Goal: Answer question/provide support

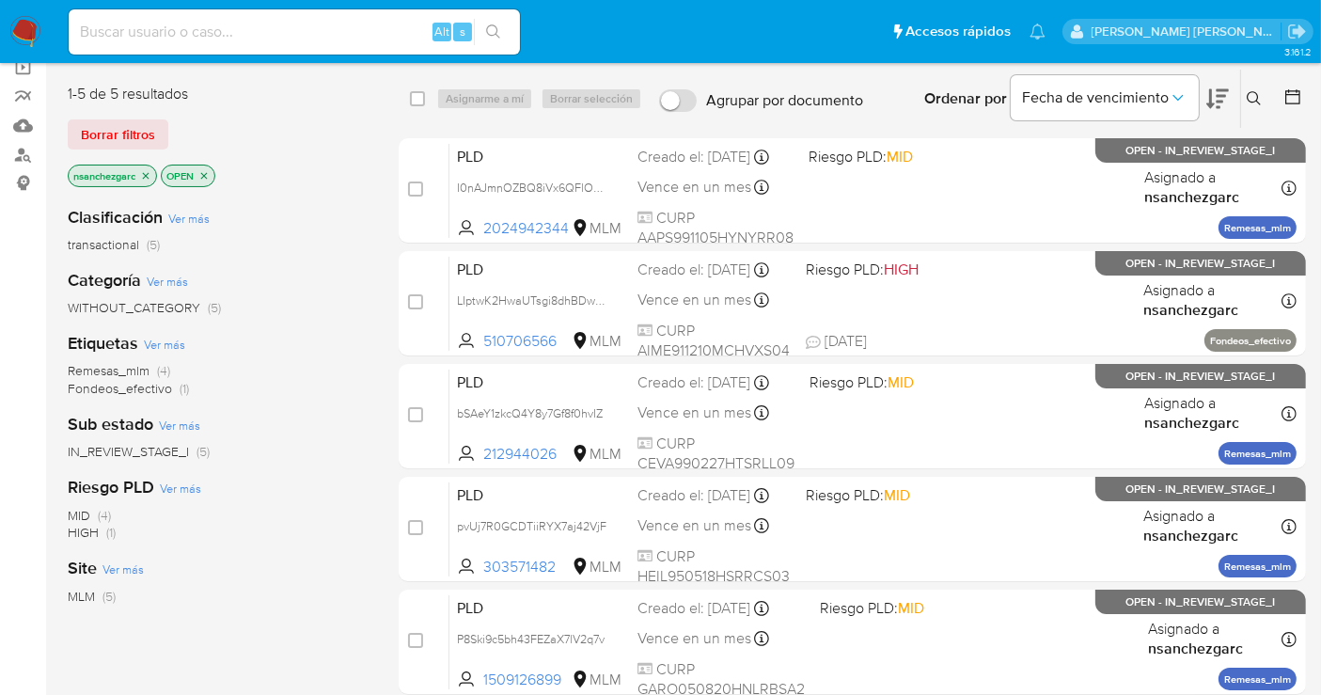
scroll to position [209, 0]
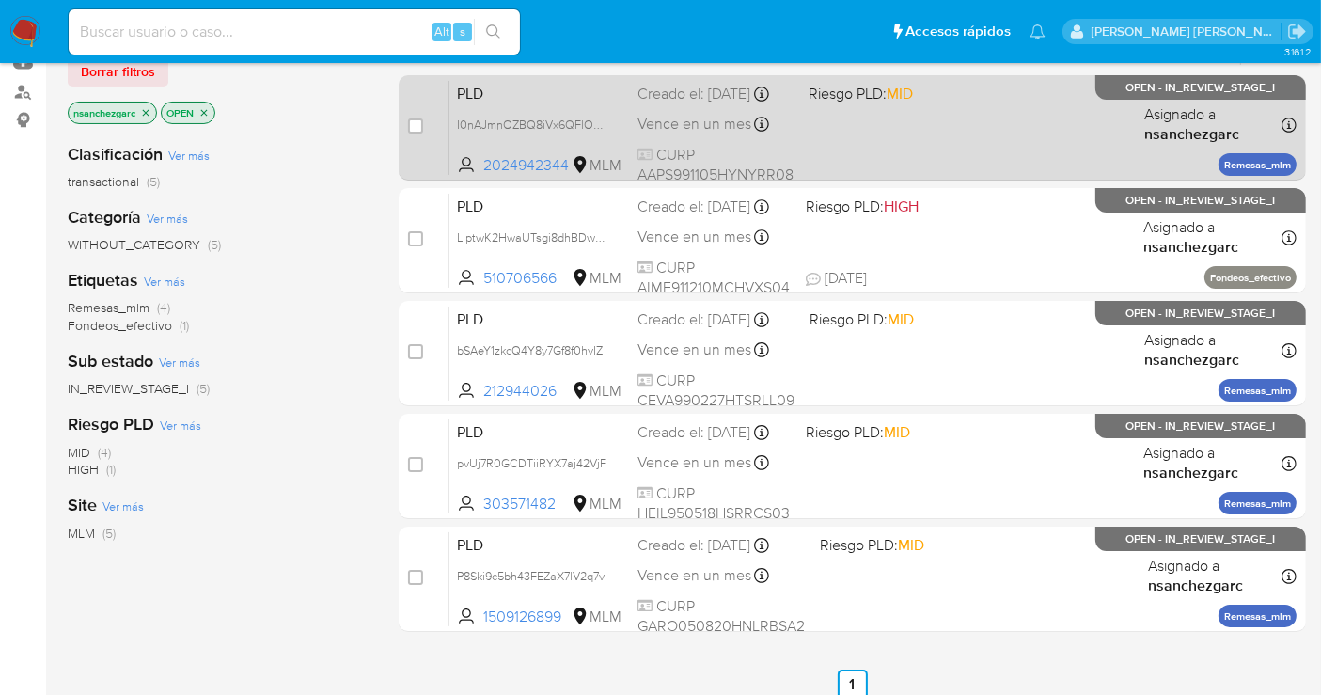
click at [653, 104] on div "Creado el: 12/09/2025 Creado el: 12/09/2025 02:17:20" at bounding box center [716, 94] width 156 height 21
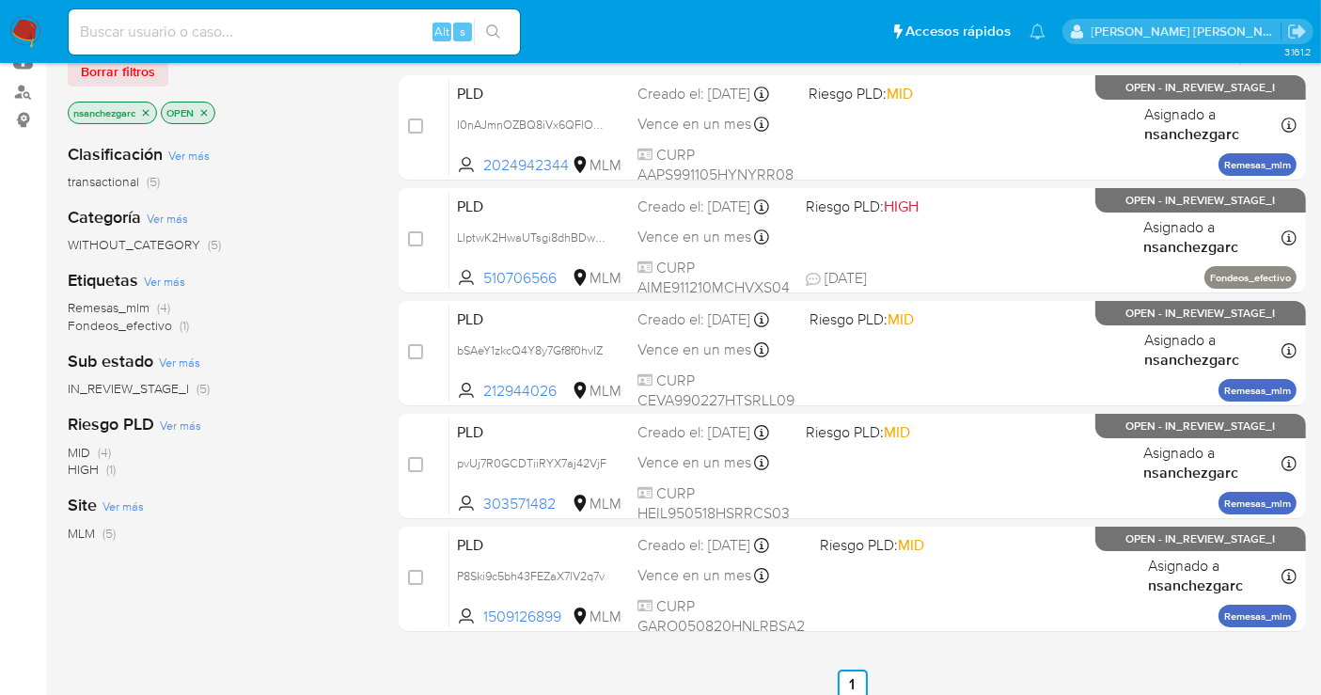
click at [13, 23] on img at bounding box center [25, 32] width 32 height 32
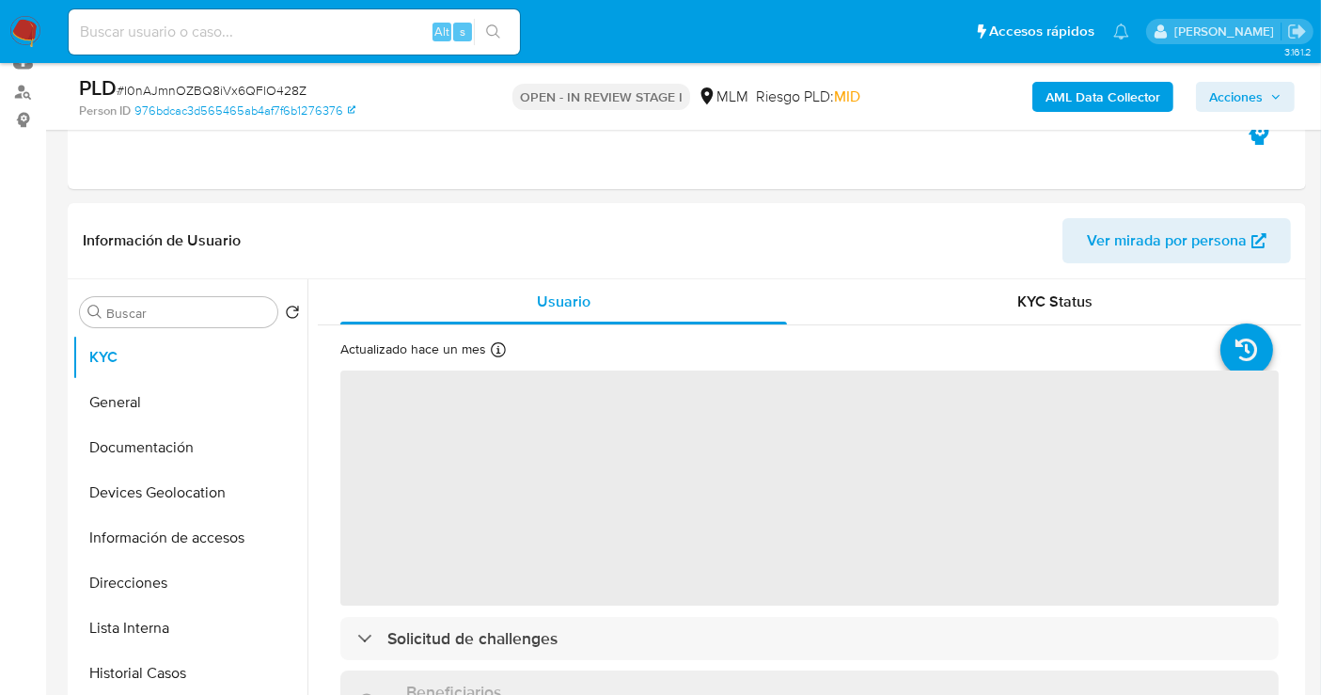
scroll to position [313, 0]
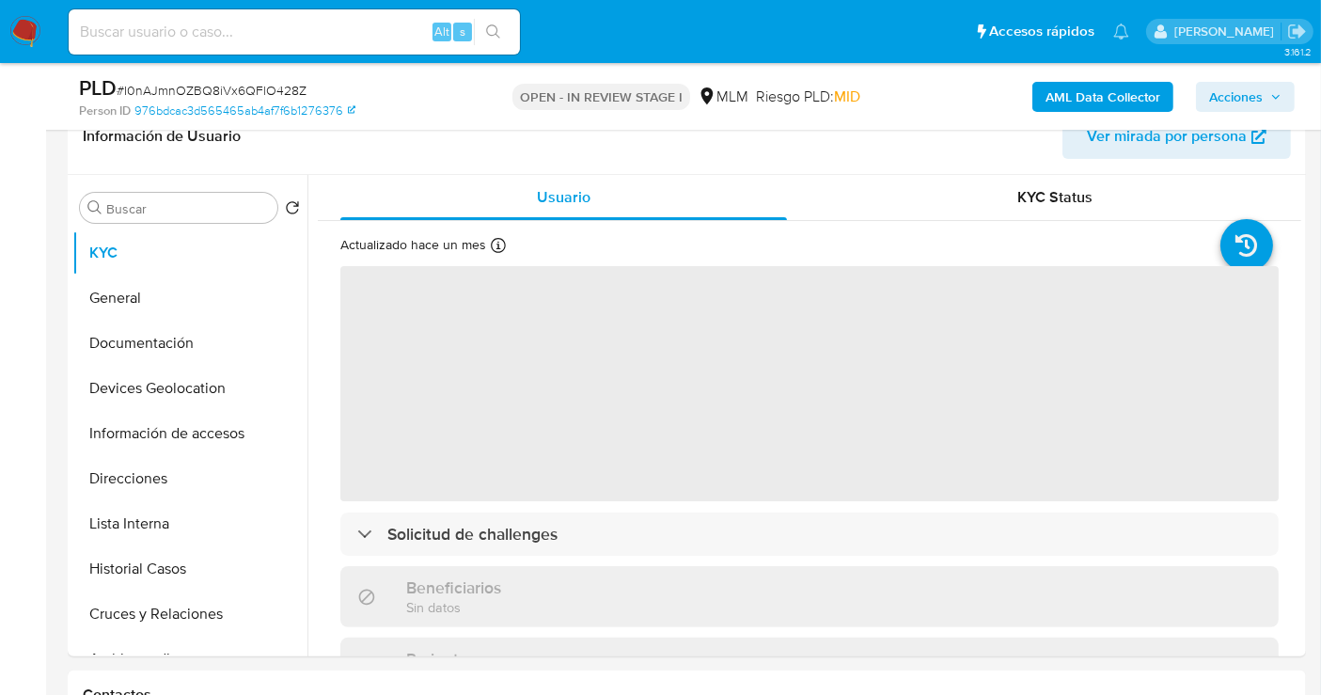
select select "10"
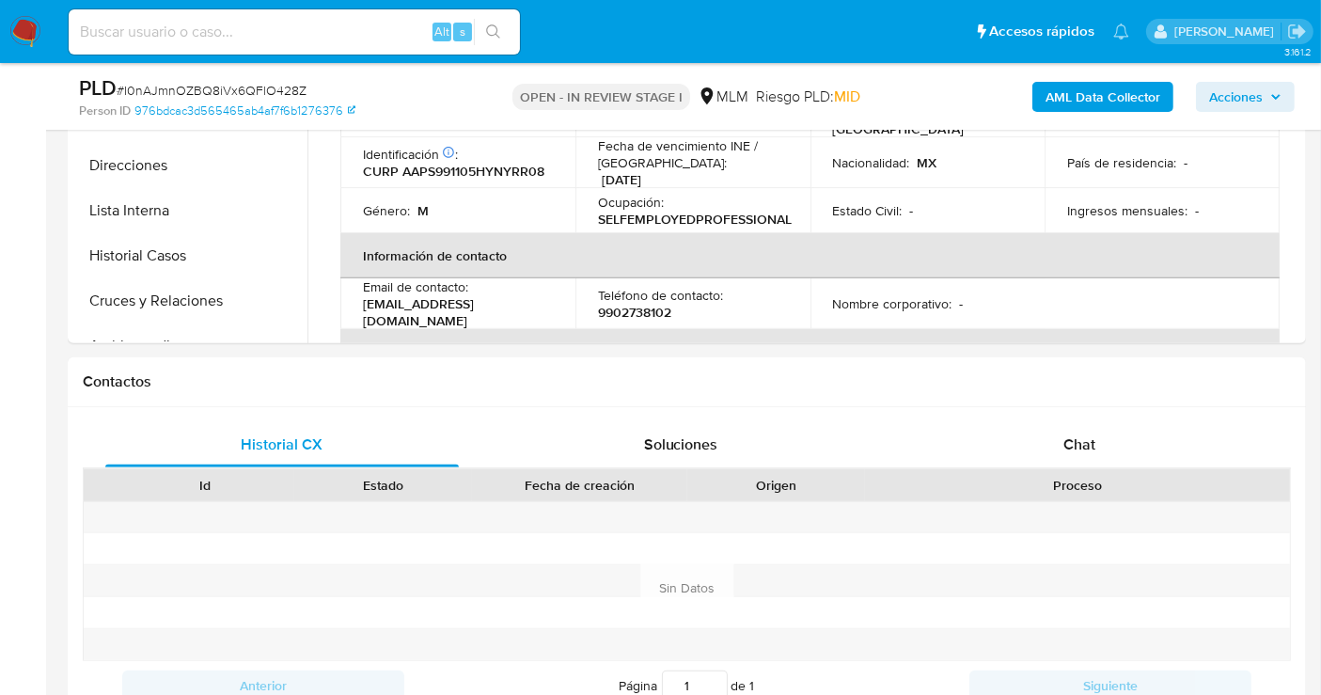
scroll to position [731, 0]
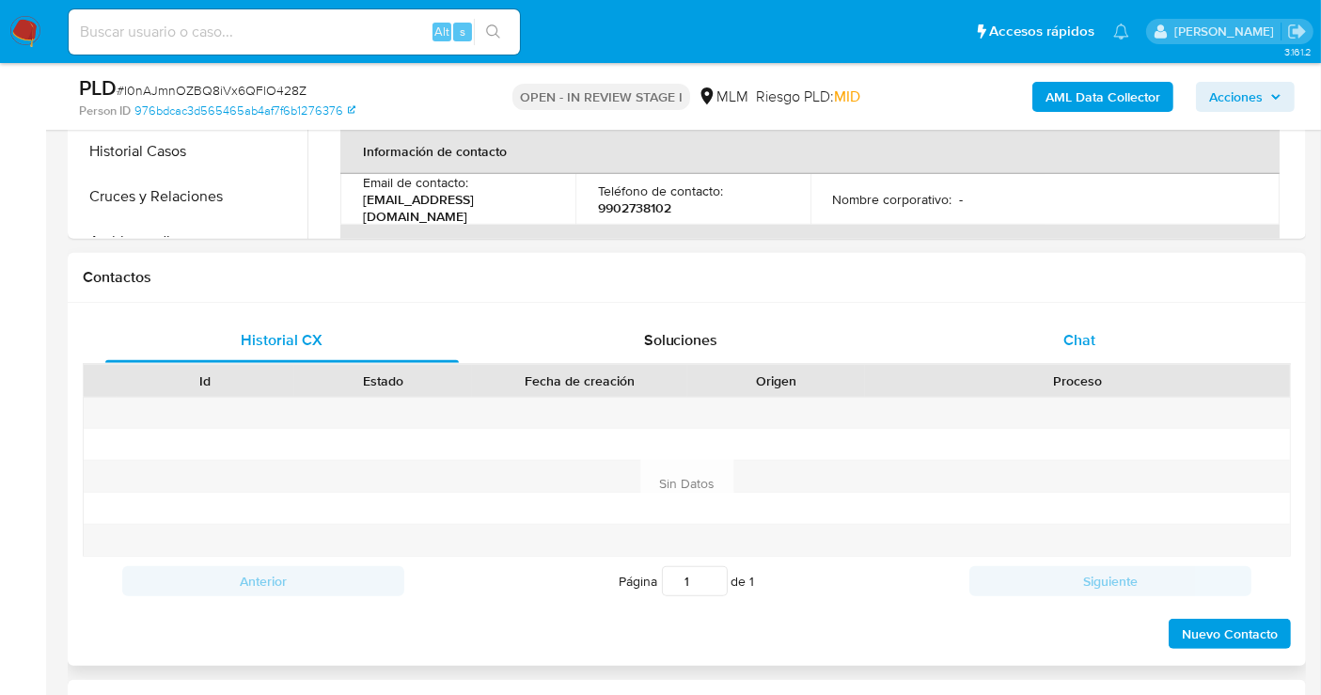
click at [1098, 344] on div "Chat" at bounding box center [1080, 340] width 354 height 45
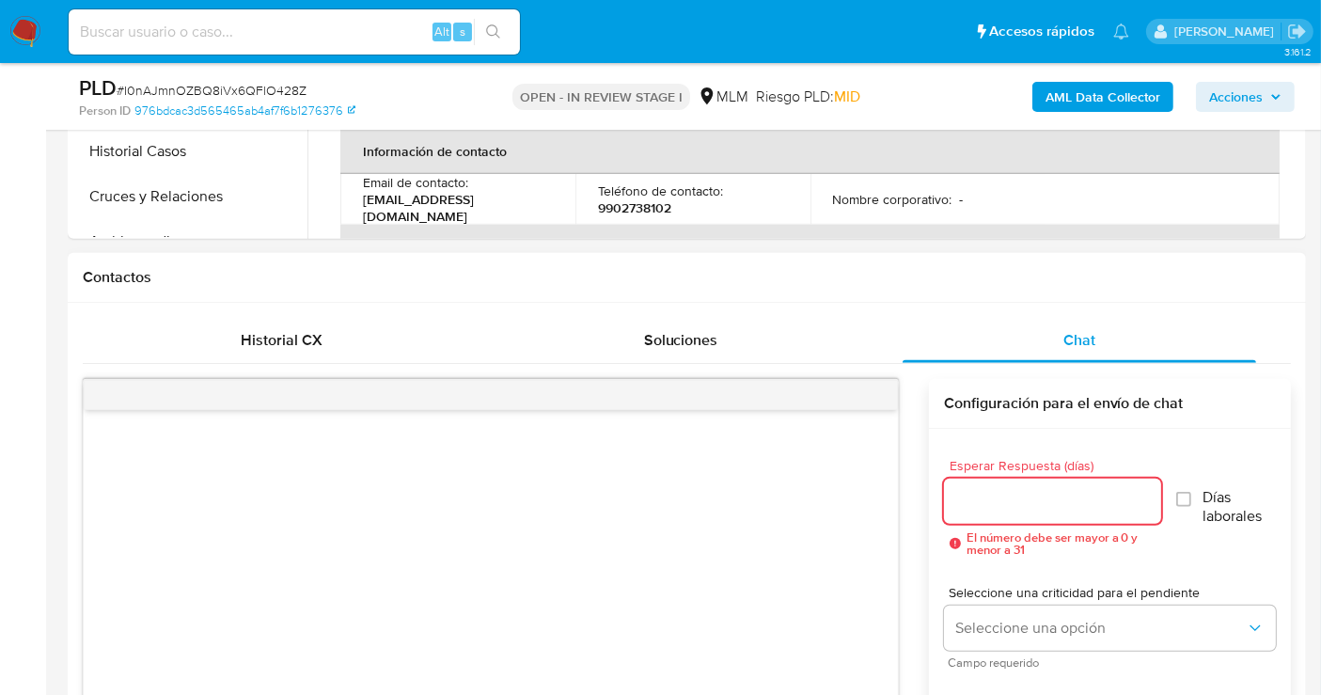
click at [1015, 497] on input "Esperar Respuesta (días)" at bounding box center [1052, 501] width 217 height 24
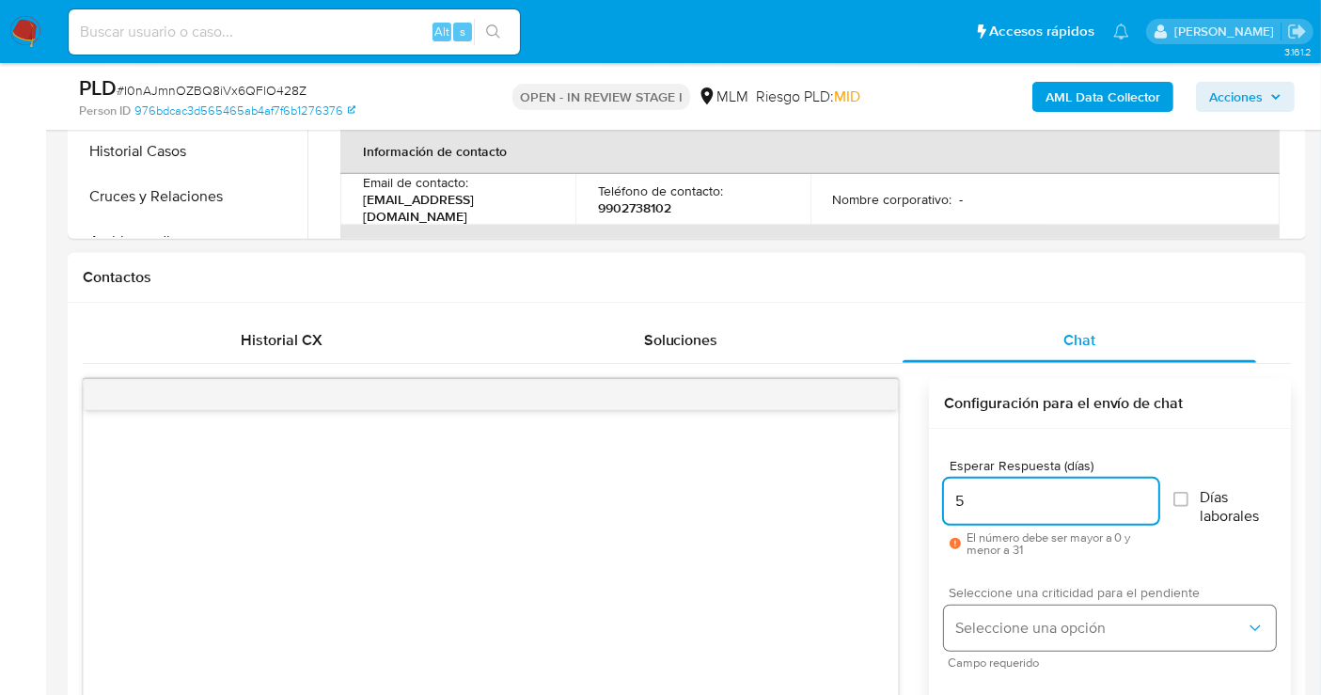
type input "5"
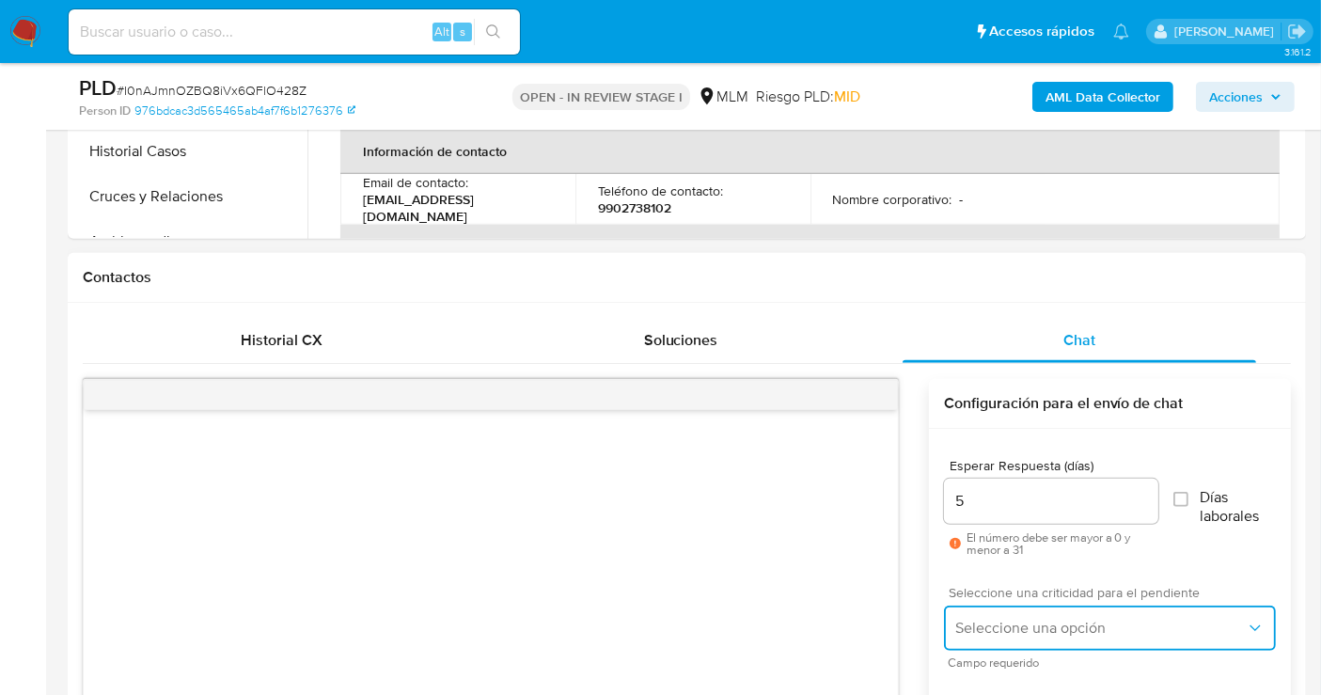
click at [1018, 627] on span "Seleccione una opción" at bounding box center [1100, 628] width 291 height 19
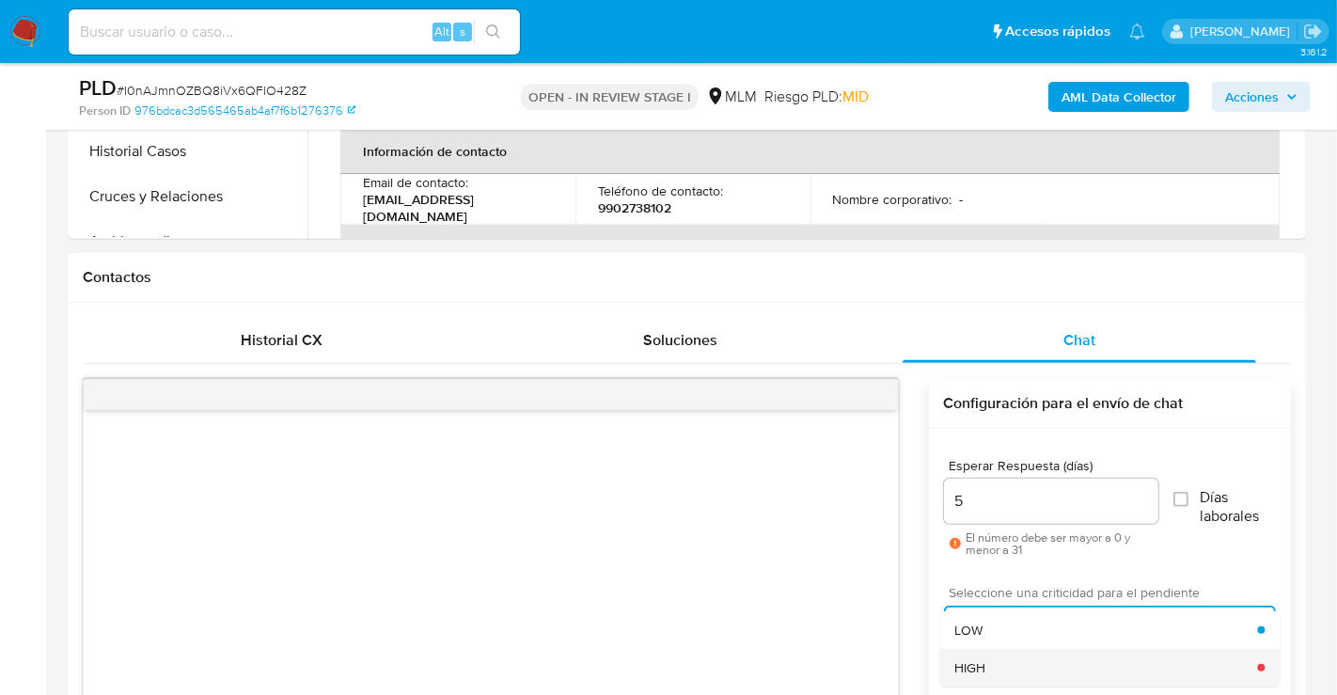
click at [999, 656] on div "HIGH" at bounding box center [1106, 668] width 303 height 38
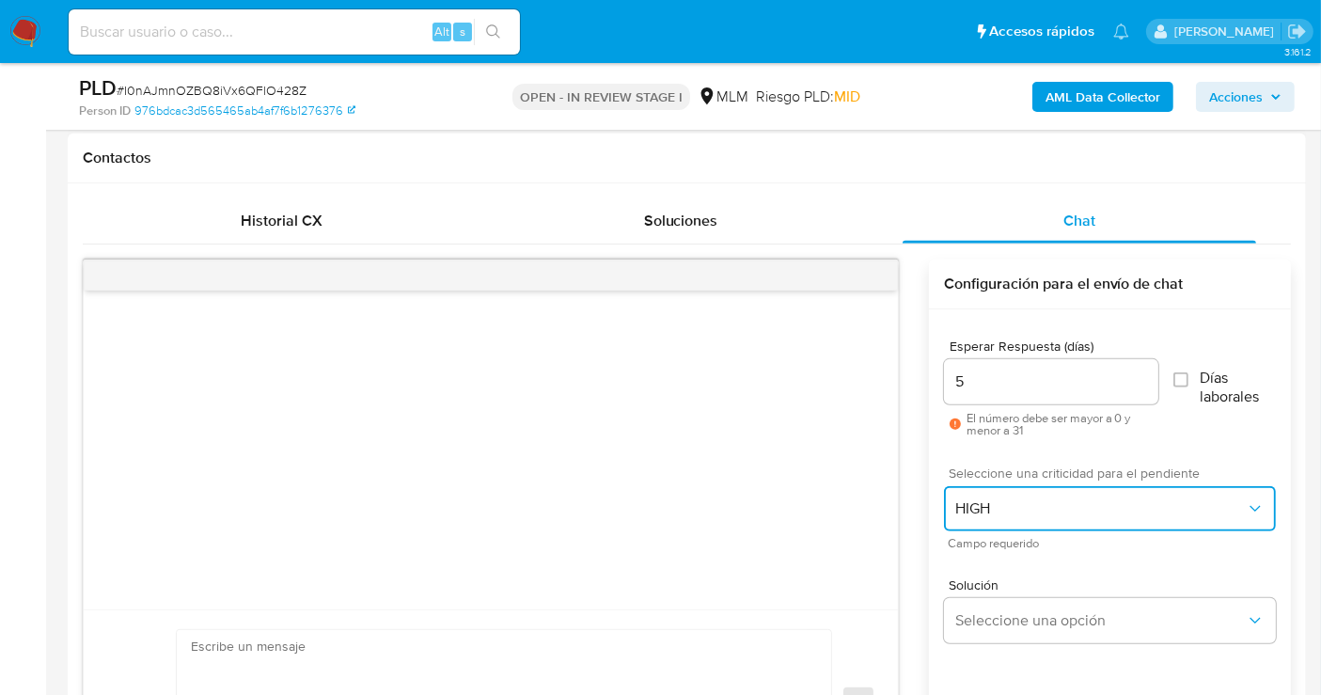
scroll to position [940, 0]
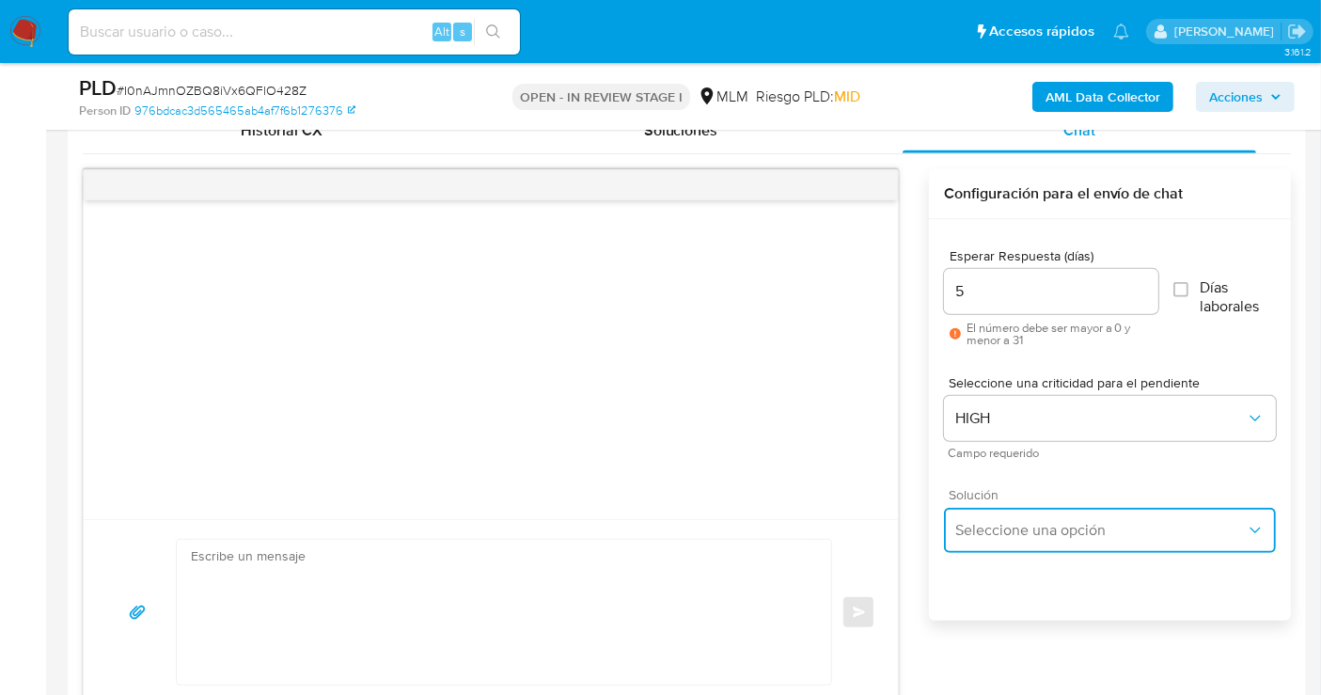
click at [1004, 535] on span "Seleccione una opción" at bounding box center [1100, 530] width 291 height 19
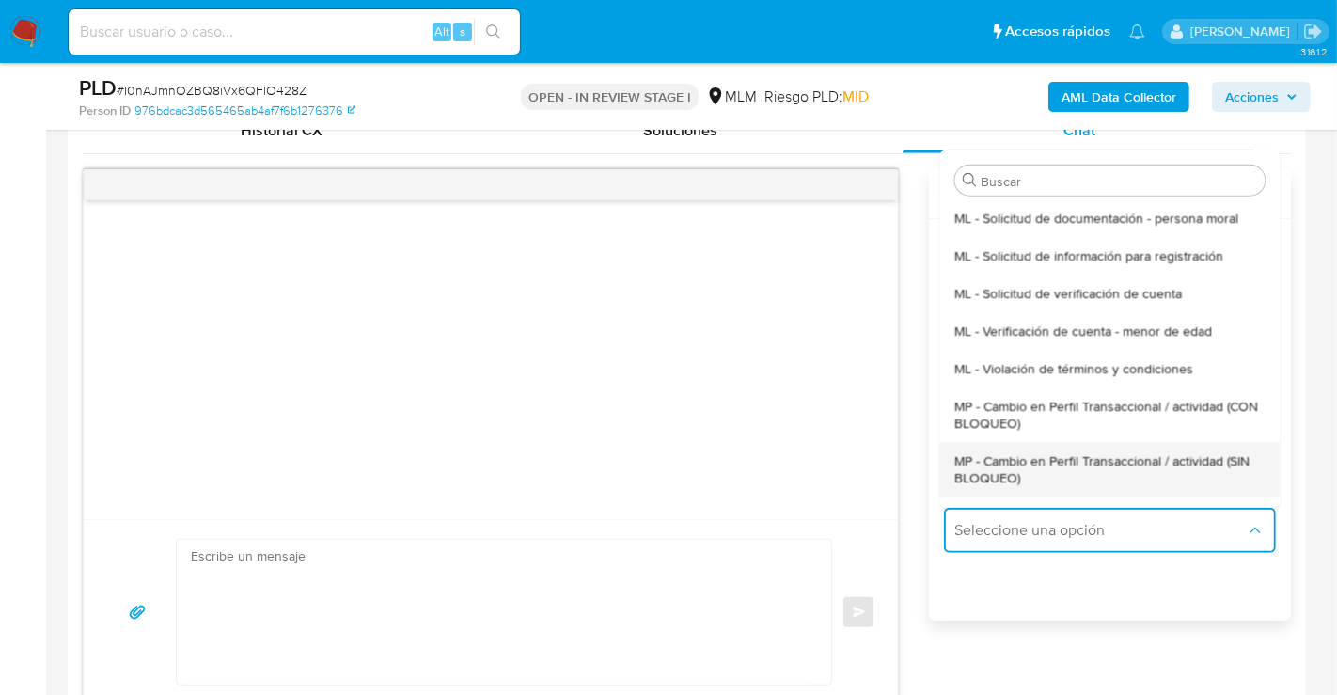
click at [994, 466] on span "MP - Cambio en Perfil Transaccional / actividad (SIN BLOQUEO)" at bounding box center [1110, 468] width 310 height 34
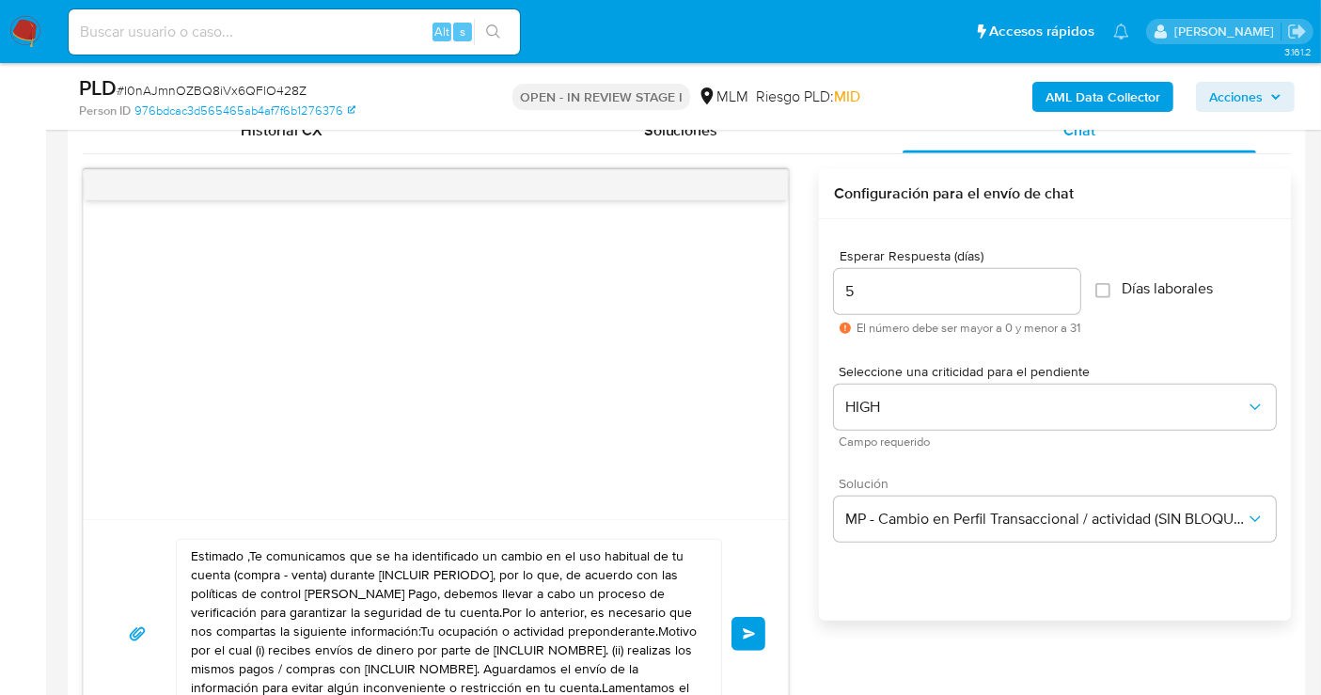
click at [449, 619] on textarea "Estimado ,Te comunicamos que se ha identificado un cambio en el uso habitual de…" at bounding box center [444, 634] width 507 height 188
click at [287, 590] on textarea "Estimado ,Te comunicamos que se ha identificado un cambio en el uso habitual de…" at bounding box center [444, 634] width 507 height 188
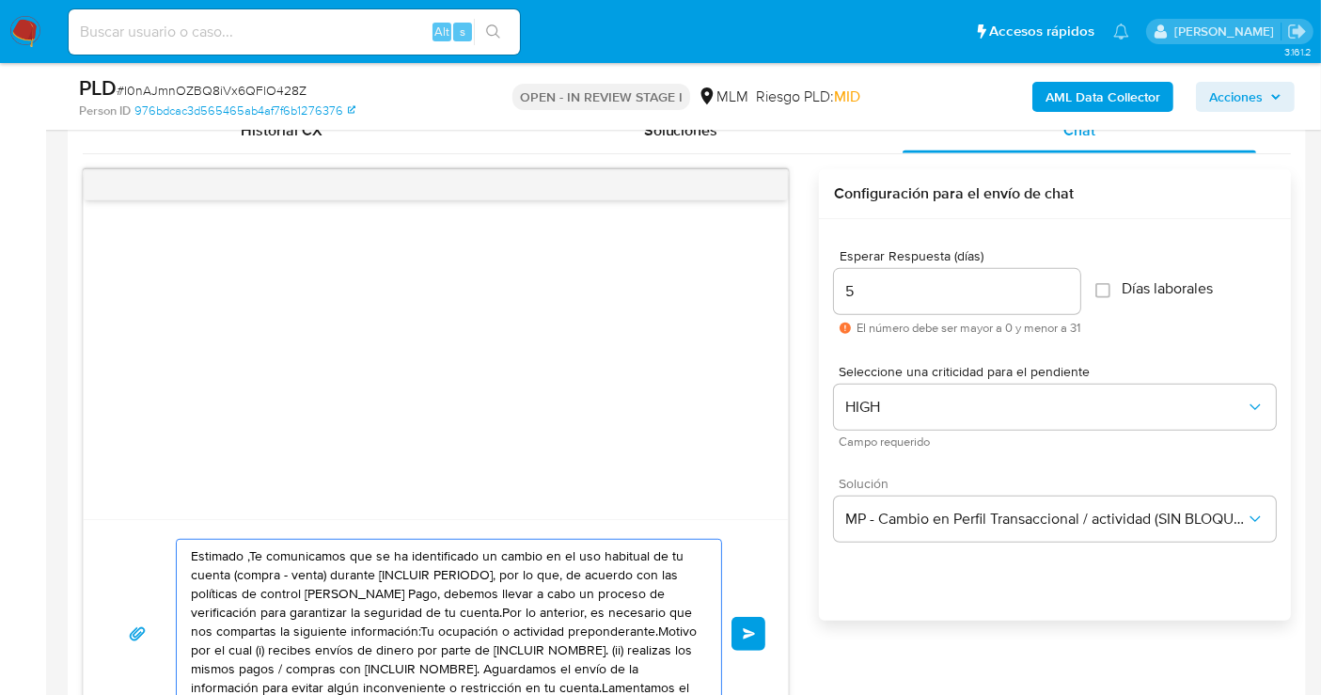
click at [287, 590] on textarea "Estimado ,Te comunicamos que se ha identificado un cambio en el uso habitual de…" at bounding box center [444, 634] width 507 height 188
paste textarea "cliente se ha identificado un cambio en el uso habitual de tu cuenta para garan…"
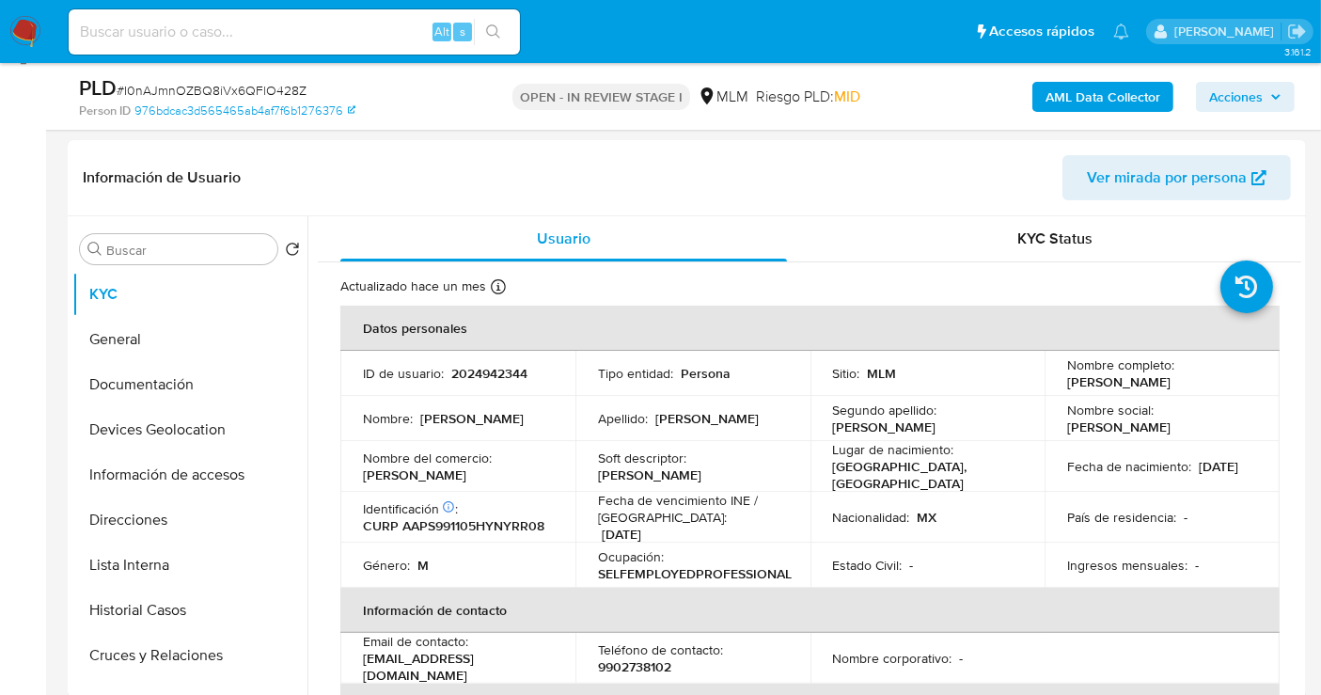
scroll to position [239, 0]
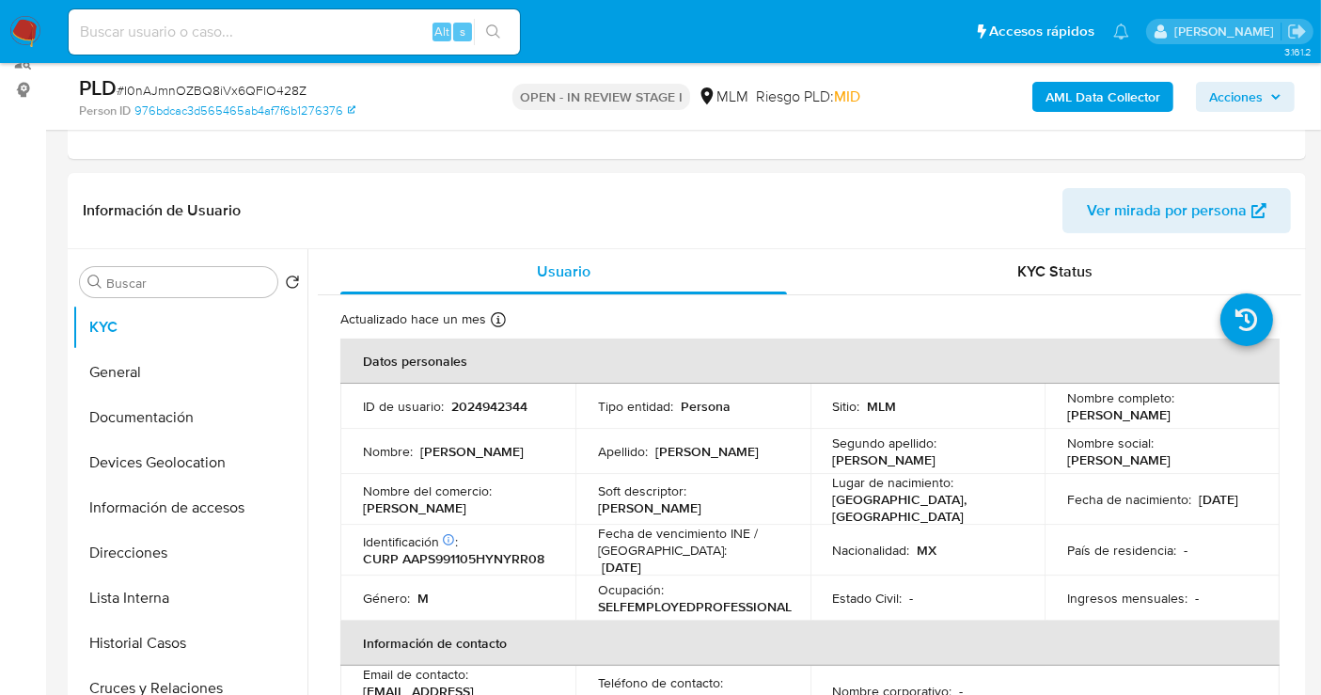
type textarea "Estimado cliente se ha identificado un cambio en el uso habitual de tu cuenta p…"
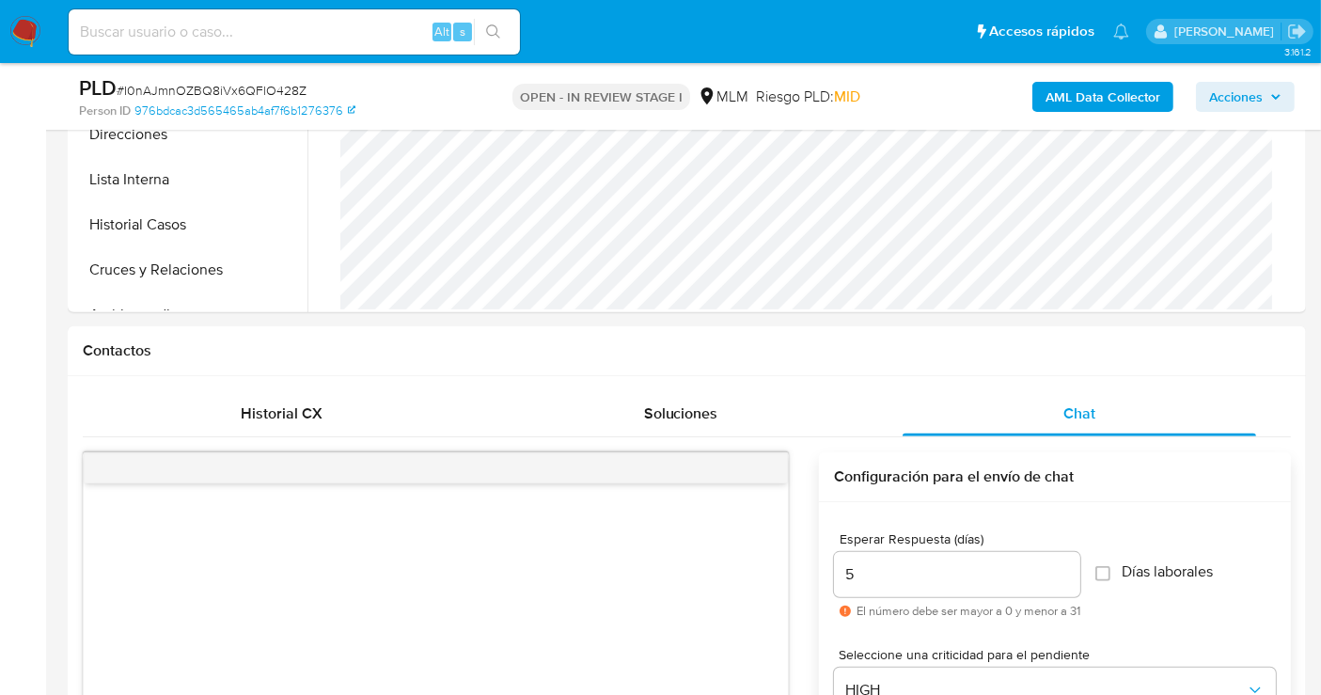
scroll to position [1179, 0]
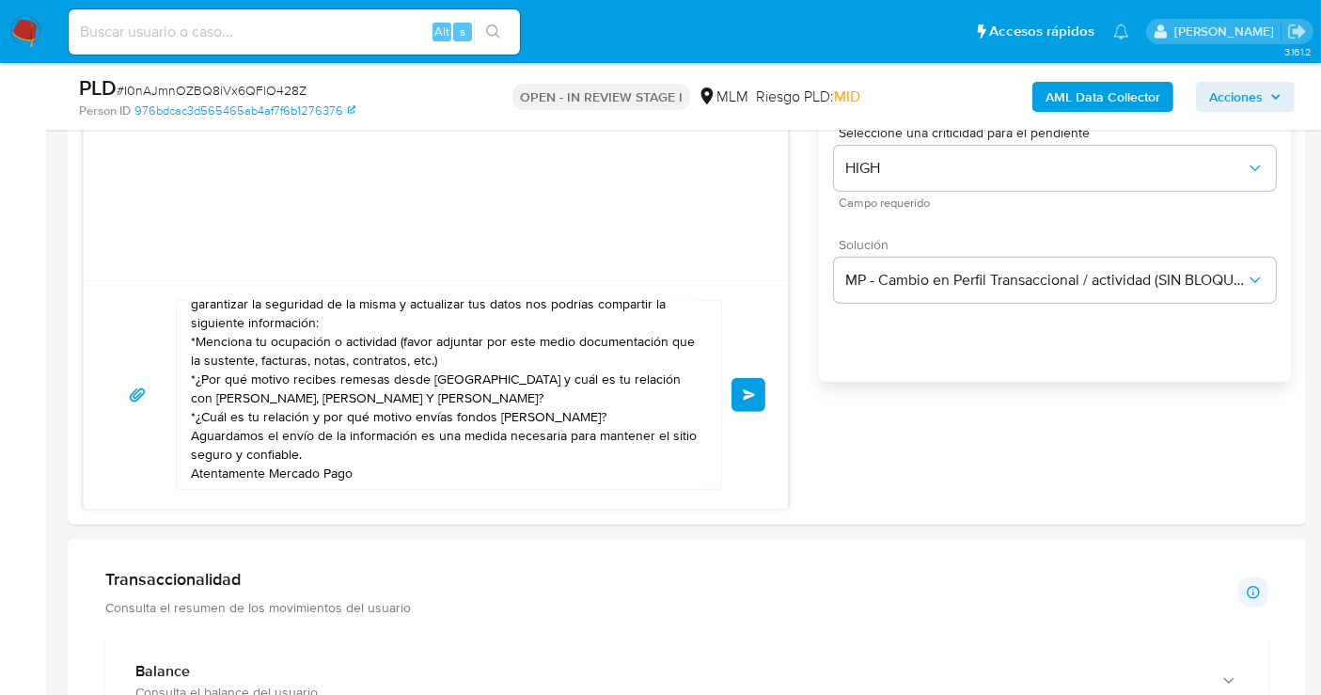
click at [754, 391] on span "Enviar" at bounding box center [749, 394] width 13 height 11
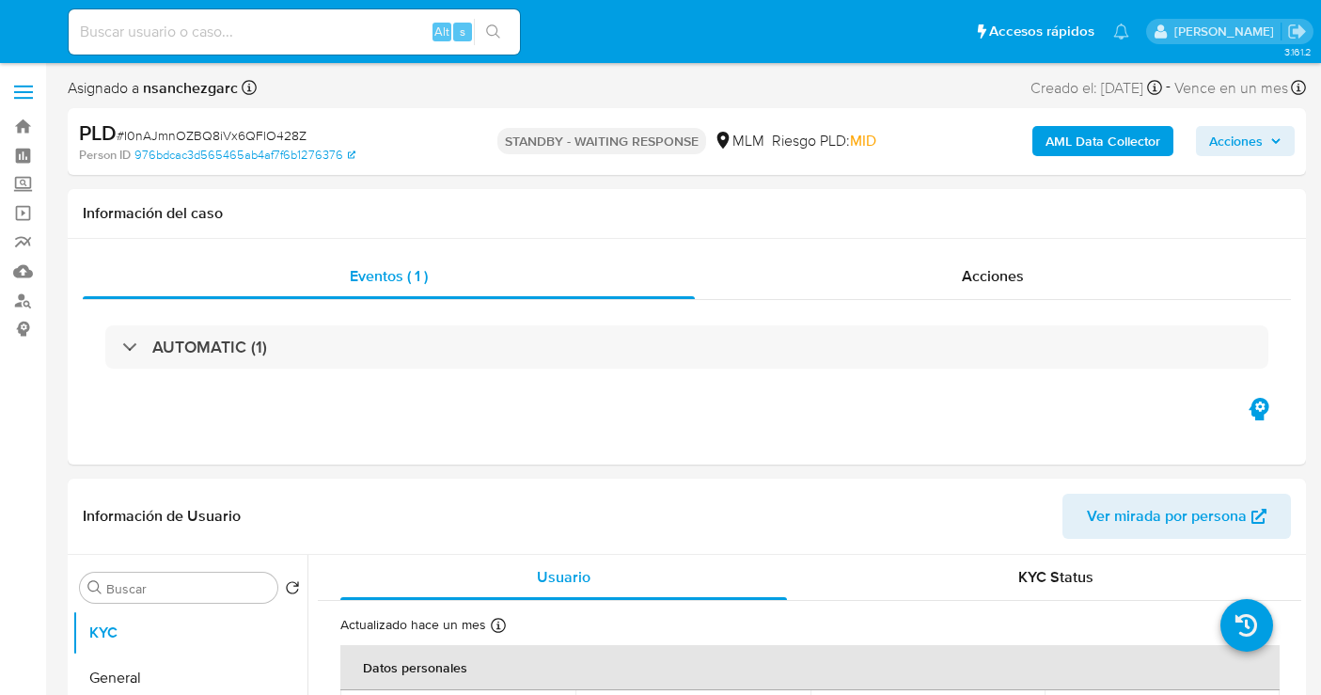
select select "10"
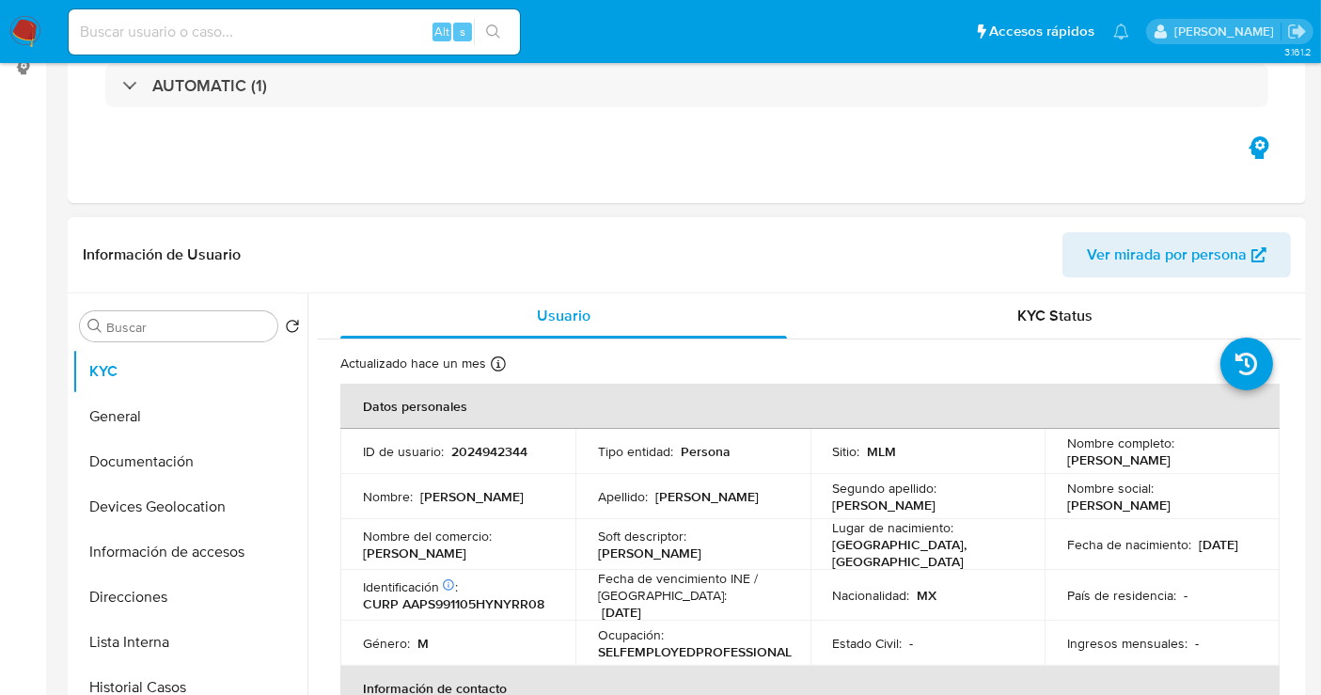
scroll to position [418, 0]
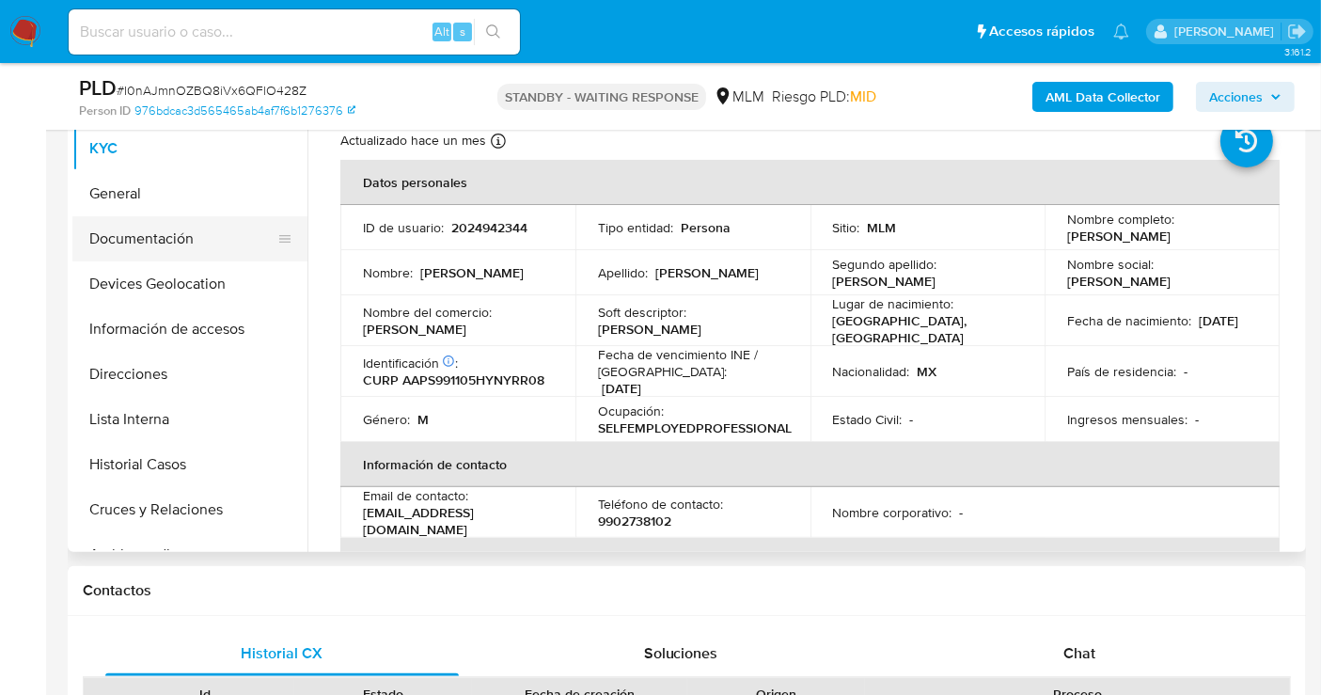
click at [160, 243] on button "Documentación" at bounding box center [182, 238] width 220 height 45
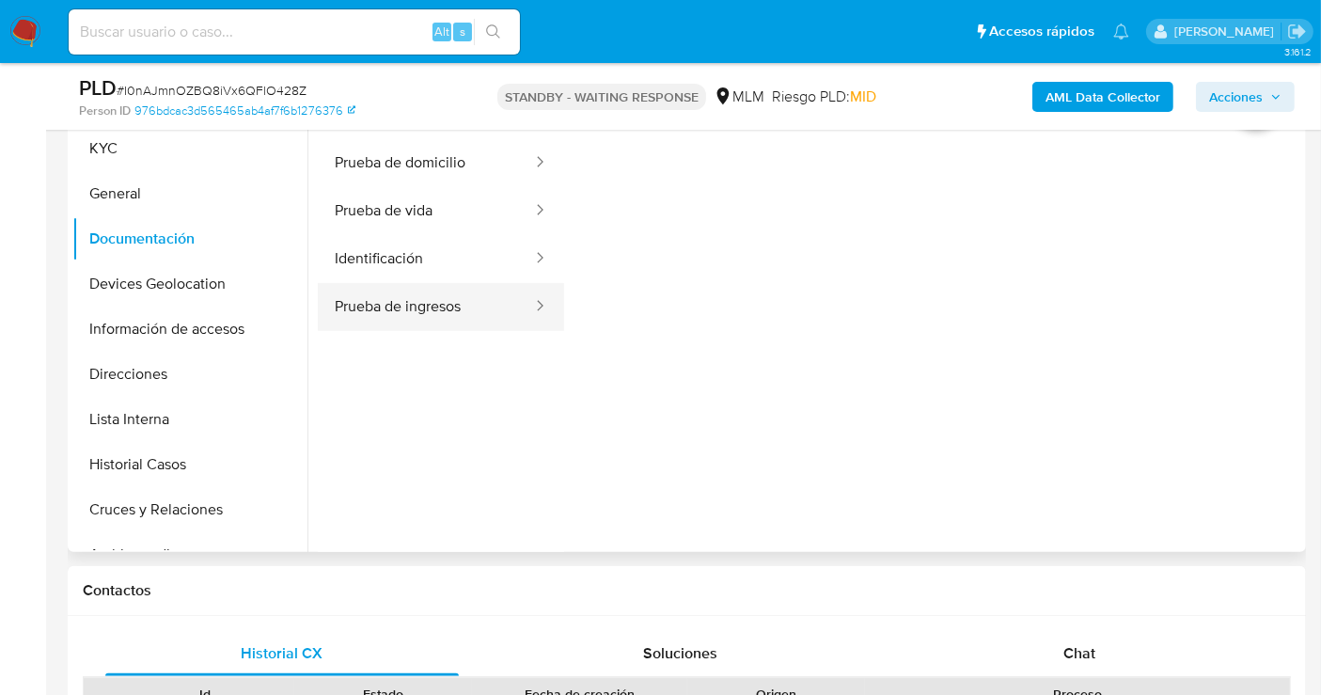
click at [408, 302] on button "Prueba de ingresos" at bounding box center [426, 307] width 216 height 48
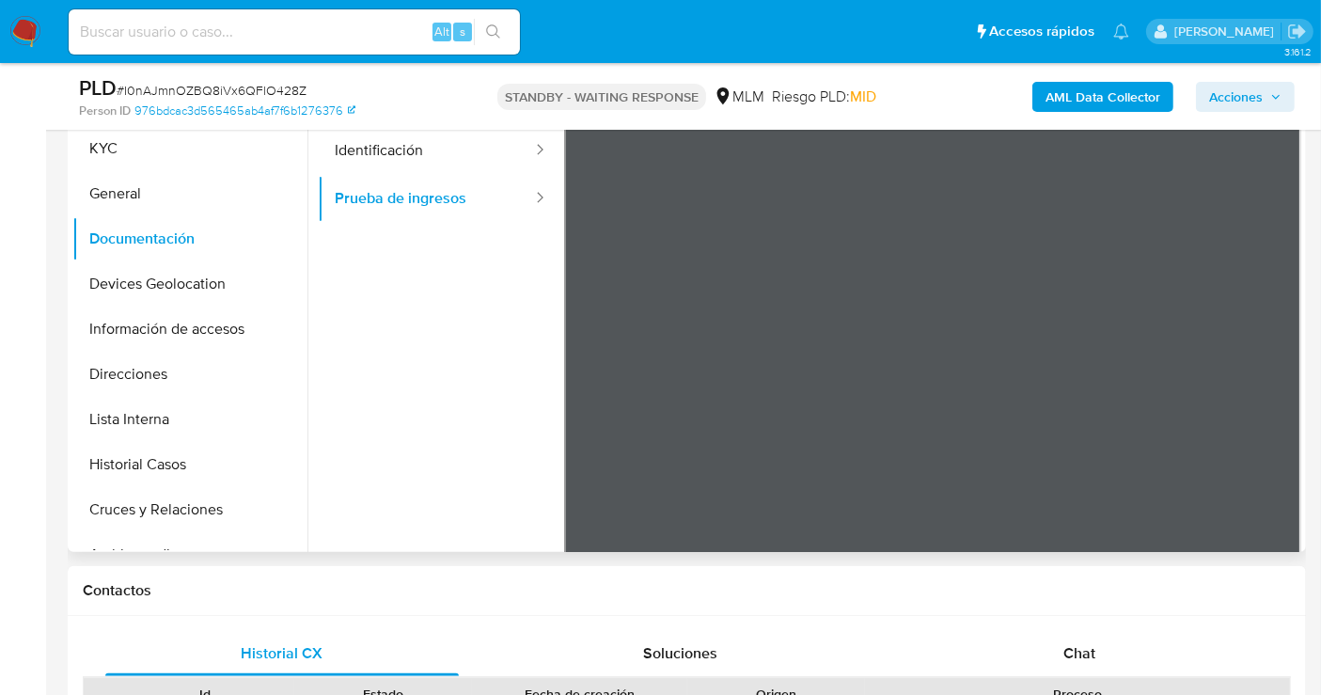
scroll to position [158, 0]
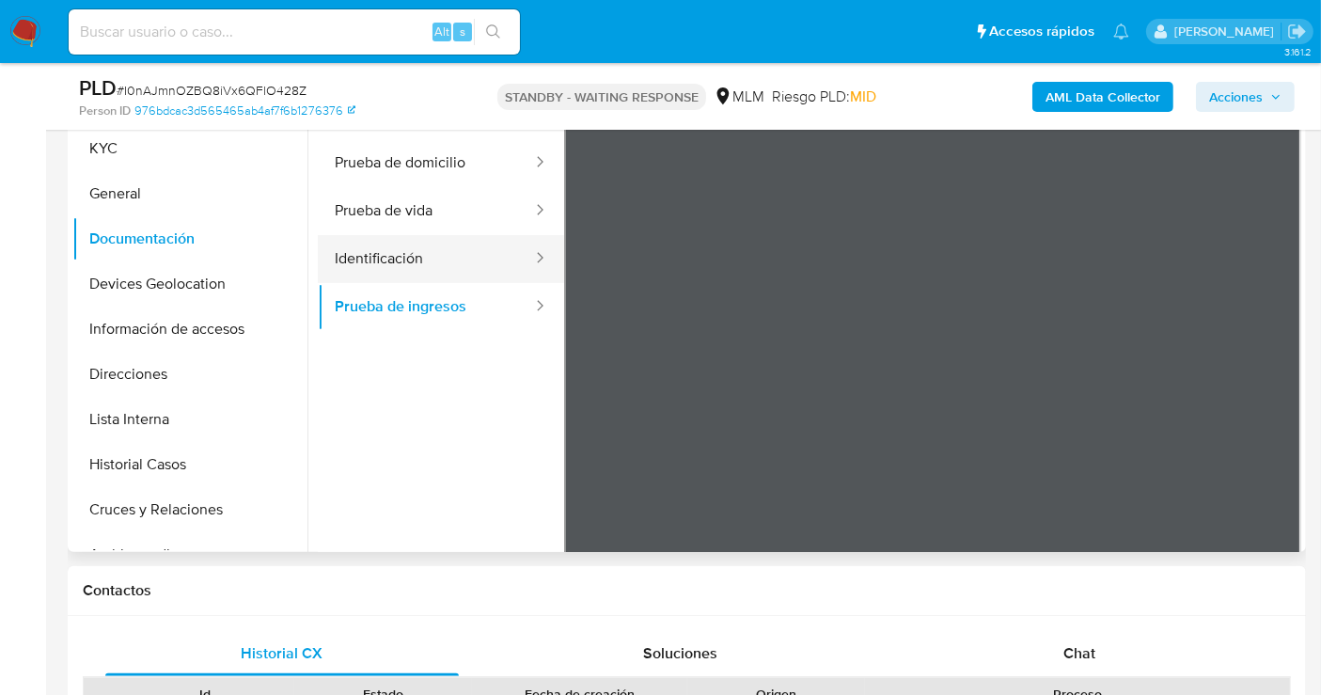
click at [393, 259] on button "Identificación" at bounding box center [426, 259] width 216 height 48
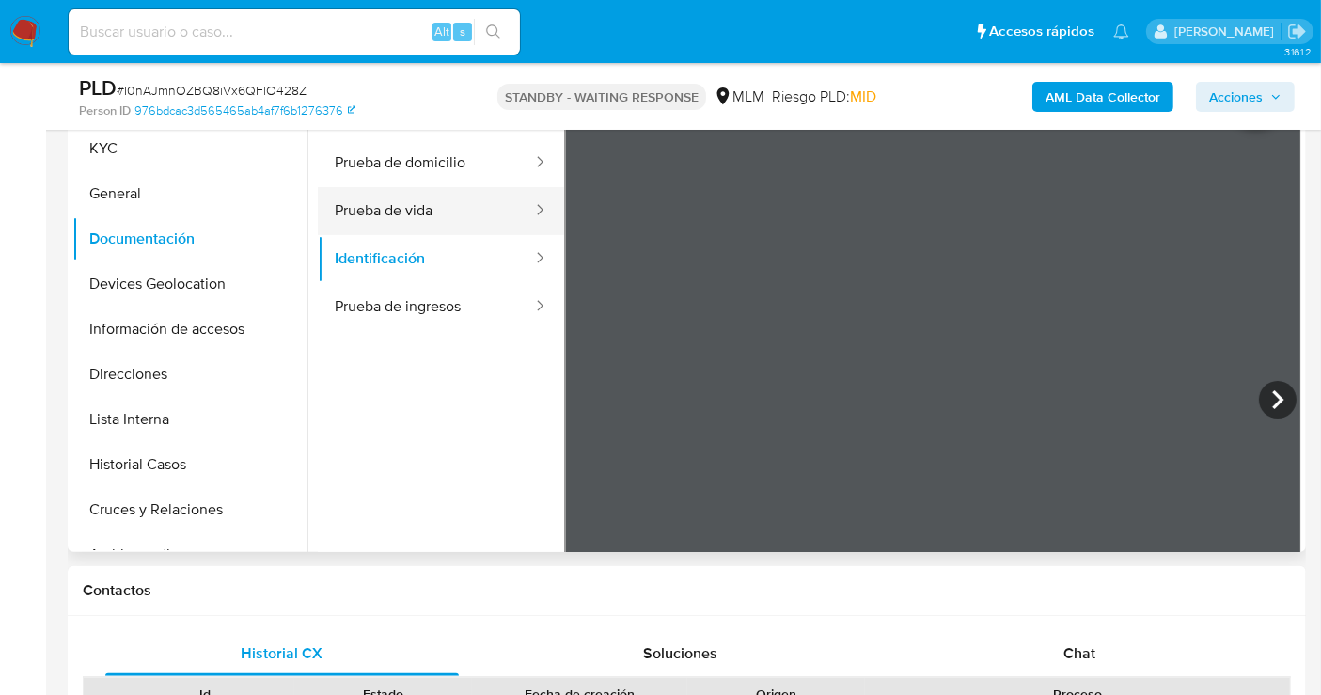
click at [426, 216] on button "Prueba de vida" at bounding box center [426, 211] width 216 height 48
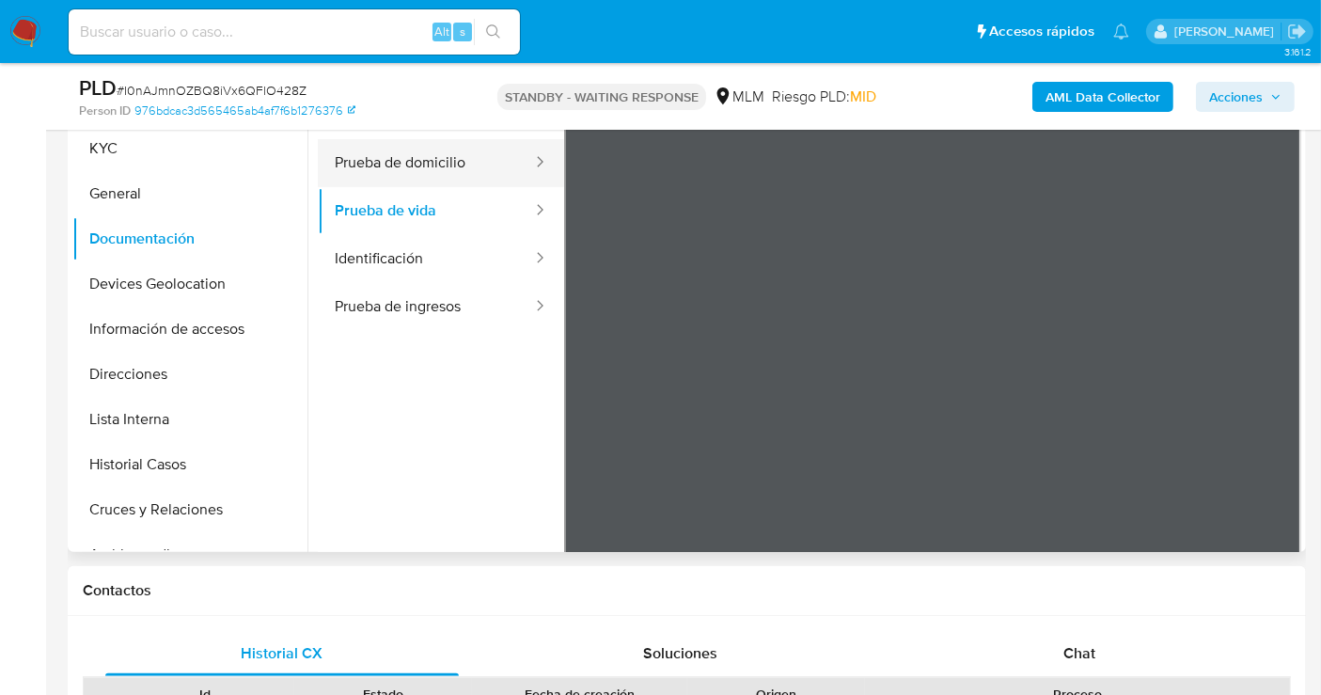
click at [428, 157] on button "Prueba de domicilio" at bounding box center [426, 163] width 216 height 48
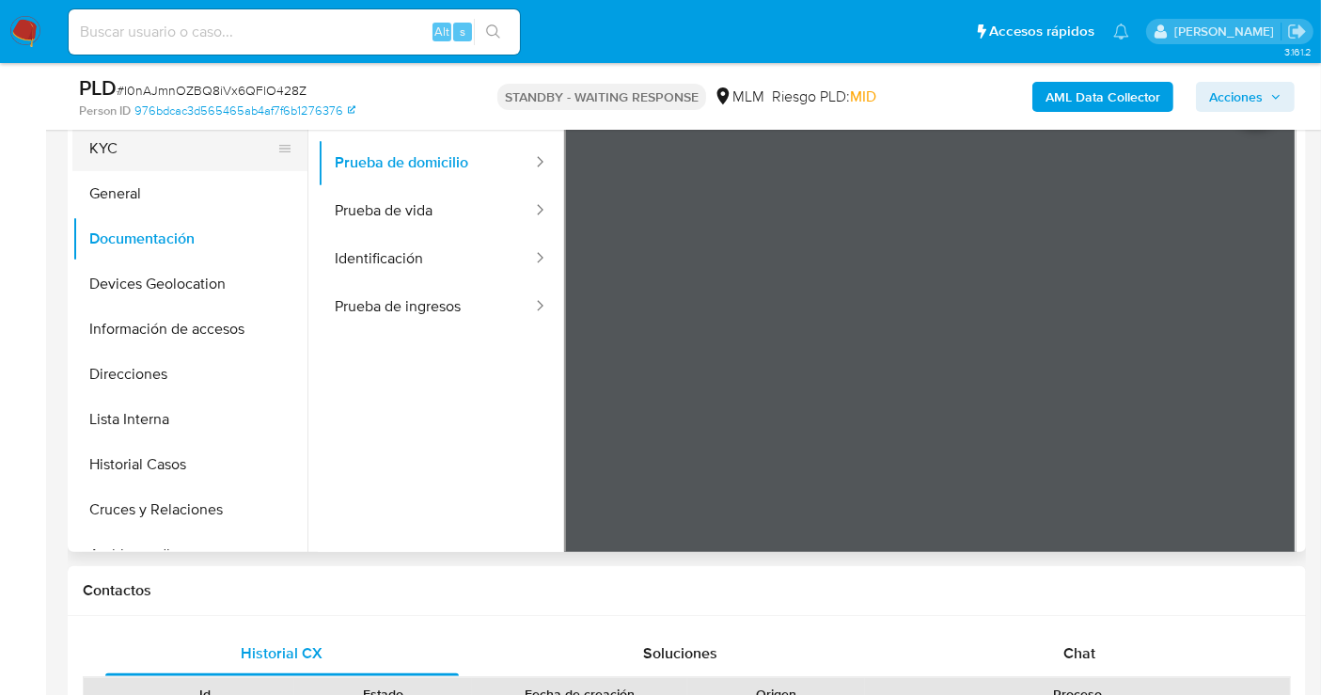
click at [154, 165] on button "KYC" at bounding box center [182, 148] width 220 height 45
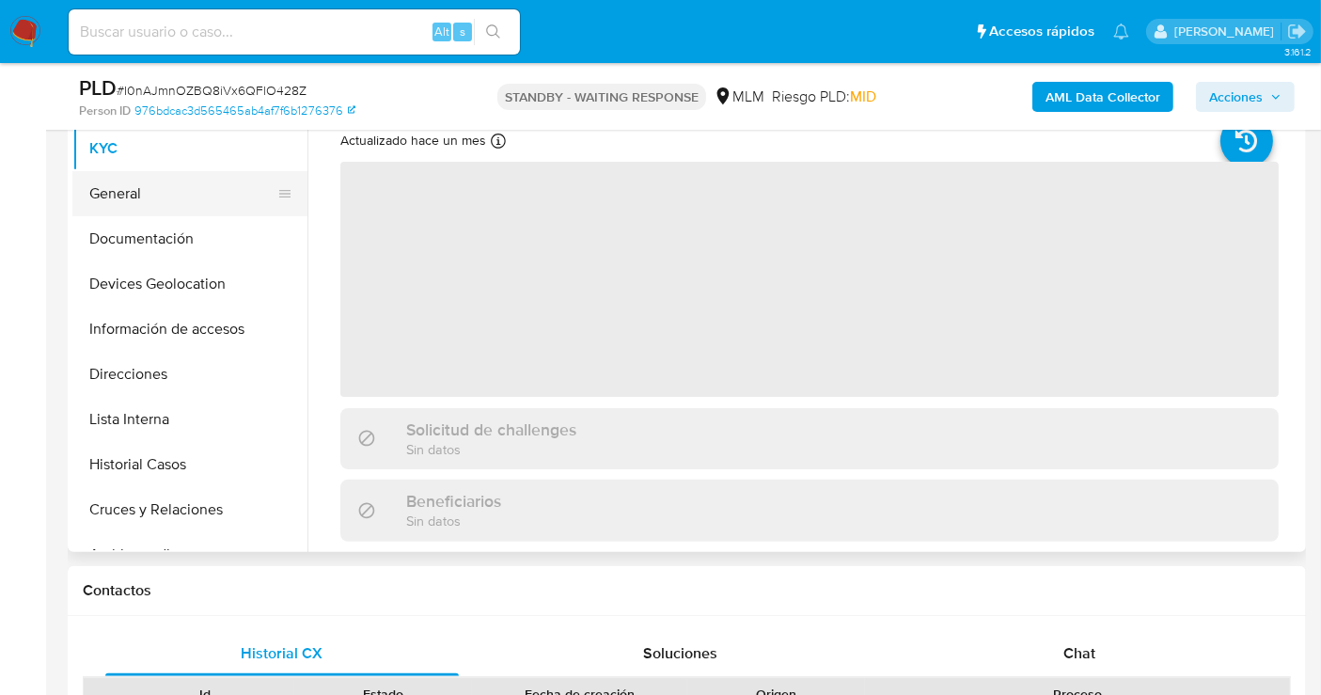
click at [141, 192] on button "General" at bounding box center [182, 193] width 220 height 45
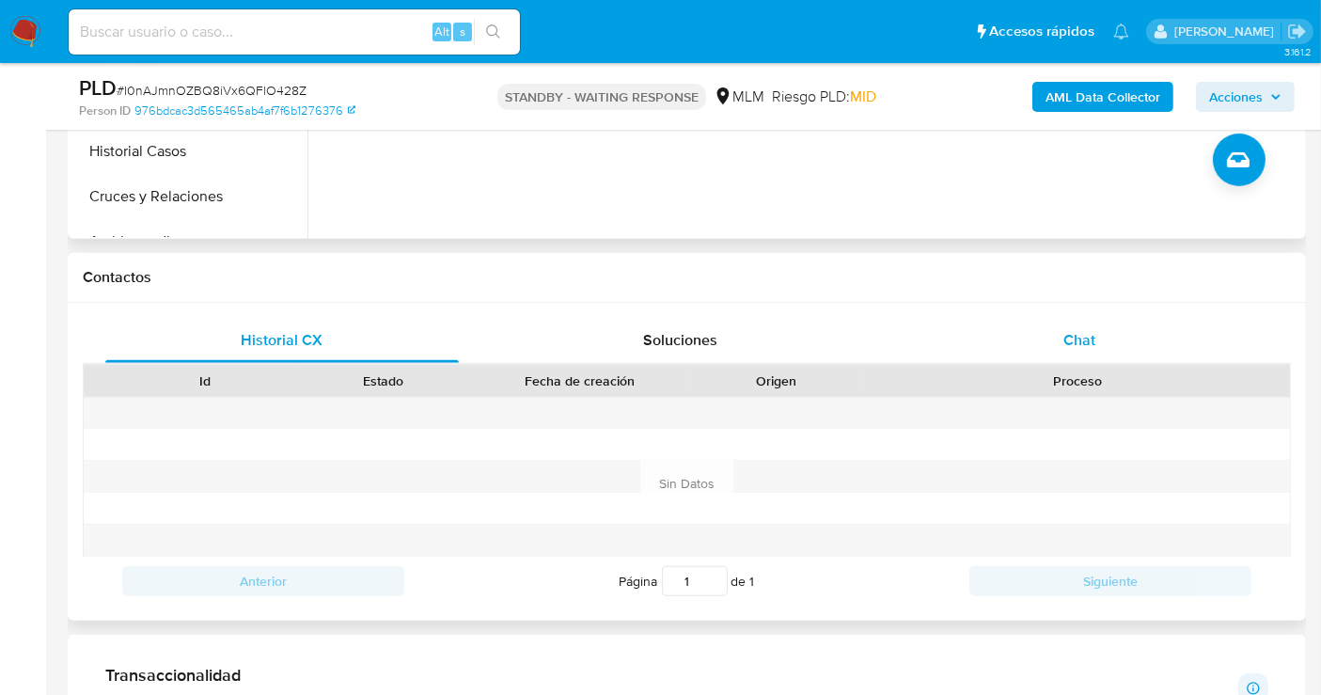
click at [1084, 344] on span "Chat" at bounding box center [1080, 340] width 32 height 22
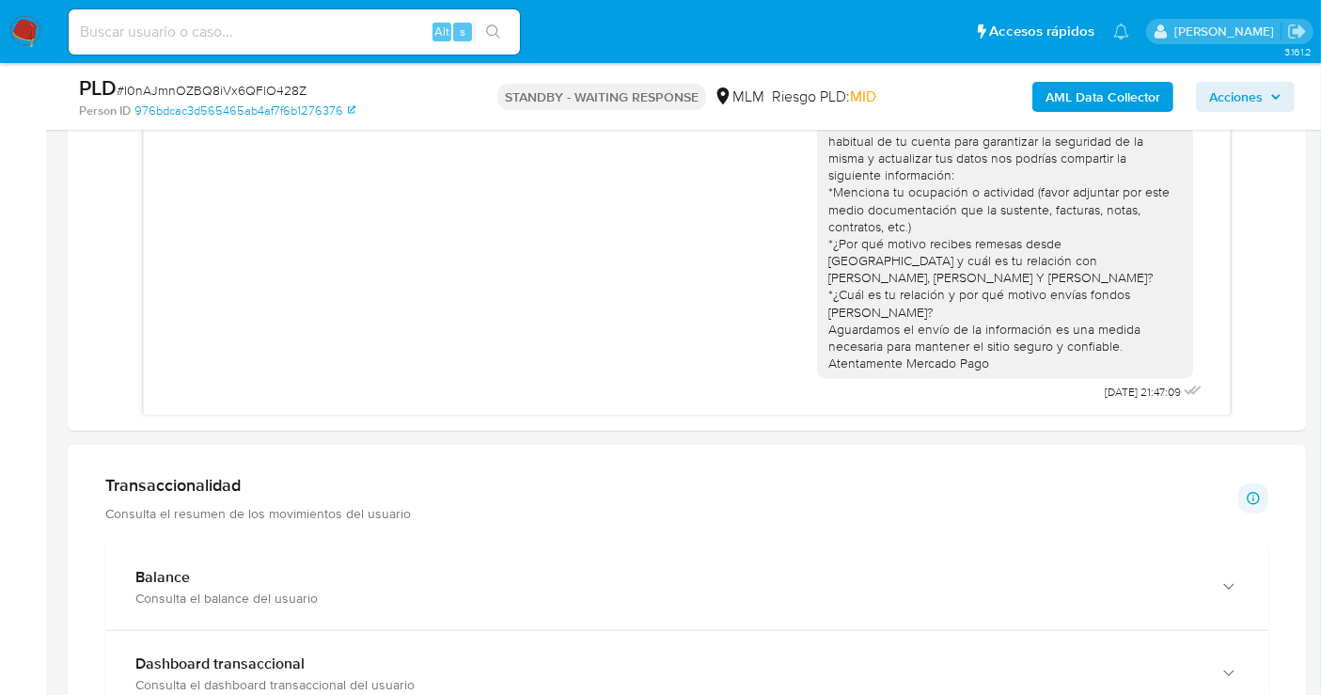
scroll to position [626, 0]
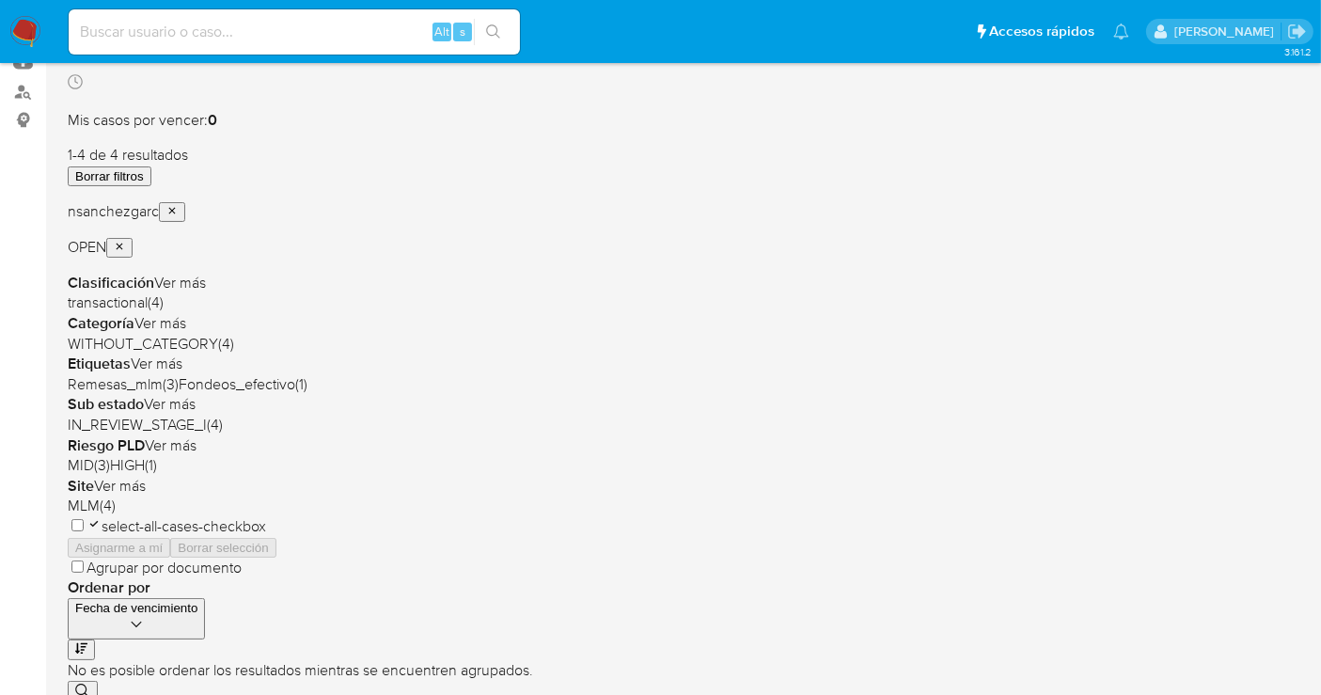
scroll to position [104, 0]
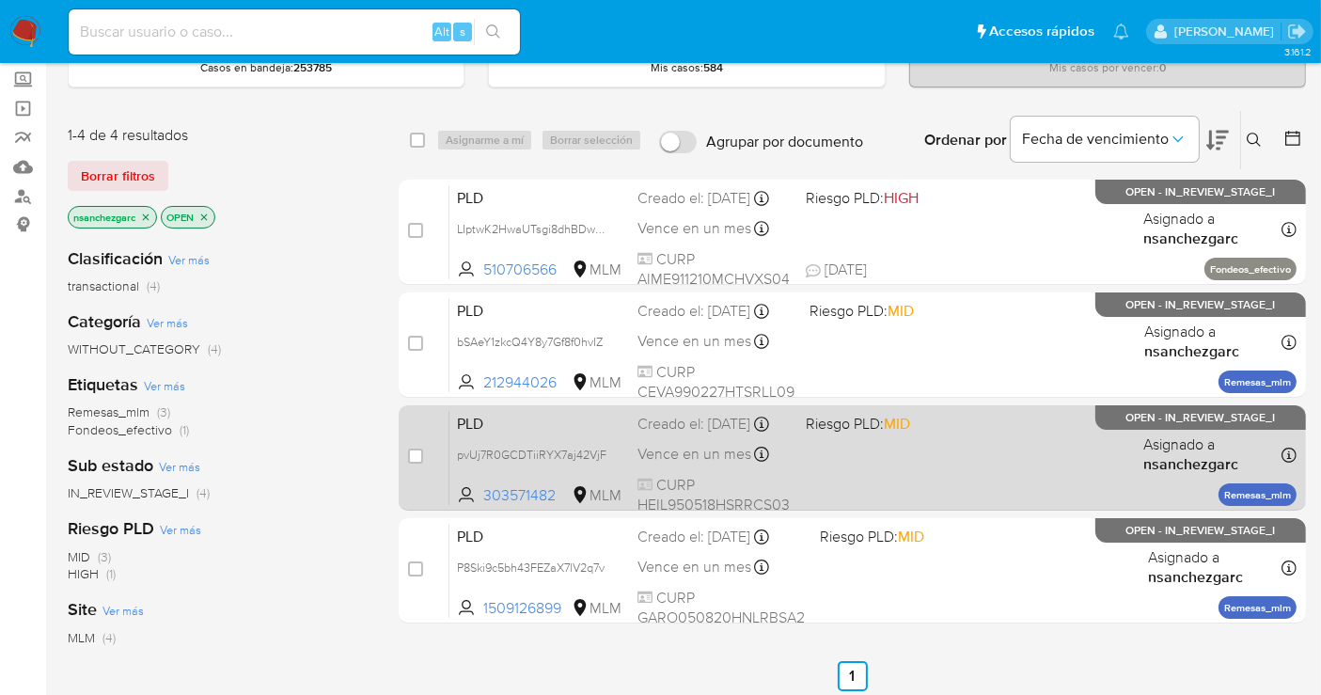
click at [653, 455] on div "PLD pvUj7R0GCDTiiRYX7aj42VjF 303571482 MLM Riesgo PLD: MID Creado el: 12/09/202…" at bounding box center [873, 457] width 847 height 95
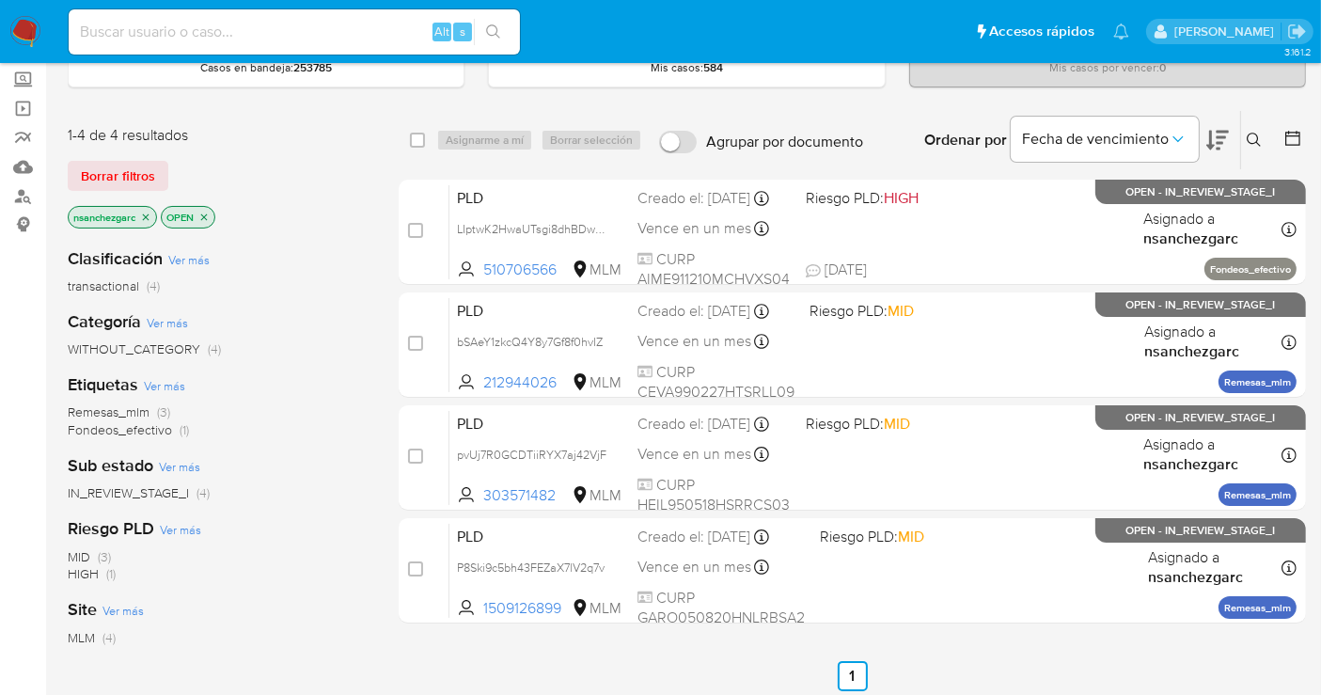
click at [20, 27] on img at bounding box center [25, 32] width 32 height 32
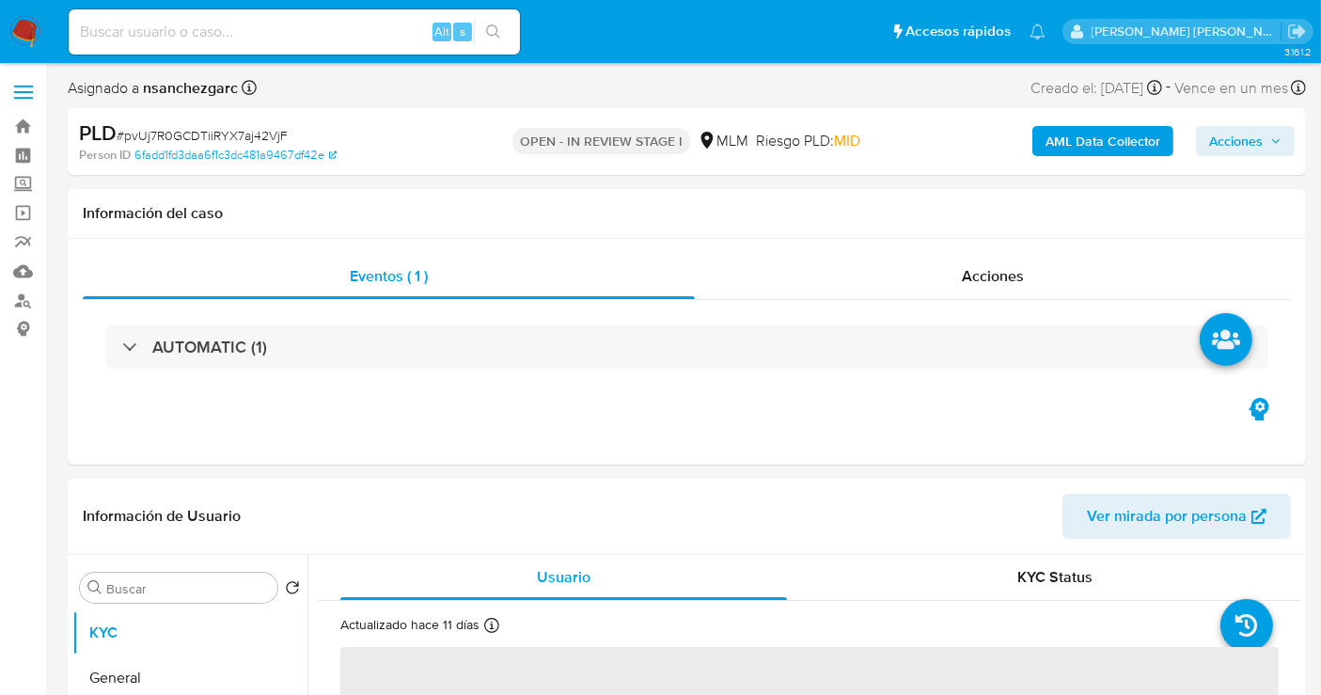
select select "10"
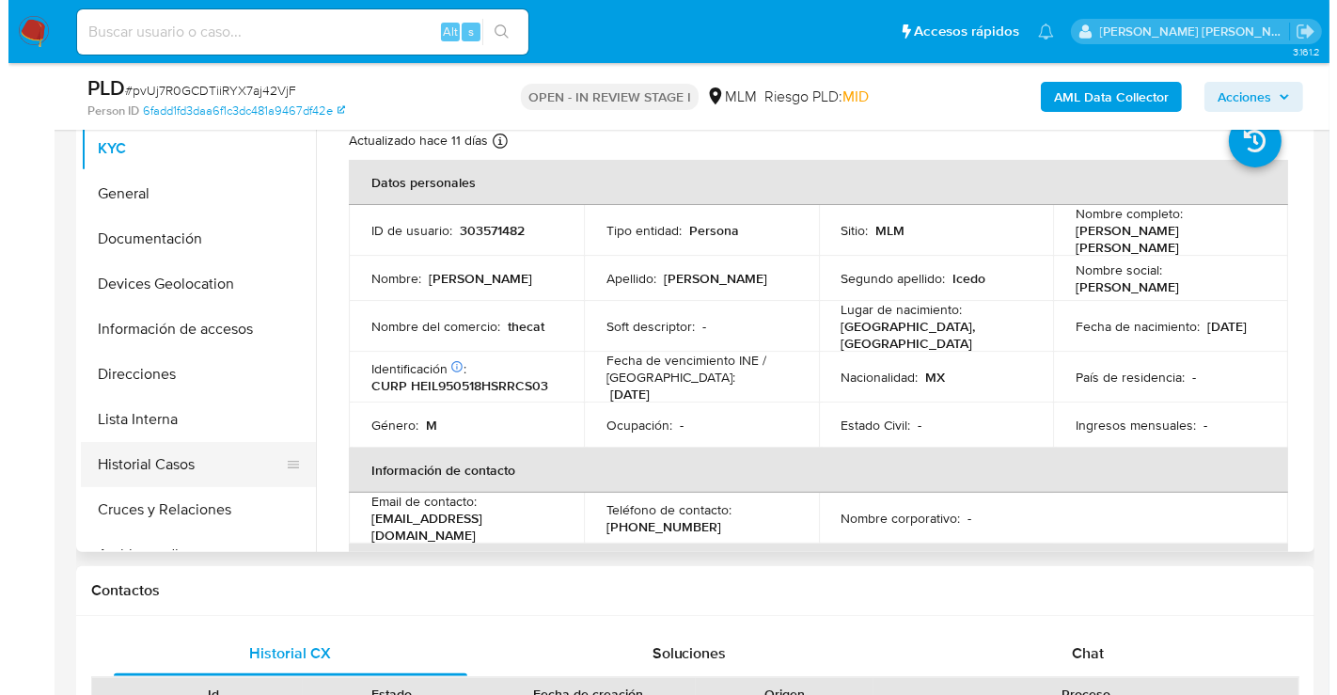
scroll to position [104, 0]
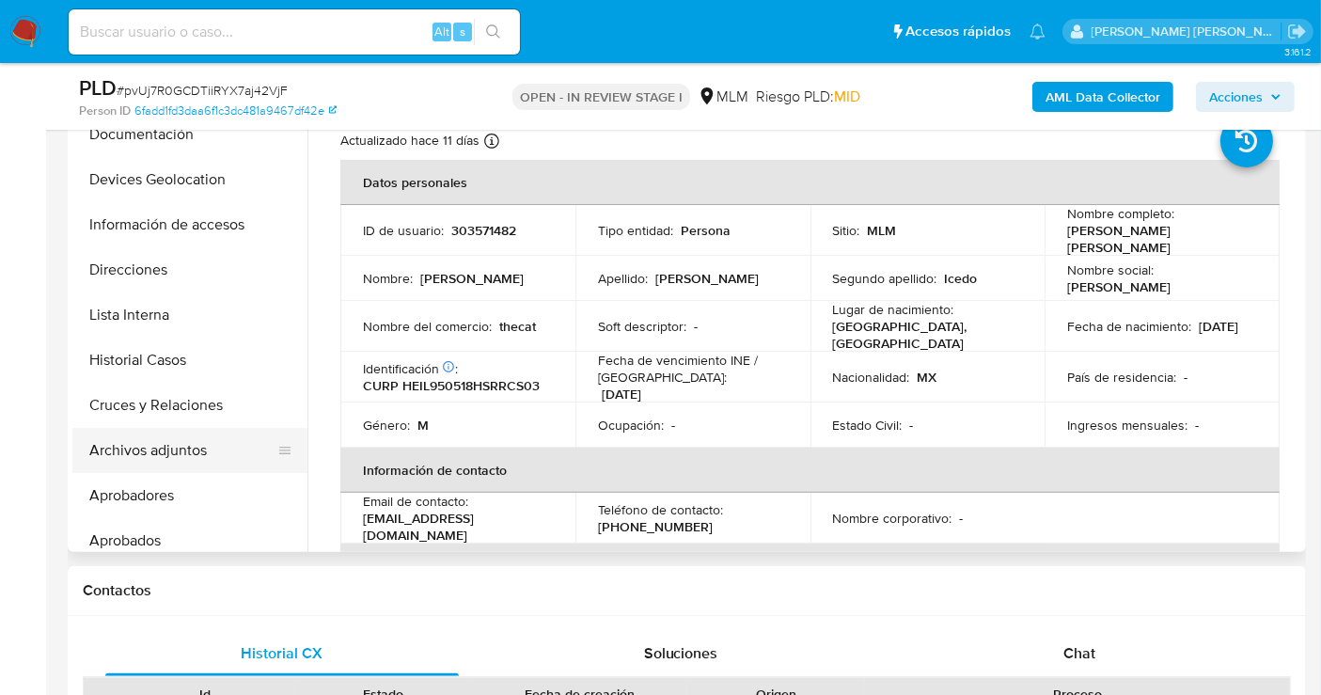
click at [136, 450] on button "Archivos adjuntos" at bounding box center [182, 450] width 220 height 45
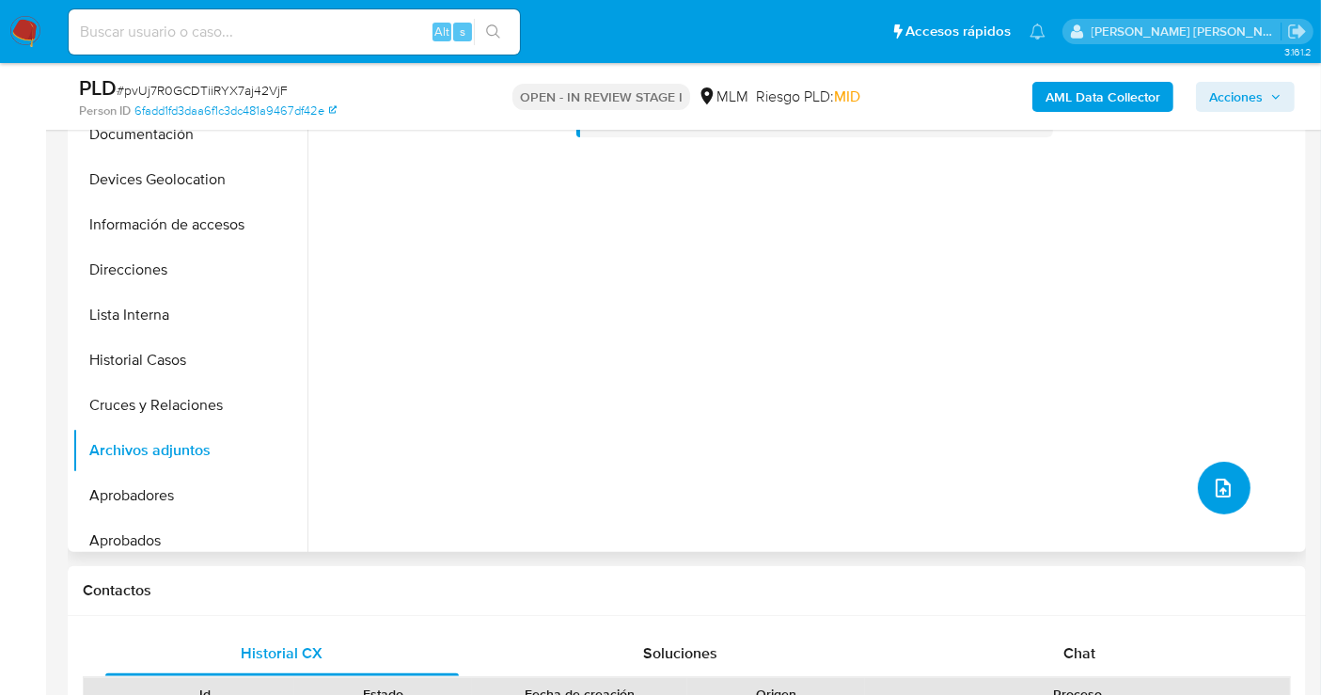
click at [1215, 484] on icon "upload-file" at bounding box center [1223, 488] width 23 height 23
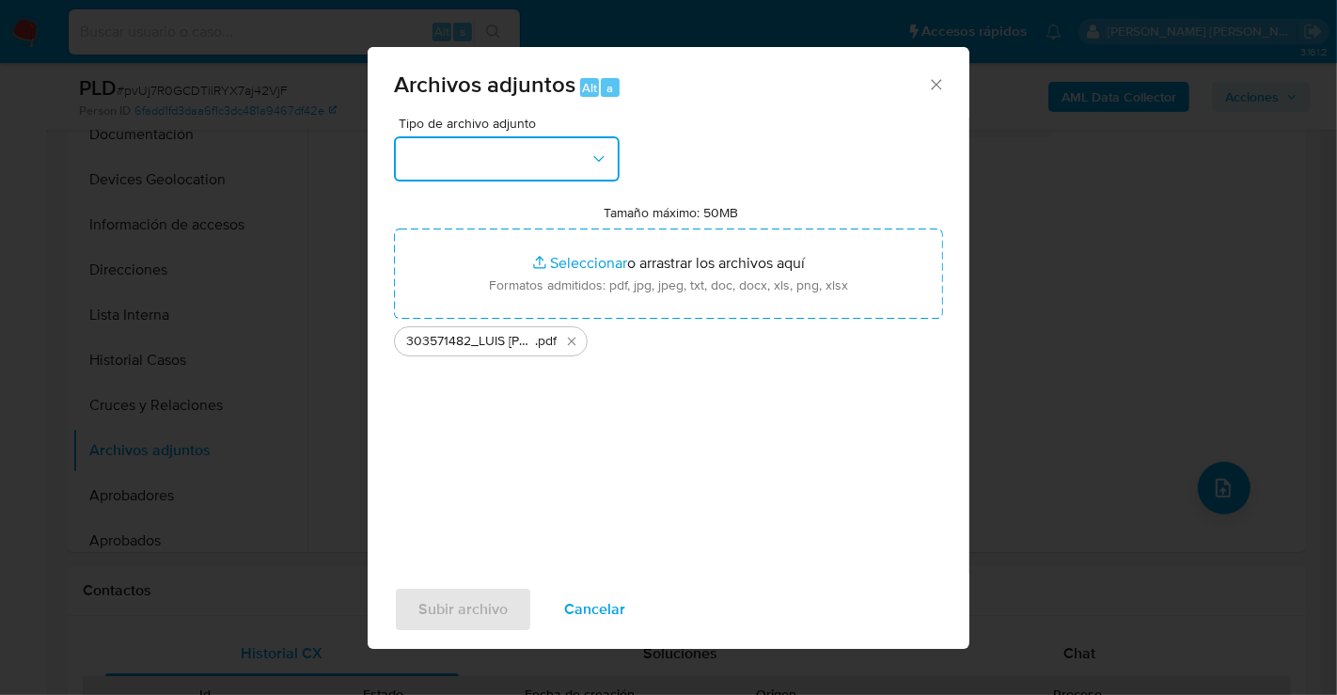
click at [517, 172] on button "button" at bounding box center [507, 158] width 226 height 45
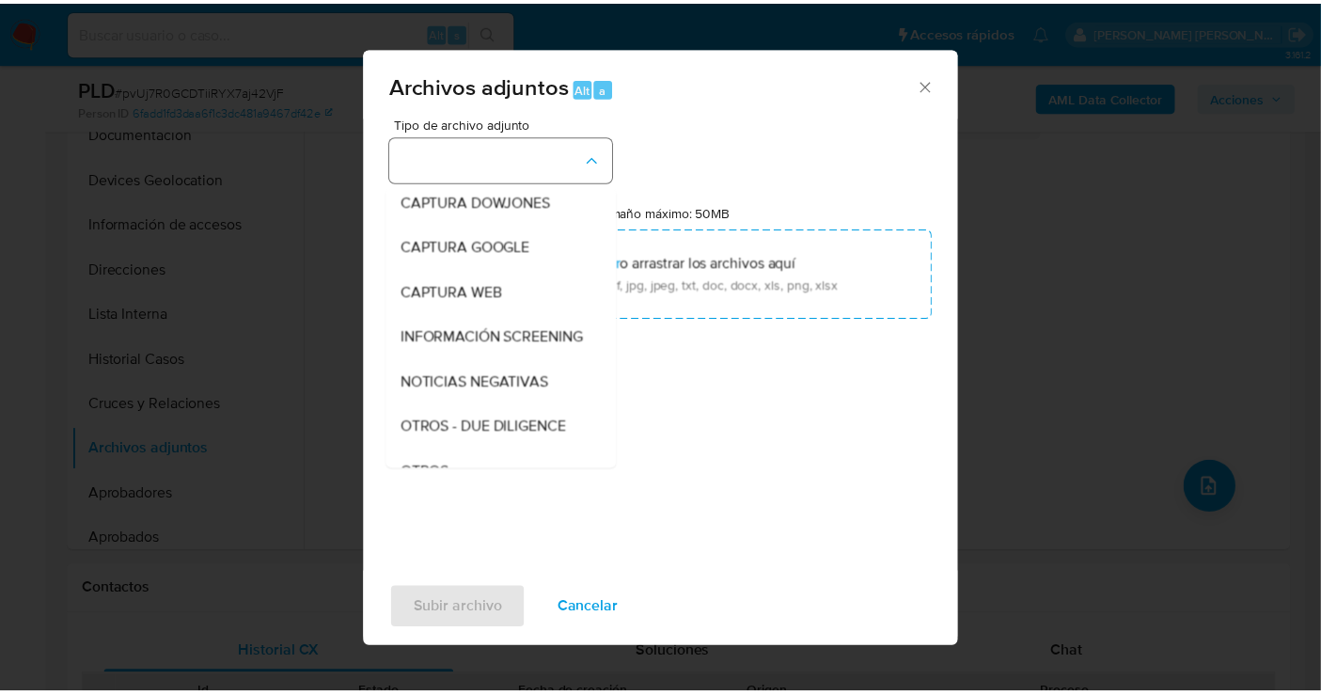
scroll to position [97, 0]
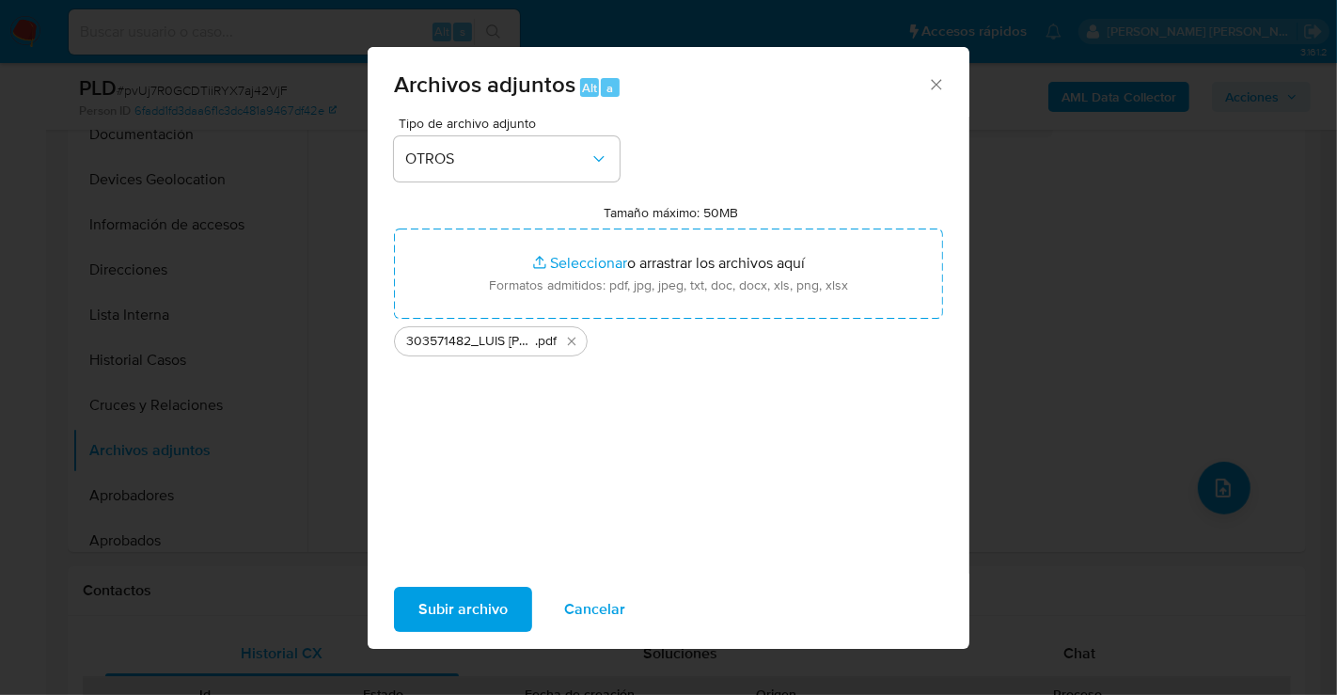
click at [459, 603] on span "Subir archivo" at bounding box center [462, 609] width 89 height 41
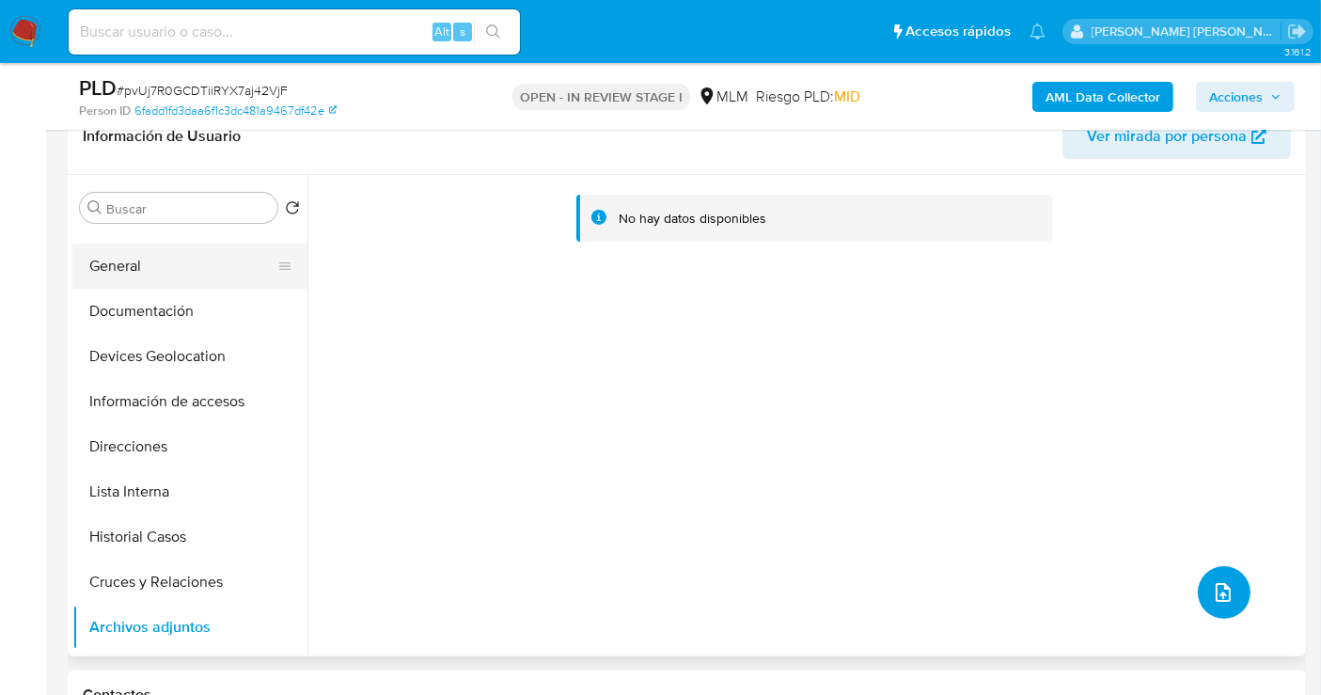
scroll to position [0, 0]
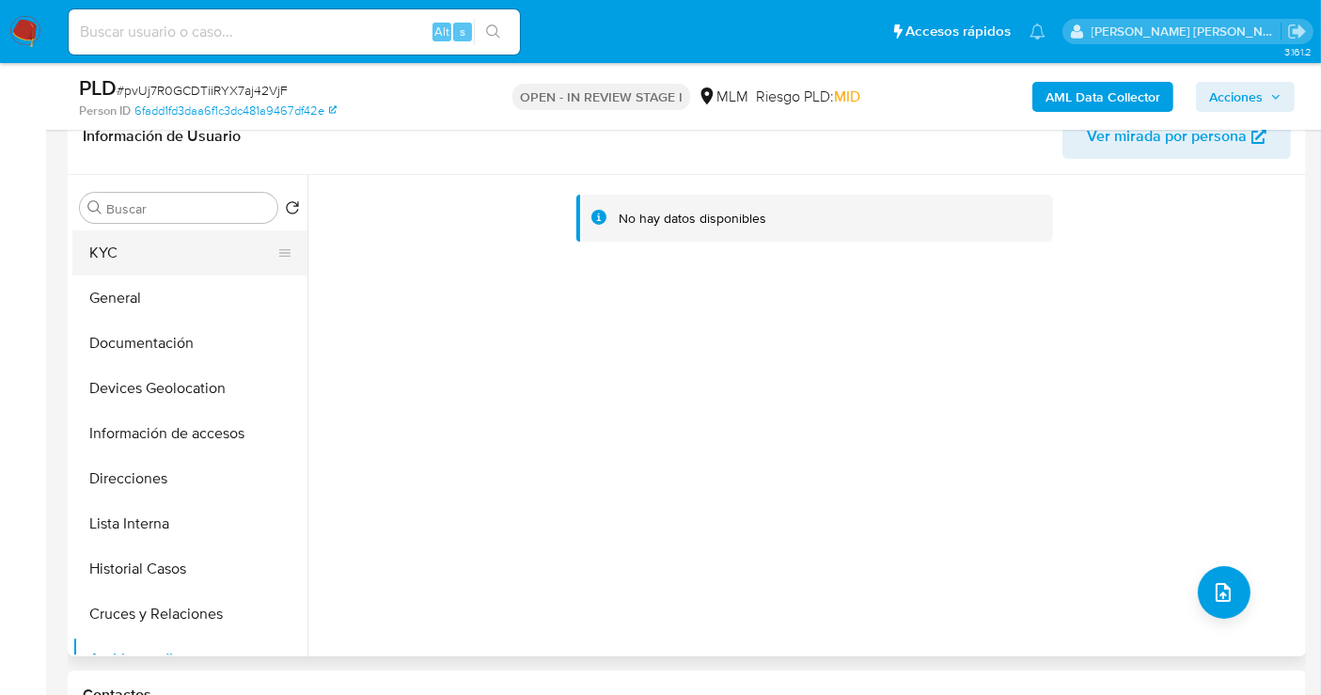
click at [119, 247] on button "KYC" at bounding box center [182, 252] width 220 height 45
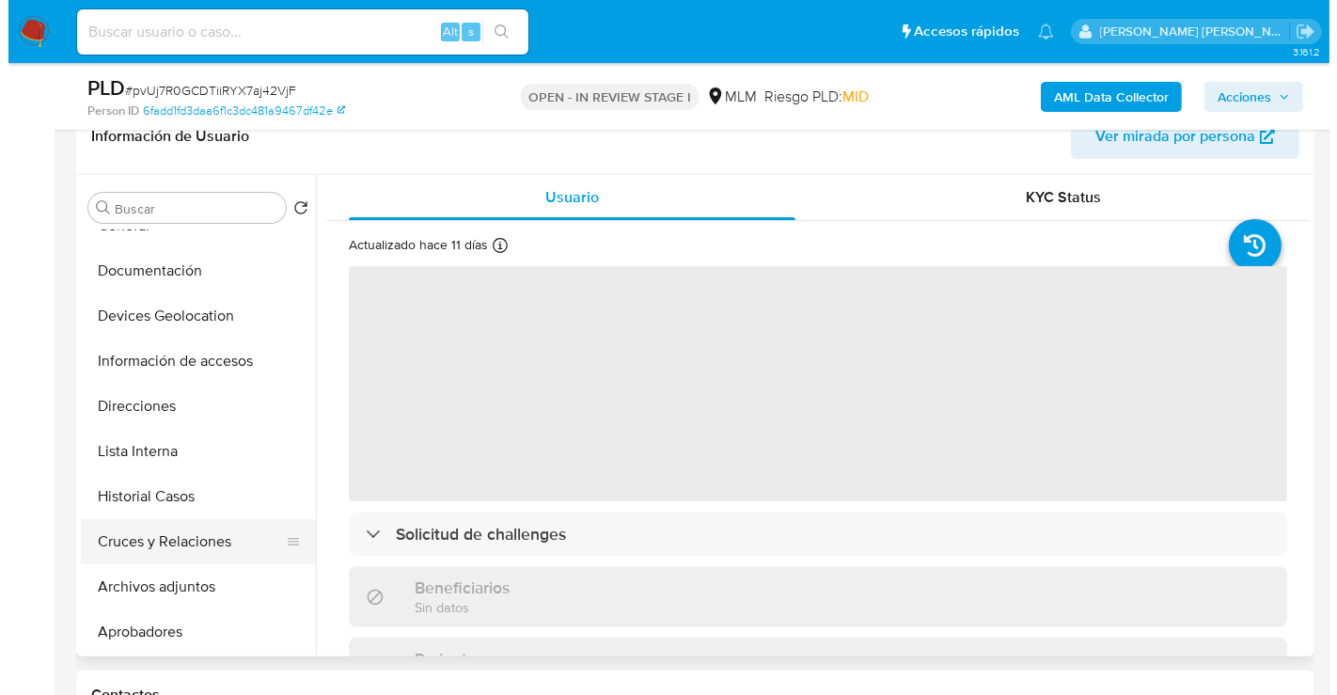
scroll to position [104, 0]
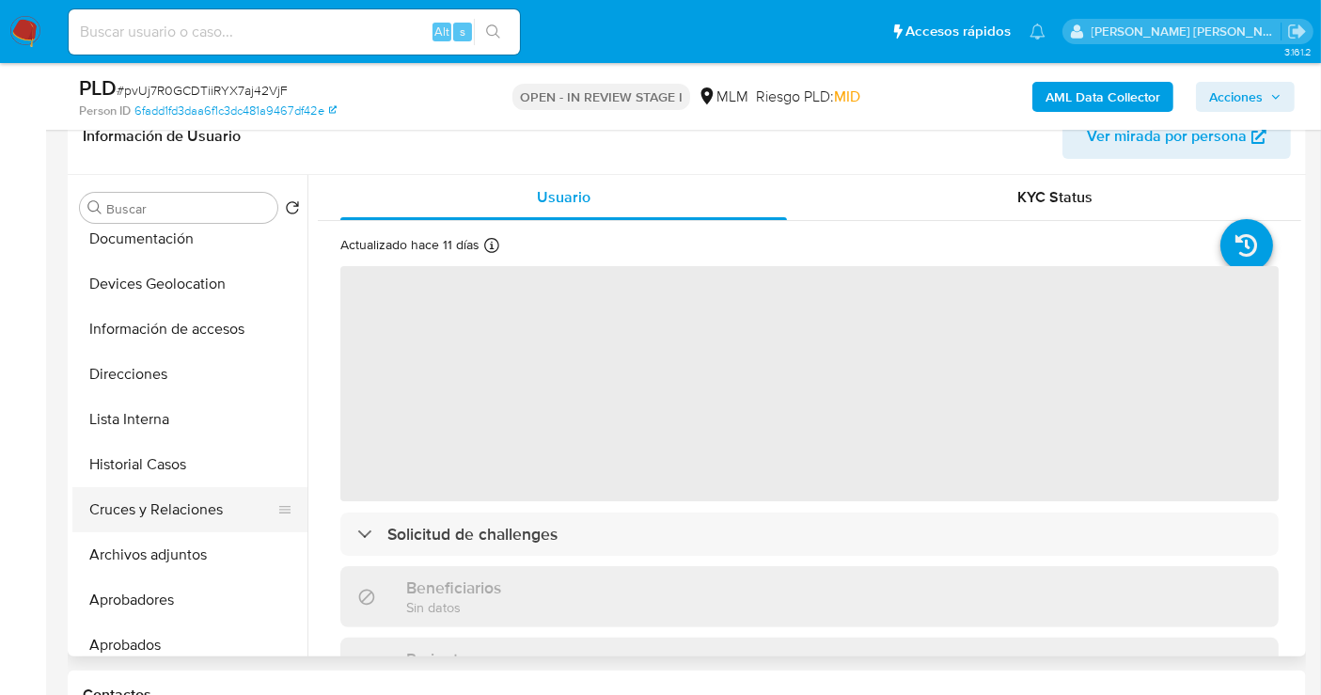
click at [141, 599] on button "Aprobadores" at bounding box center [189, 599] width 235 height 45
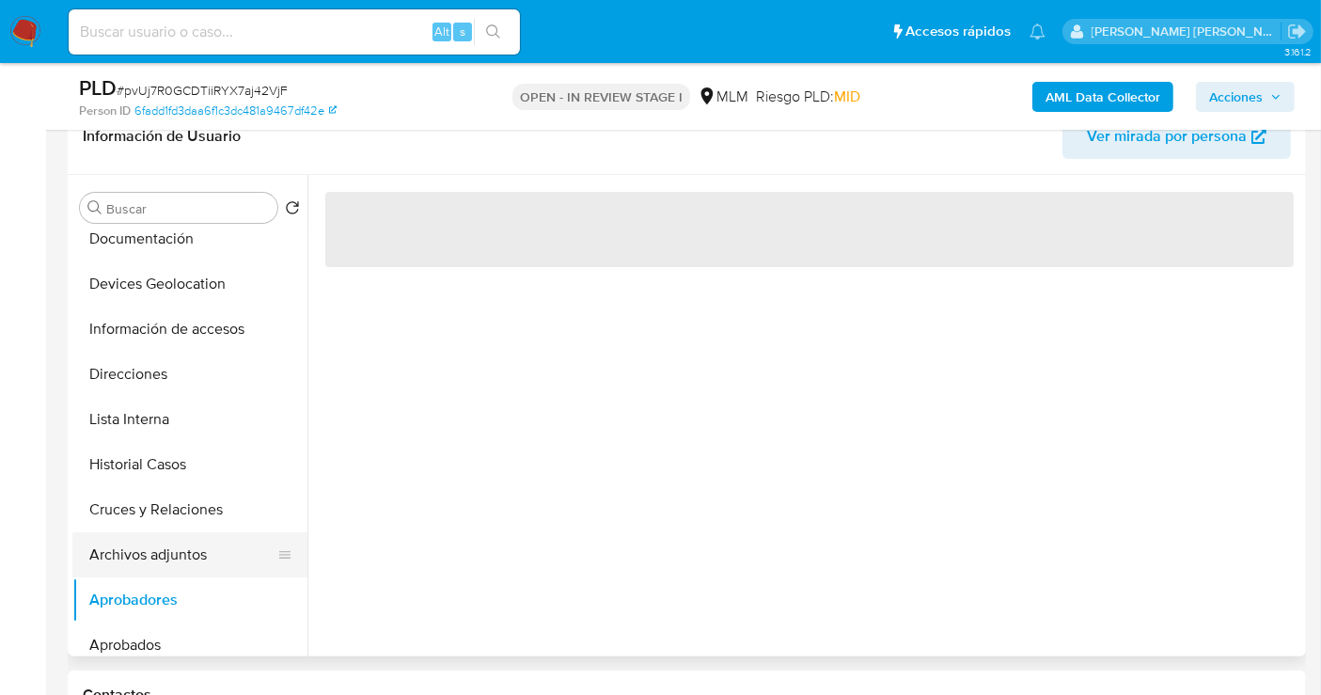
click at [131, 556] on button "Archivos adjuntos" at bounding box center [182, 554] width 220 height 45
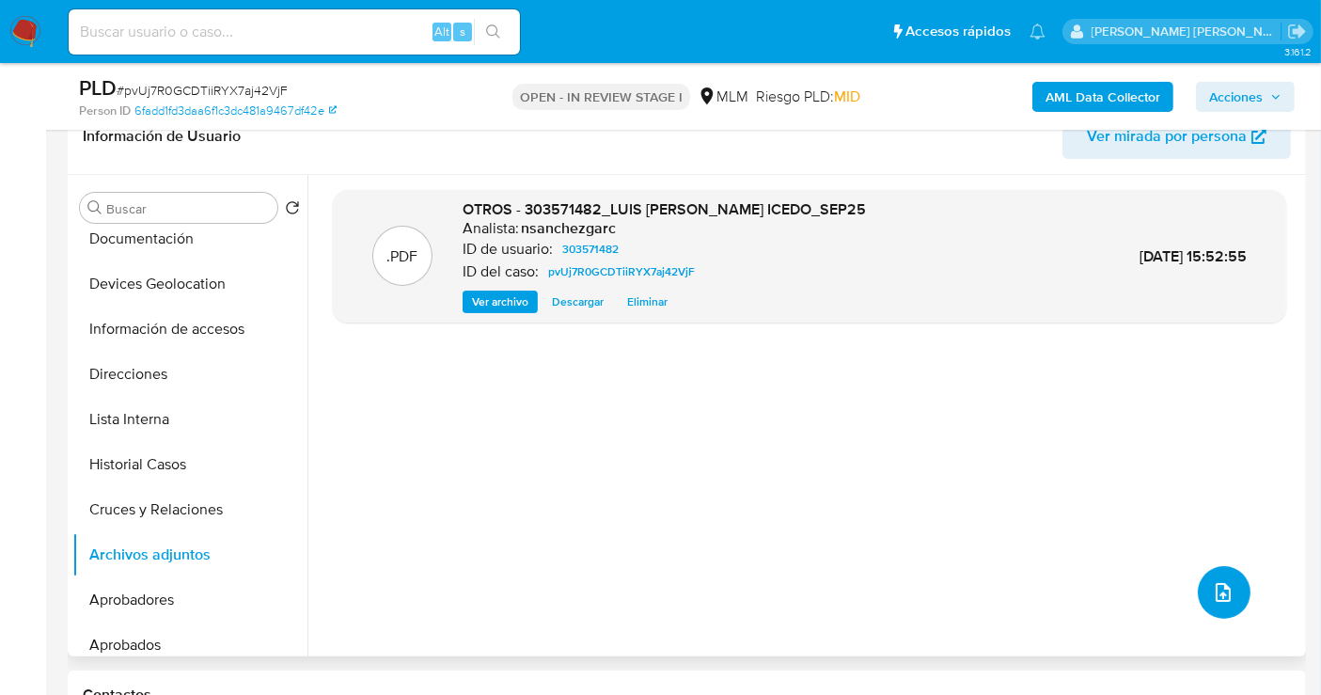
click at [1212, 592] on icon "upload-file" at bounding box center [1223, 592] width 23 height 23
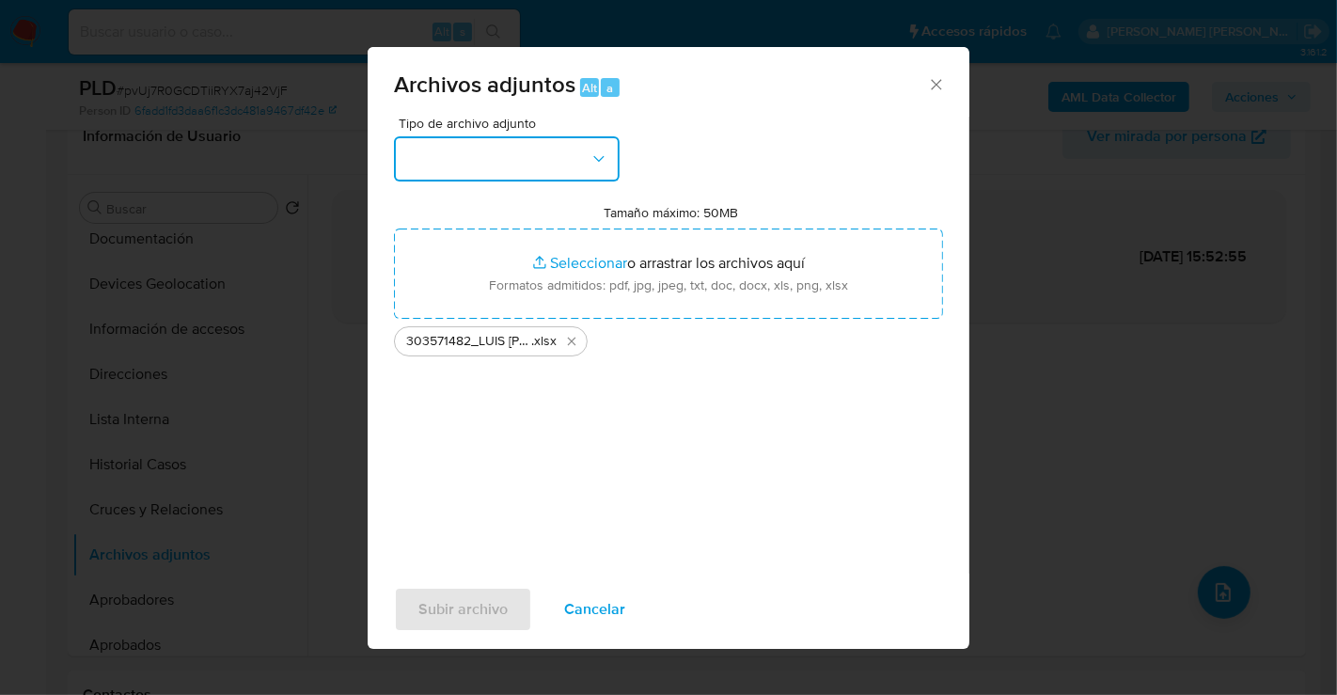
click at [475, 169] on button "button" at bounding box center [507, 158] width 226 height 45
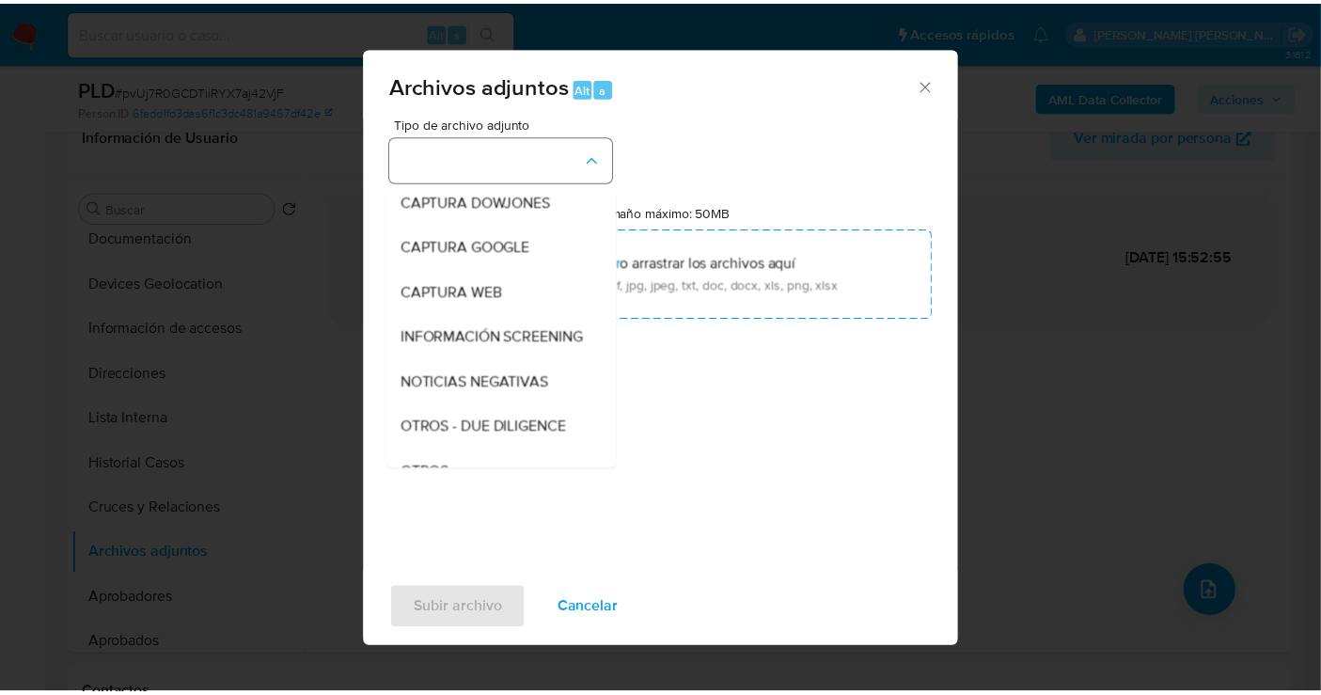
scroll to position [97, 0]
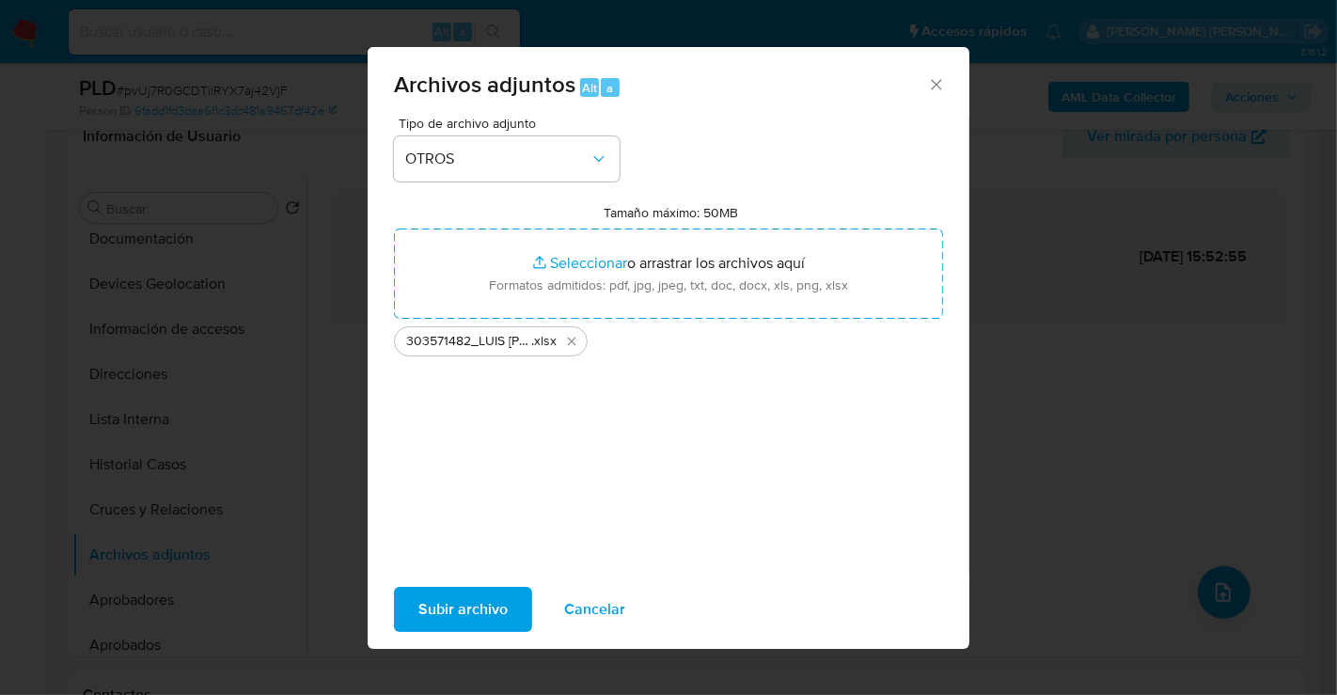
click at [485, 600] on span "Subir archivo" at bounding box center [462, 609] width 89 height 41
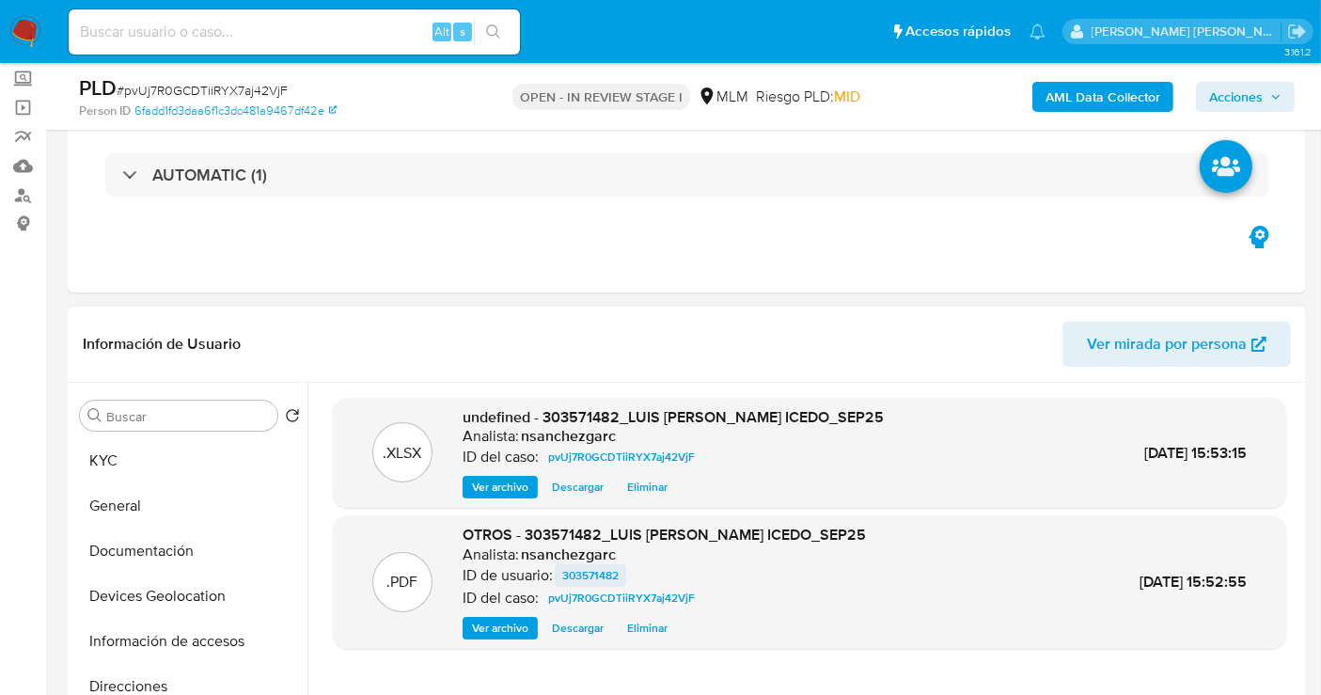
scroll to position [209, 0]
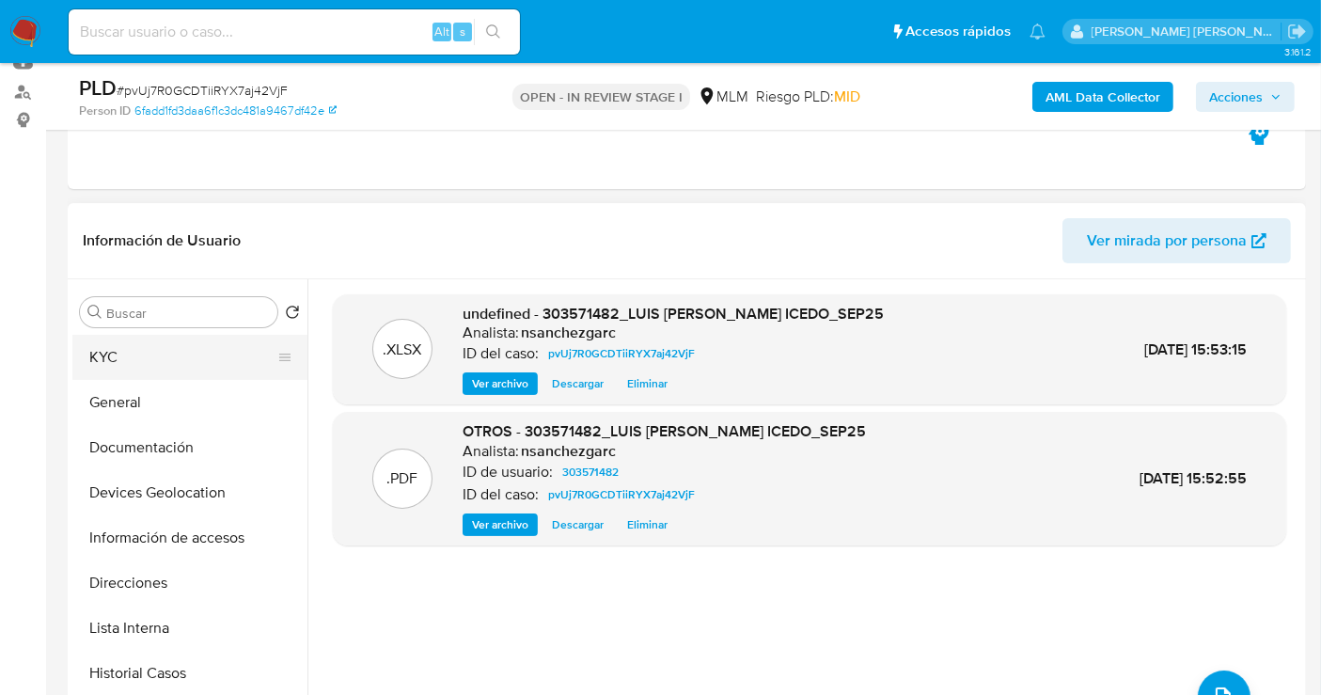
click at [116, 345] on button "KYC" at bounding box center [182, 357] width 220 height 45
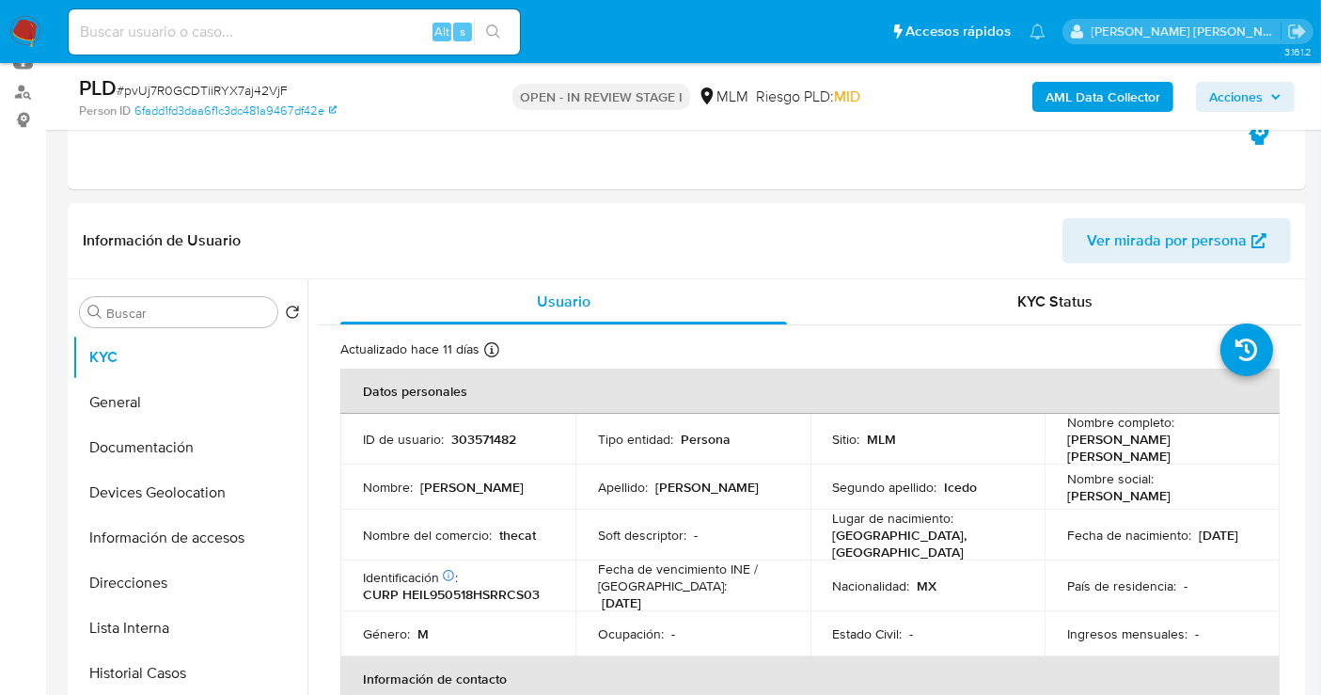
click at [1225, 93] on span "Acciones" at bounding box center [1236, 97] width 54 height 30
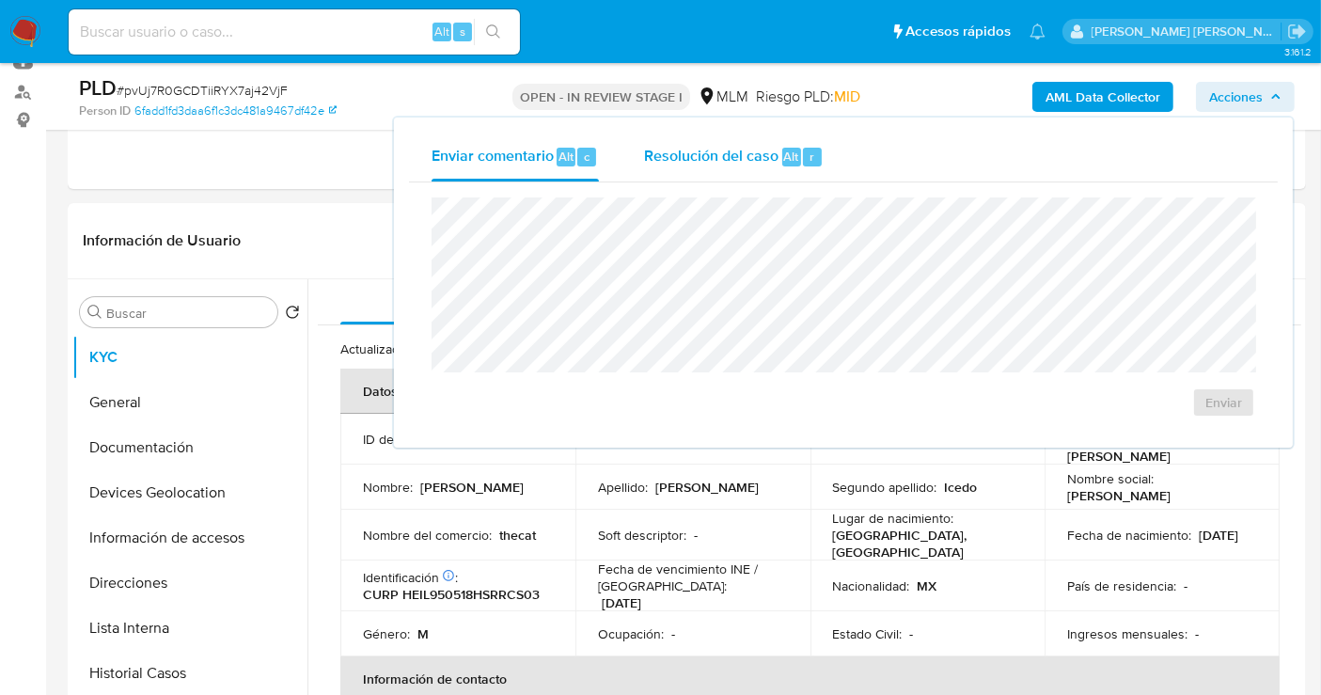
click at [724, 157] on span "Resolución del caso" at bounding box center [711, 156] width 134 height 22
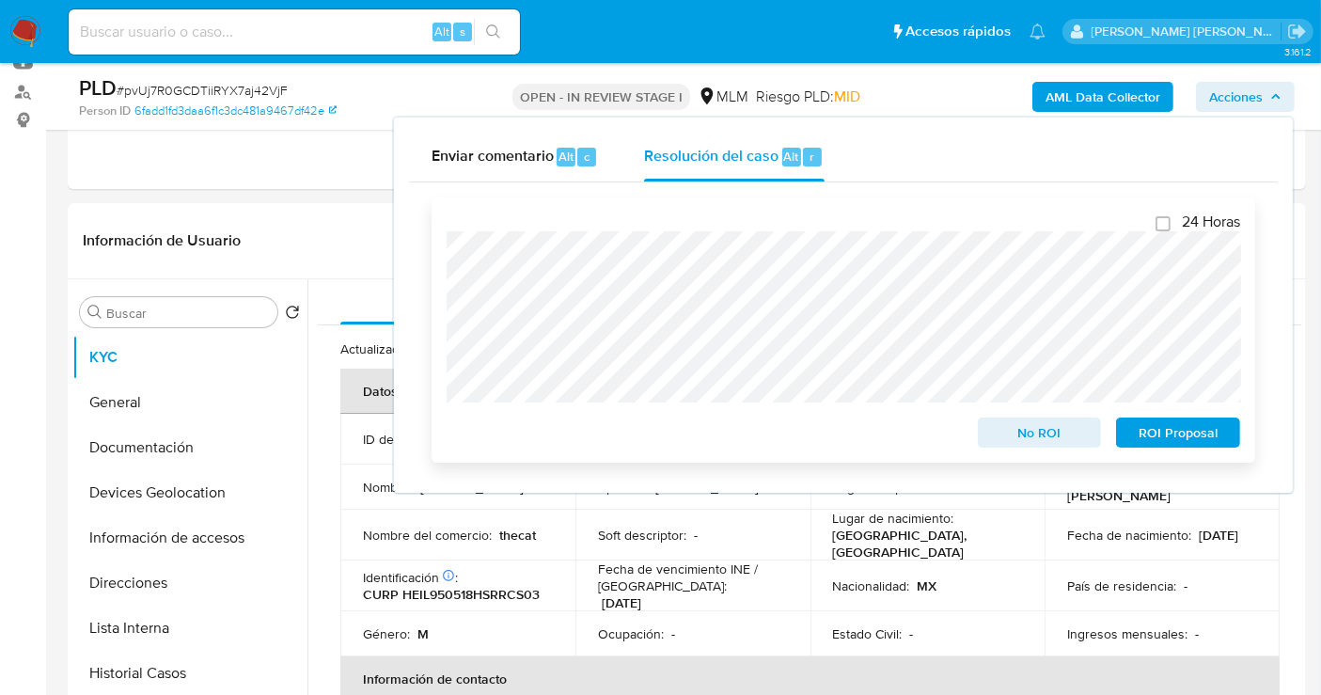
click at [1059, 442] on span "No ROI" at bounding box center [1040, 432] width 98 height 26
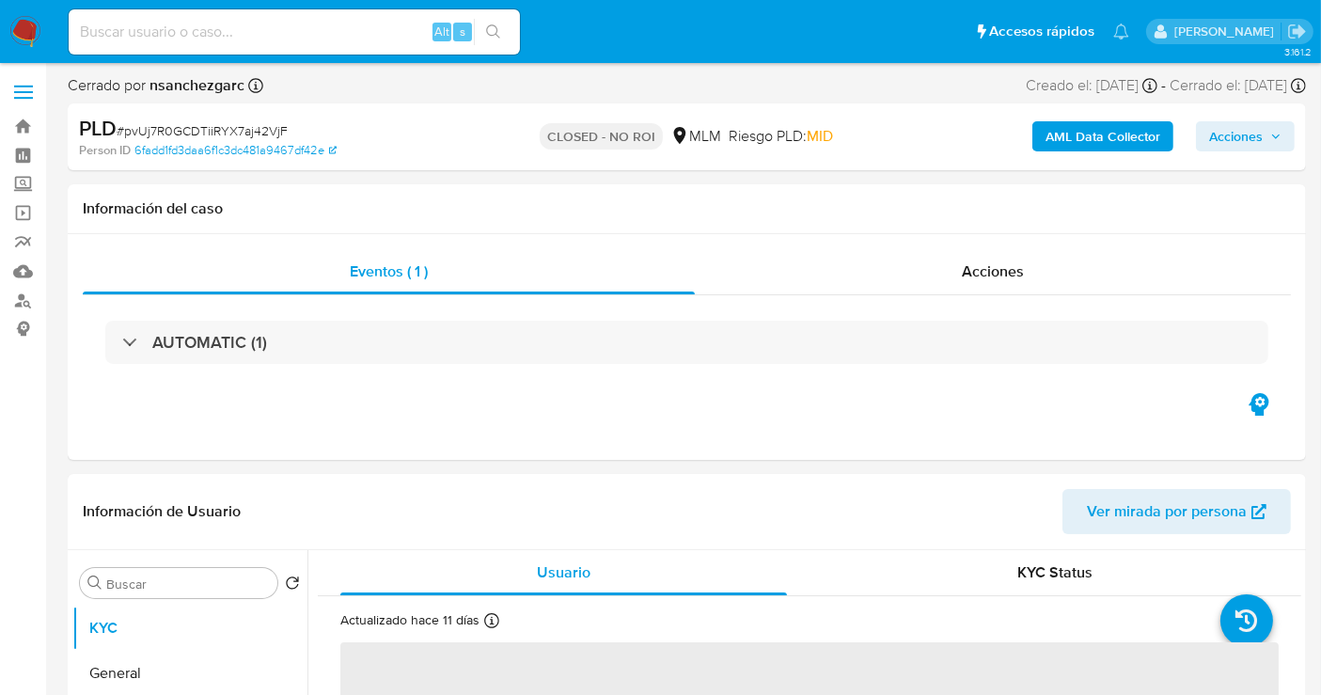
select select "10"
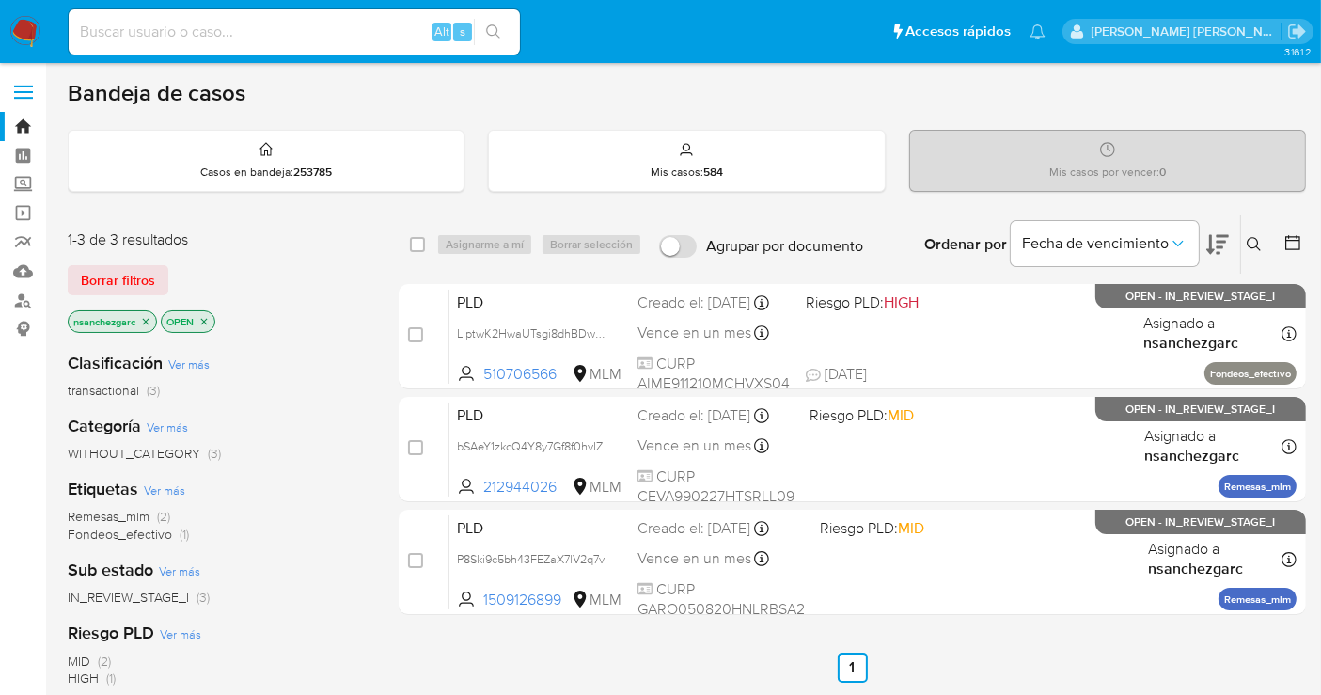
click at [155, 44] on div "Alt s" at bounding box center [294, 31] width 451 height 45
click at [138, 28] on input at bounding box center [294, 32] width 451 height 24
paste input "775100927"
type input "775100927"
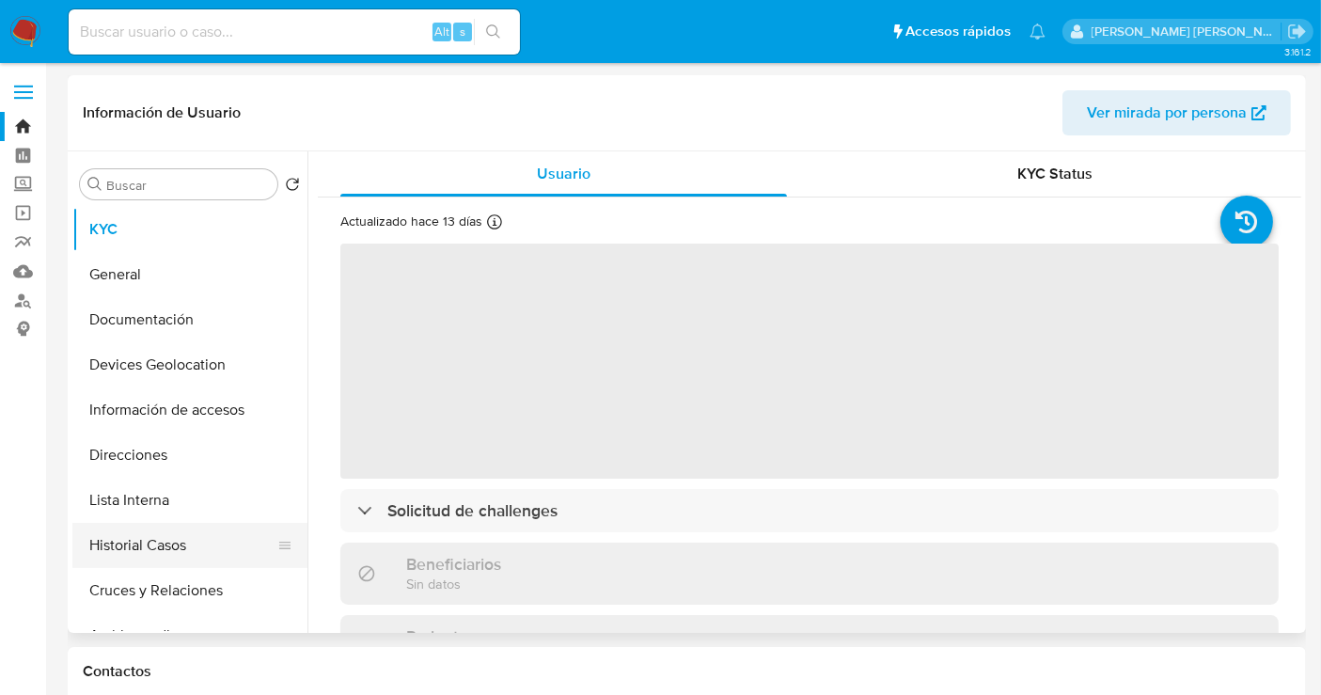
select select "10"
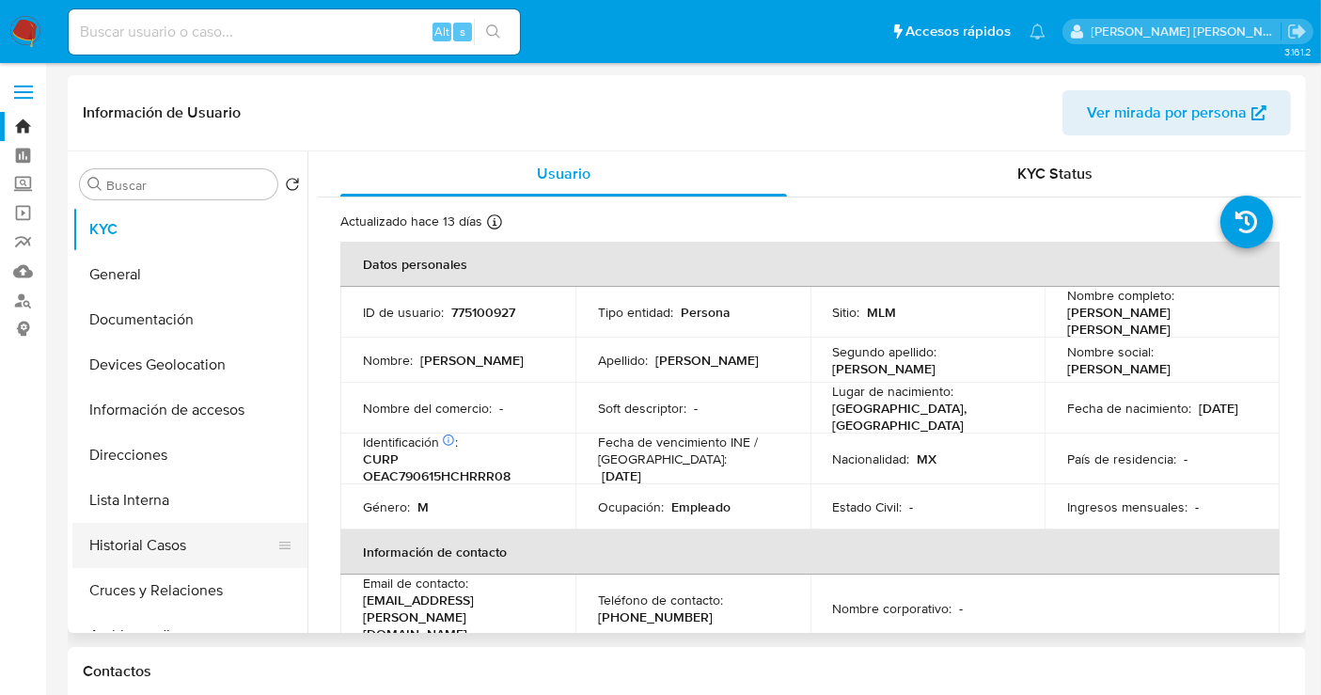
click at [146, 536] on button "Historial Casos" at bounding box center [182, 545] width 220 height 45
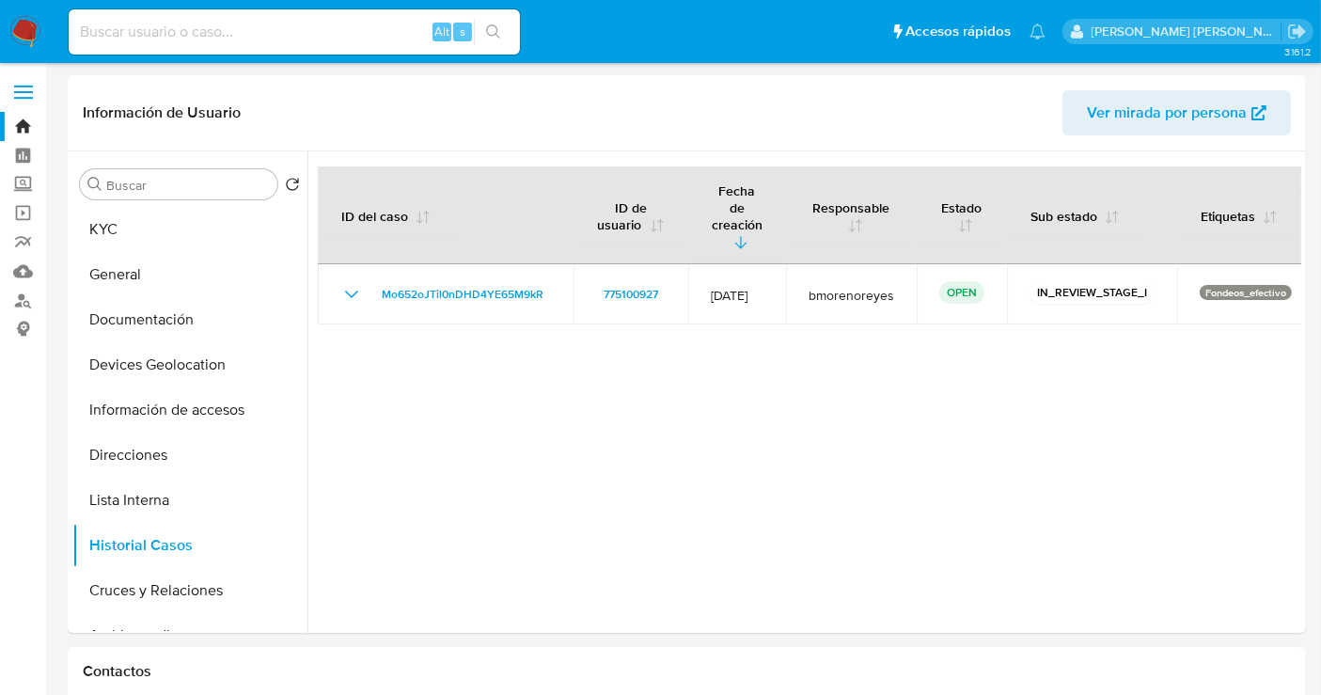
click at [21, 28] on img at bounding box center [25, 32] width 32 height 32
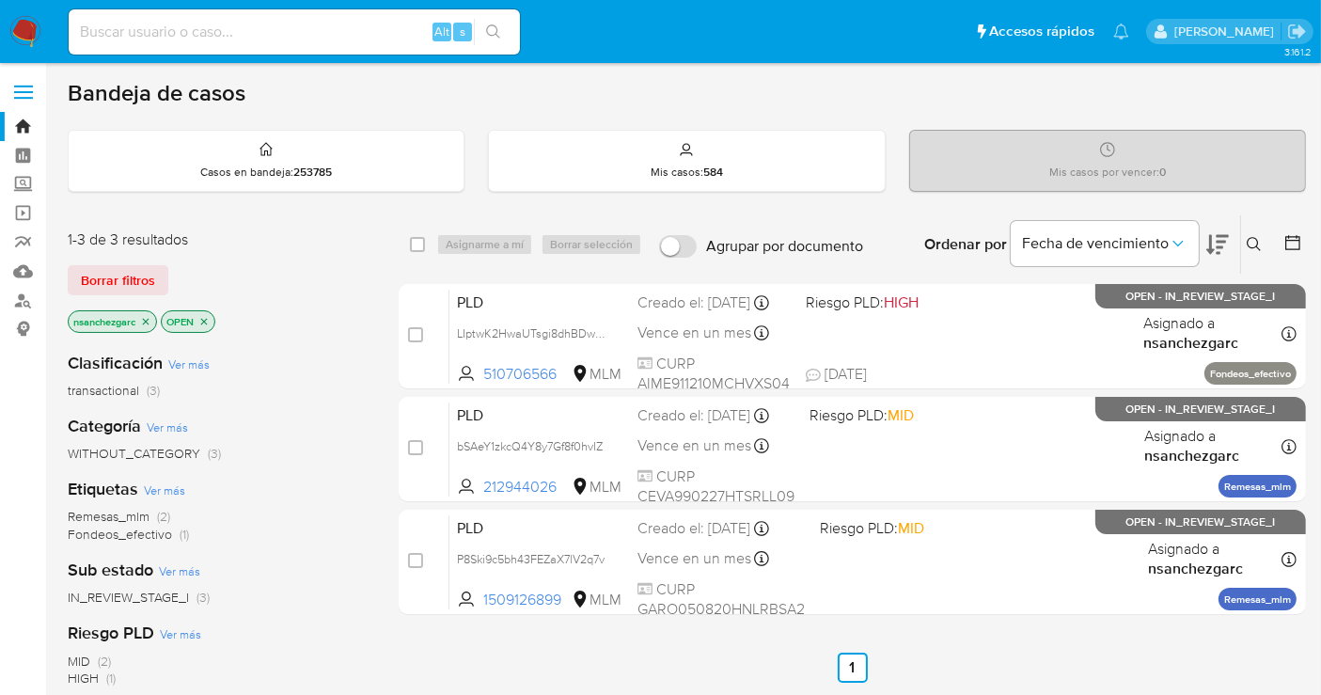
click at [1252, 240] on icon at bounding box center [1254, 244] width 15 height 15
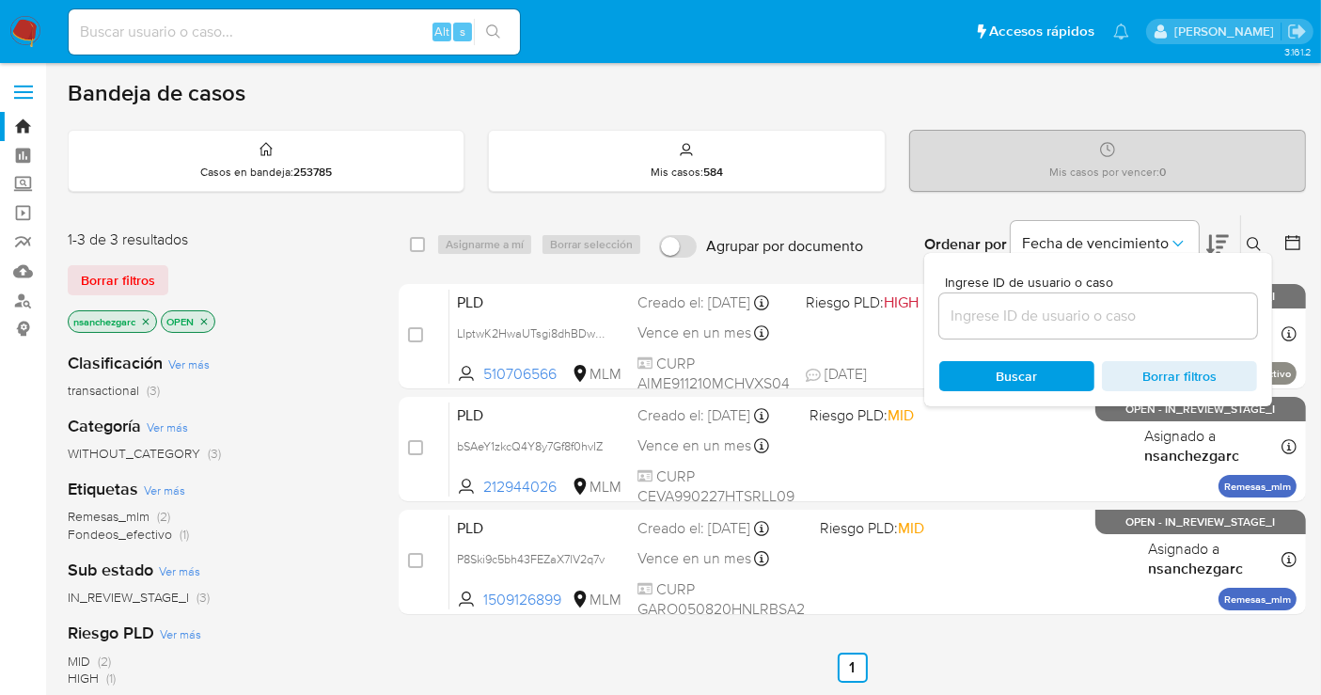
click at [1029, 310] on input at bounding box center [1098, 316] width 318 height 24
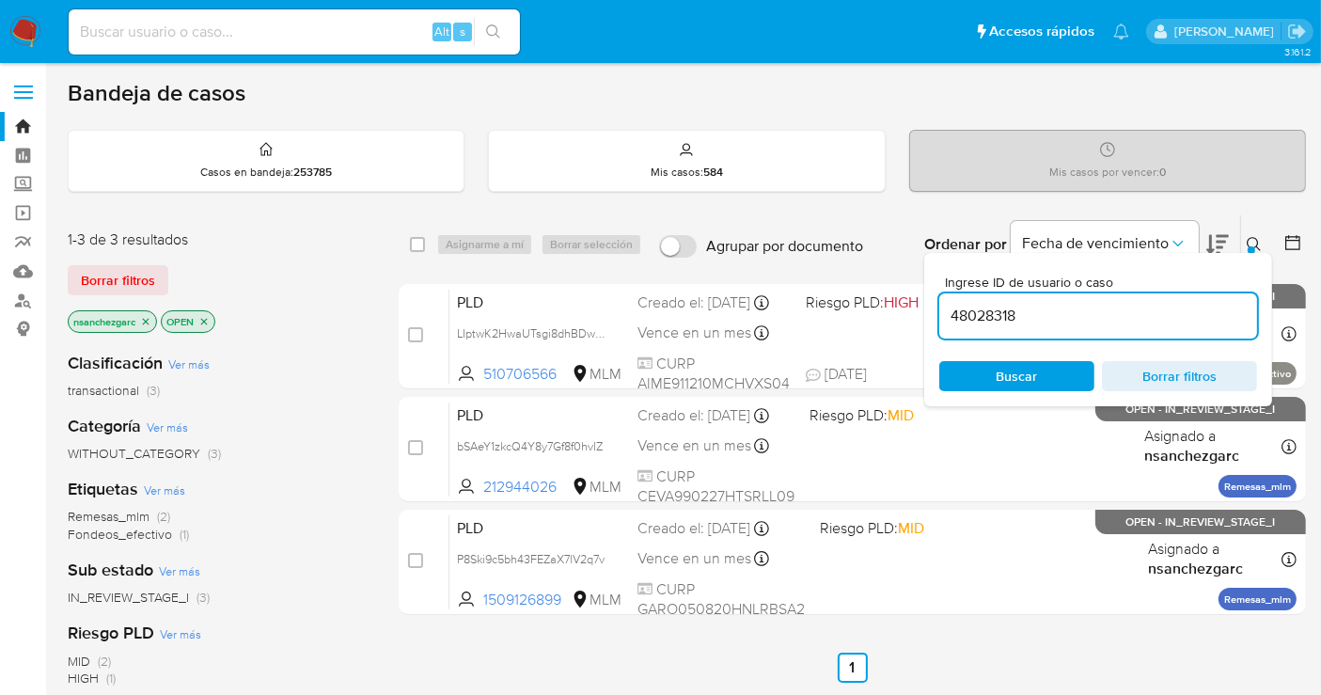
type input "48028318"
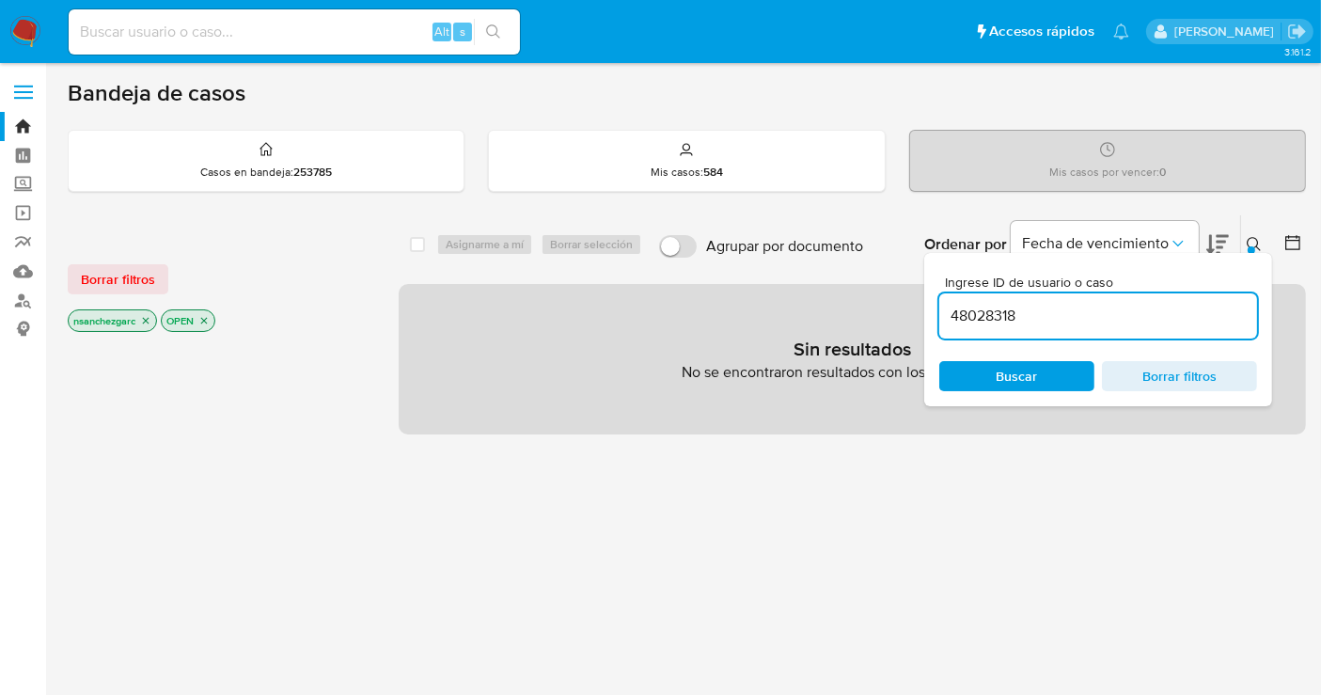
click at [150, 322] on icon "close-filter" at bounding box center [145, 320] width 11 height 11
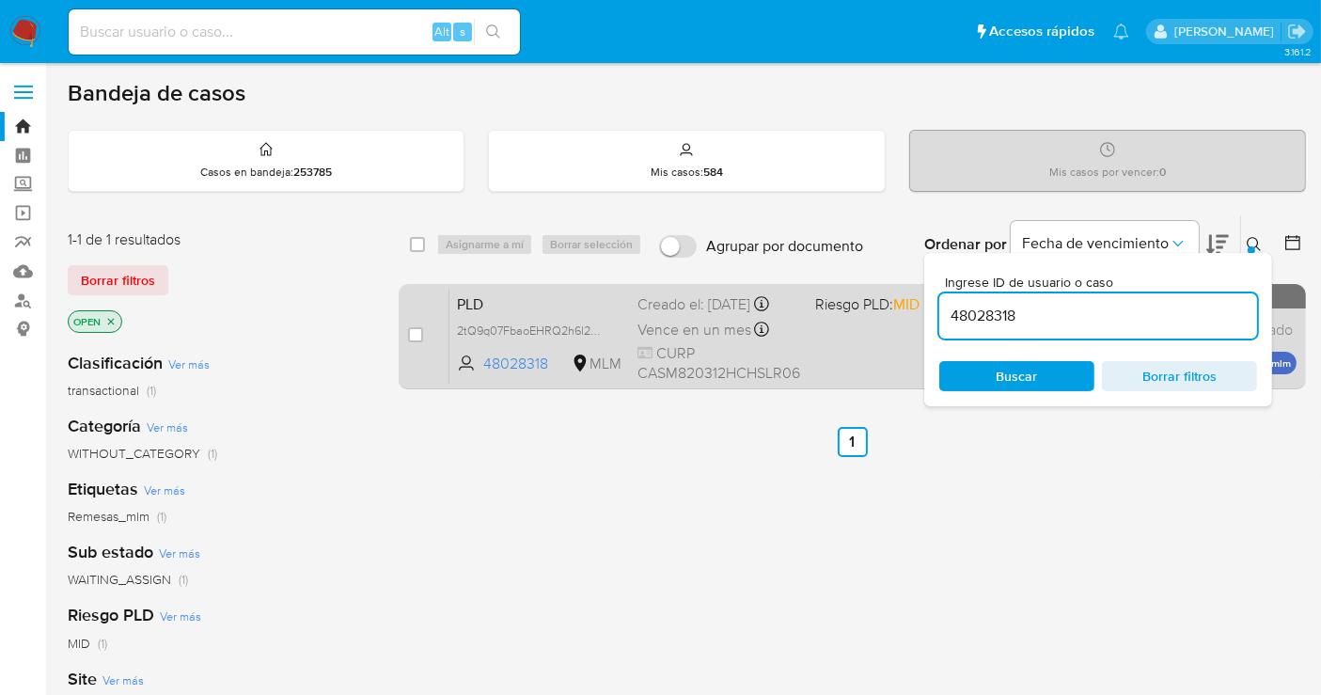
drag, startPoint x: 602, startPoint y: 339, endPoint x: 660, endPoint y: 389, distance: 76.7
click at [609, 340] on span "2tQ9q07FbaoEHRQ2h6l2G5Rc" at bounding box center [540, 330] width 166 height 21
click at [411, 332] on input "checkbox" at bounding box center [415, 334] width 15 height 15
checkbox input "true"
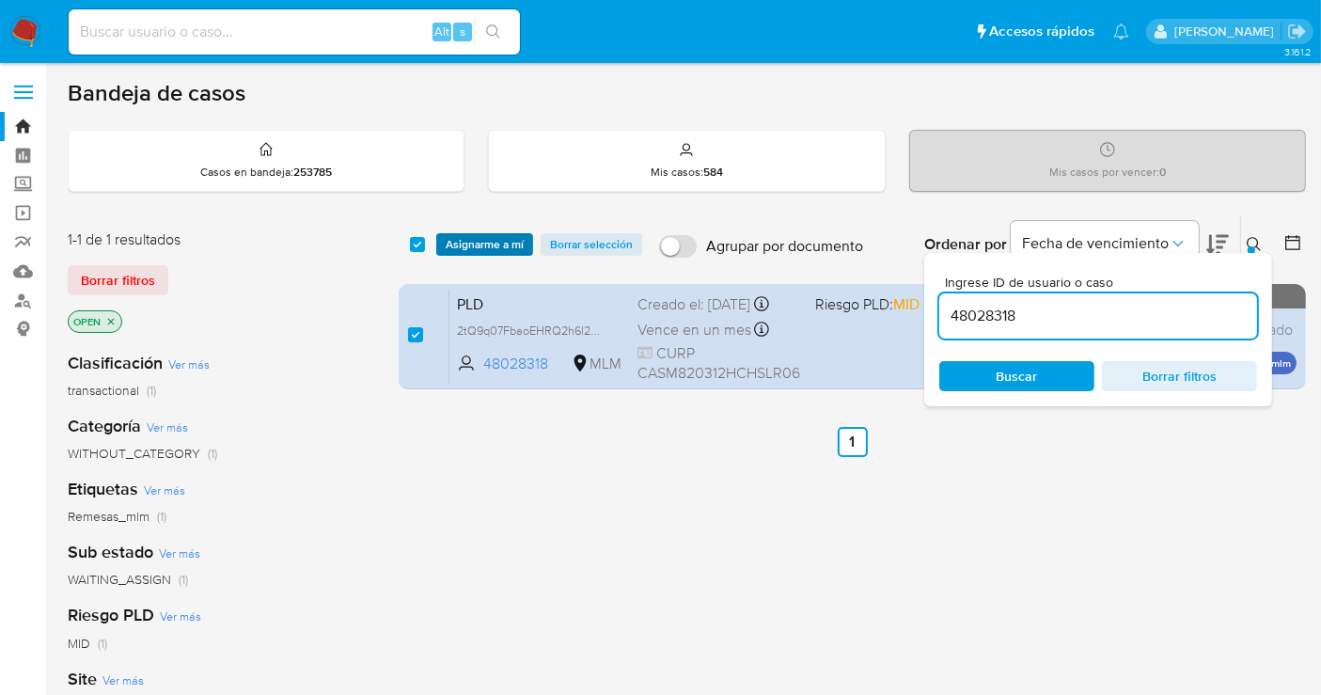
click at [475, 248] on span "Asignarme a mí" at bounding box center [485, 244] width 78 height 19
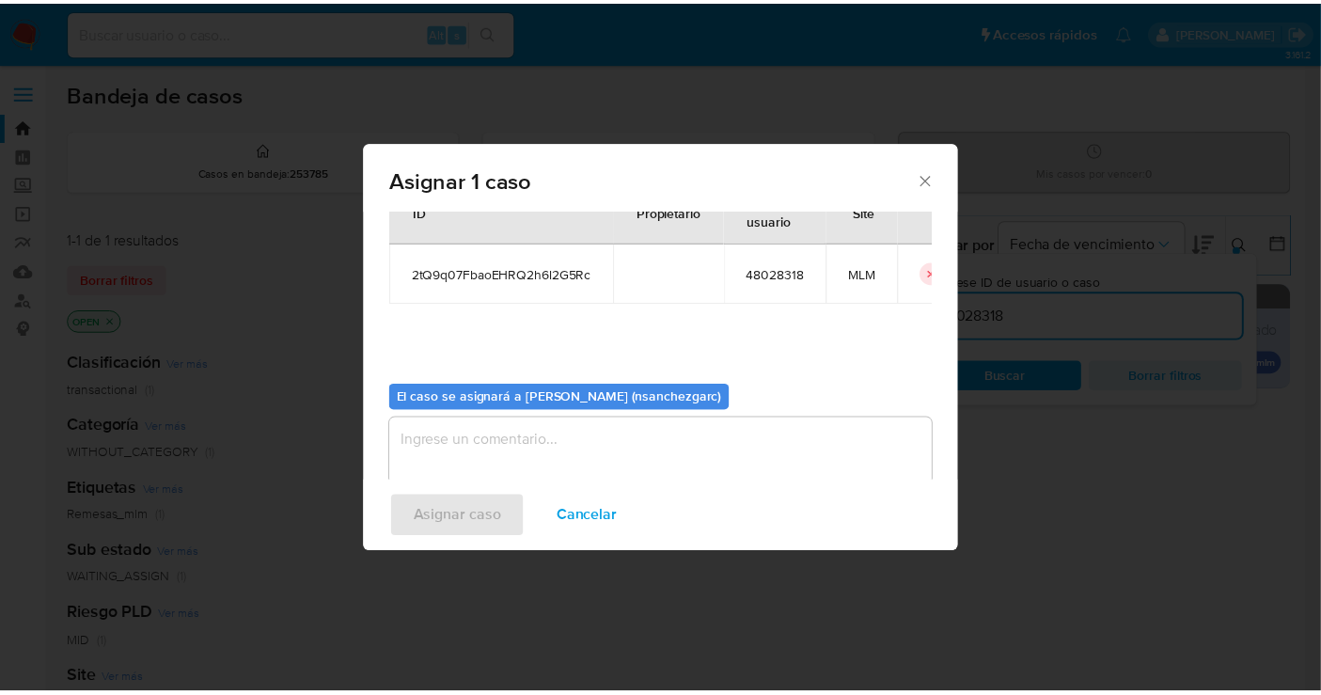
scroll to position [96, 0]
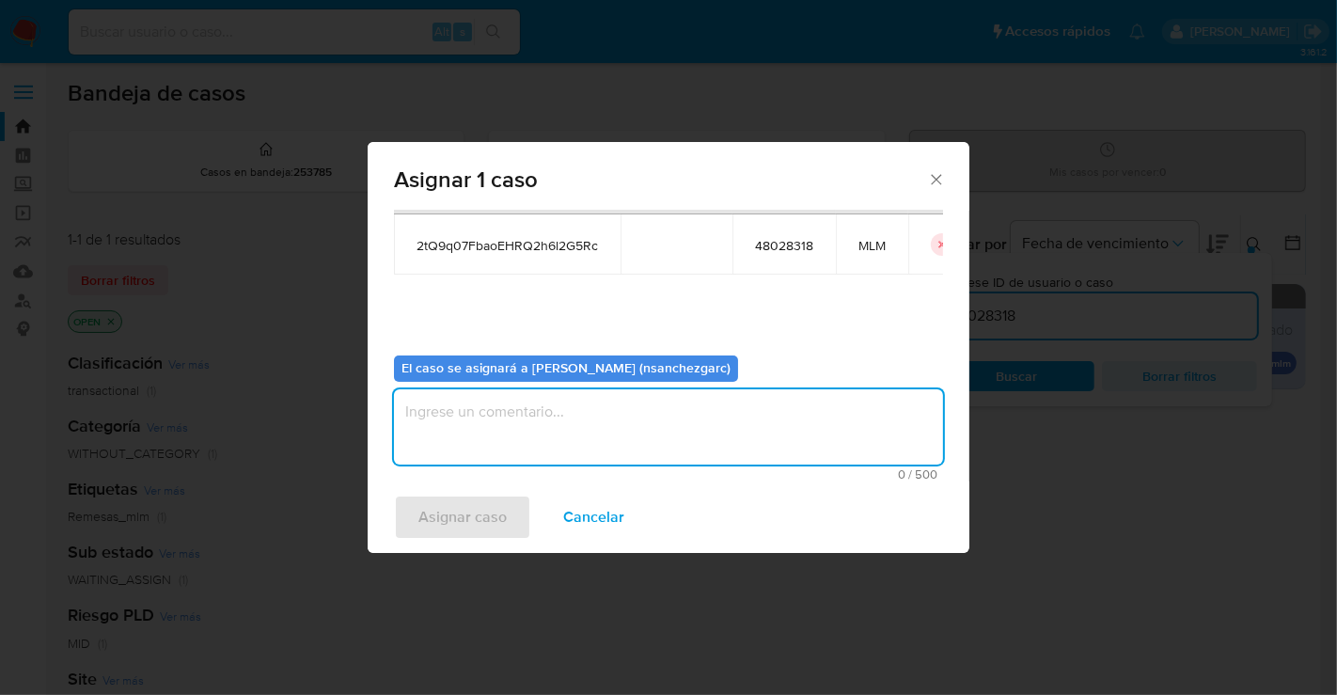
click at [431, 424] on textarea "assign-modal" at bounding box center [668, 426] width 549 height 75
type textarea "N"
type textarea "nesg"
click at [451, 504] on span "Asignar caso" at bounding box center [462, 517] width 88 height 41
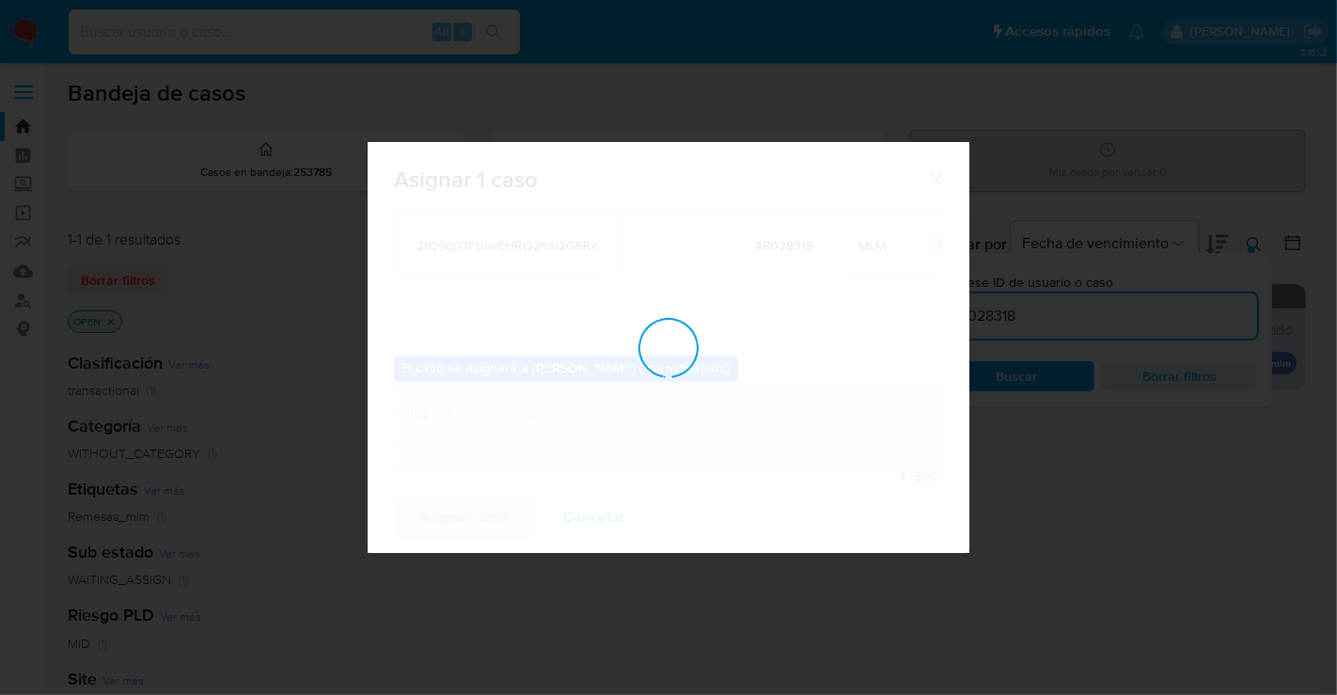
checkbox input "false"
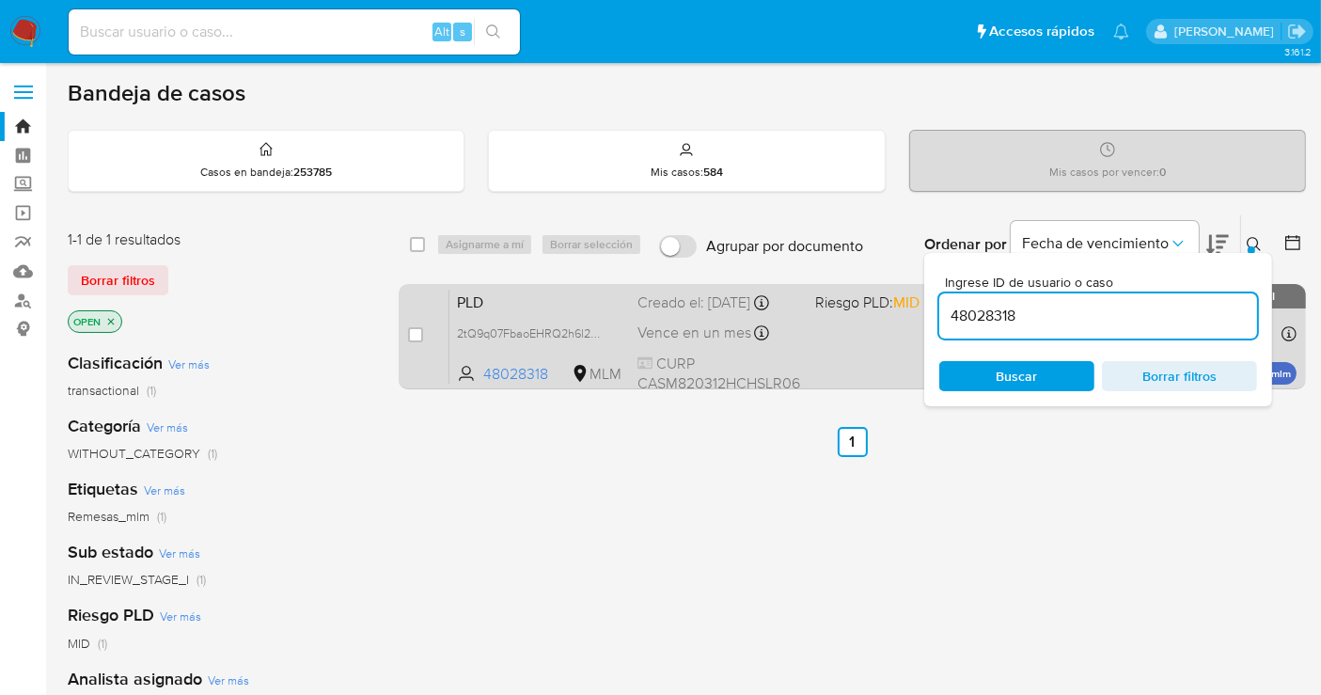
click at [736, 340] on span "Vence en un mes" at bounding box center [695, 333] width 114 height 21
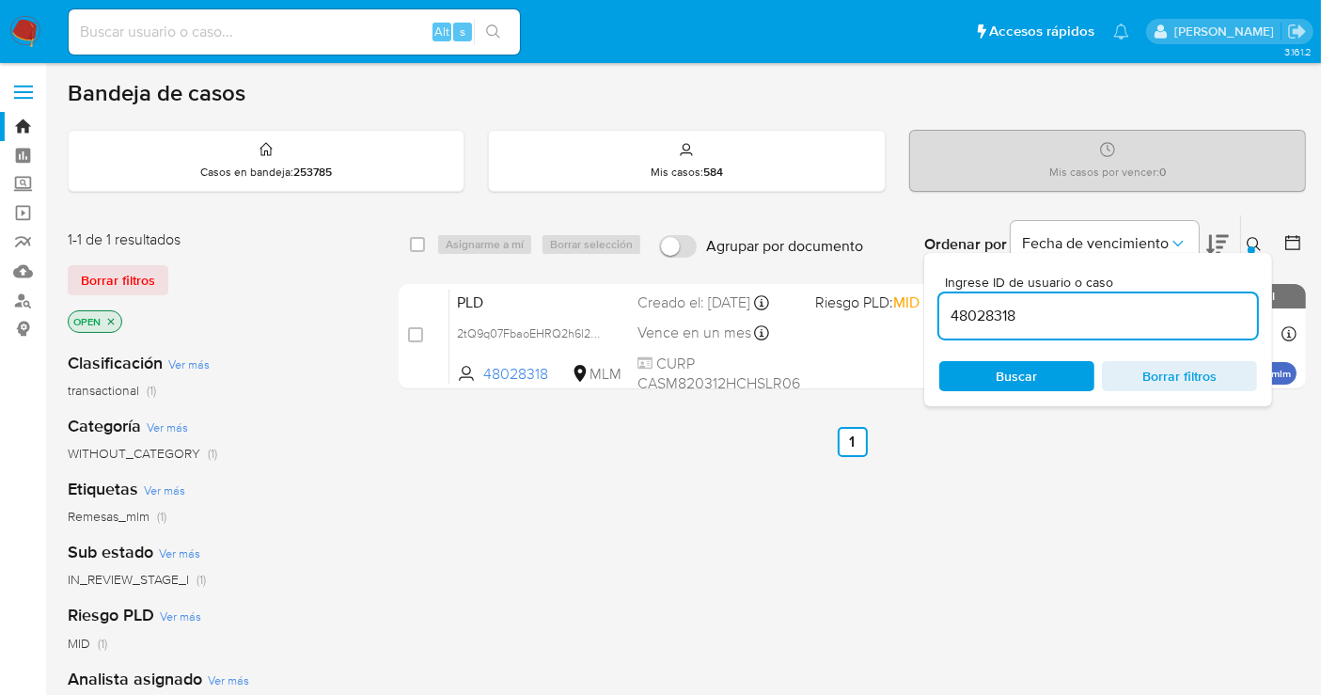
click at [25, 23] on img at bounding box center [25, 32] width 32 height 32
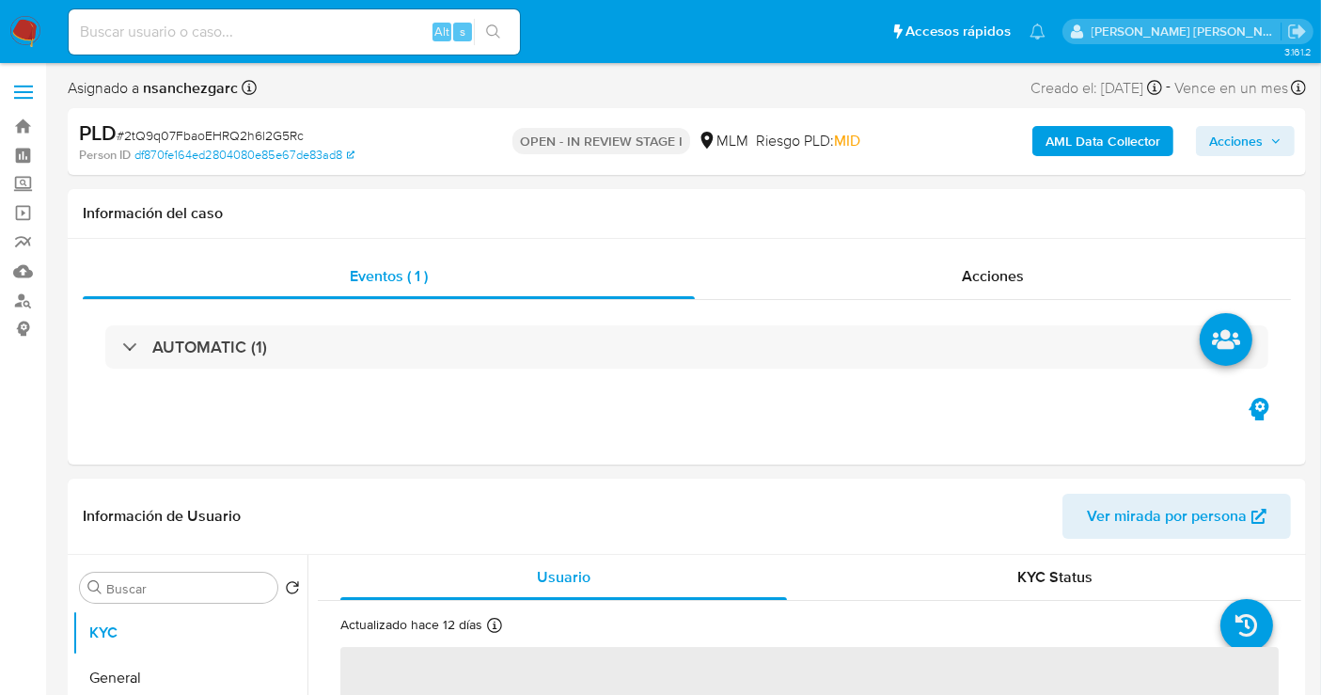
select select "10"
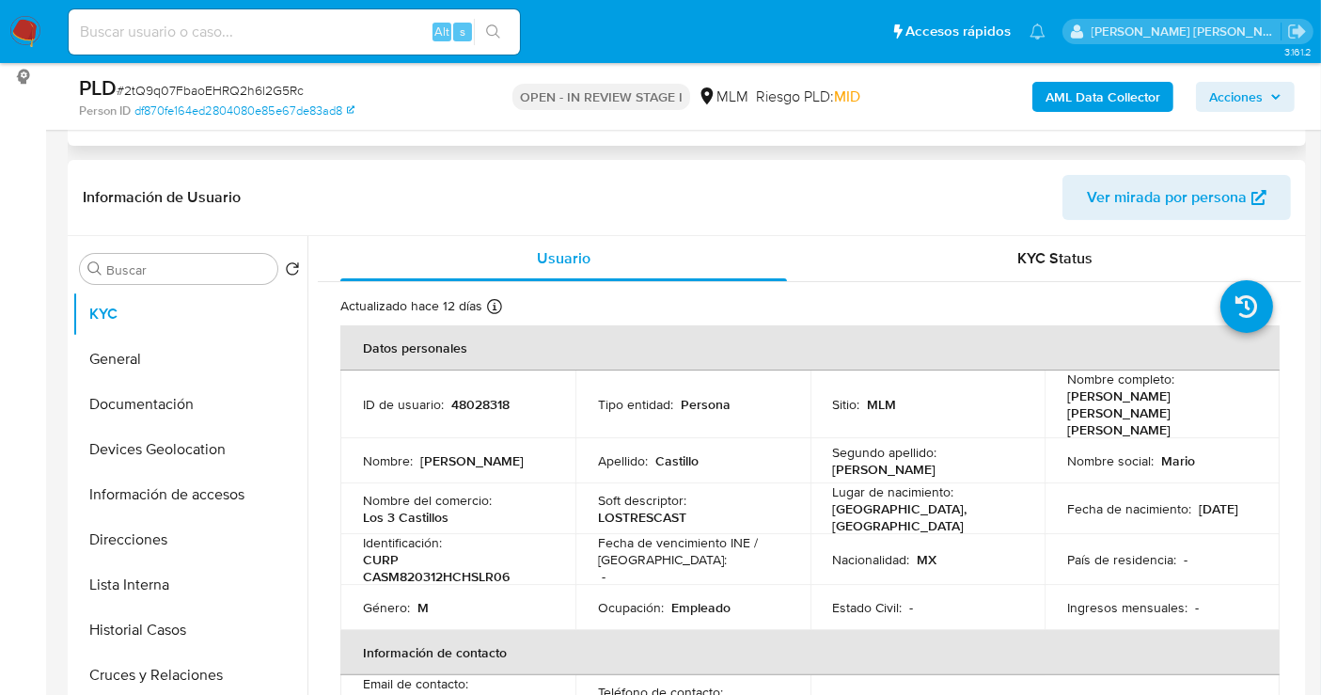
scroll to position [313, 0]
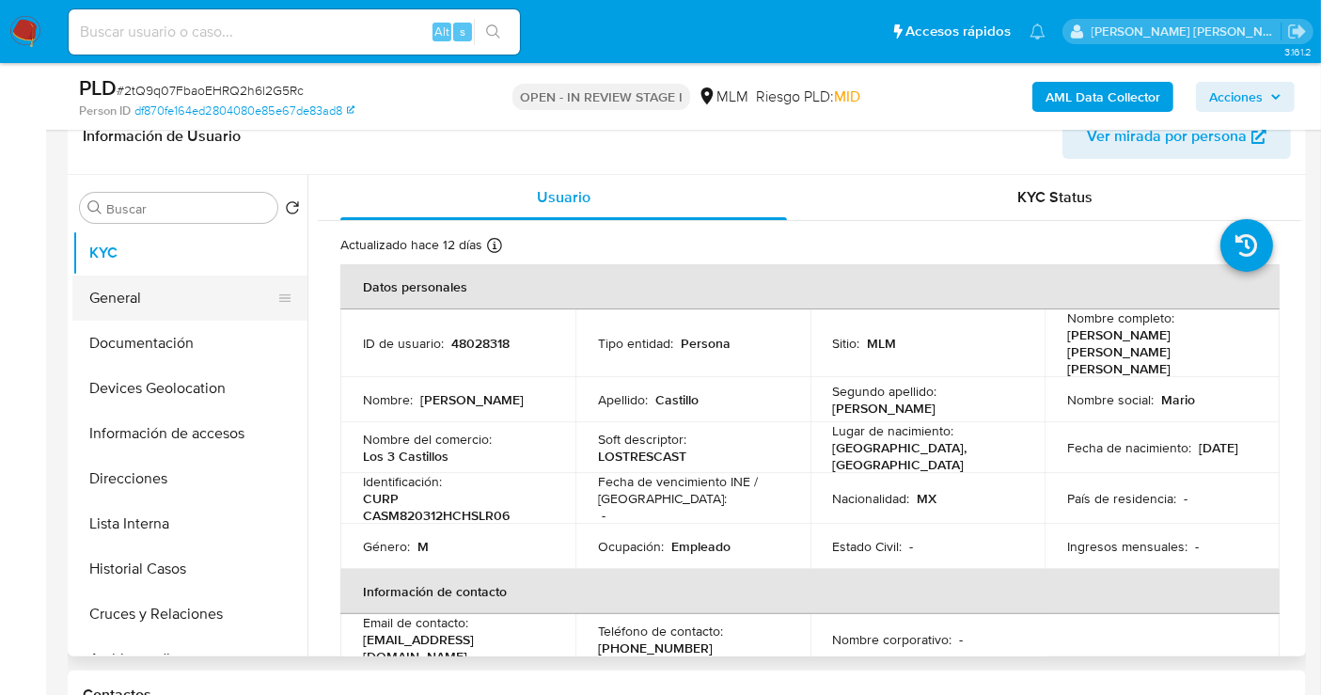
click at [170, 302] on button "General" at bounding box center [182, 298] width 220 height 45
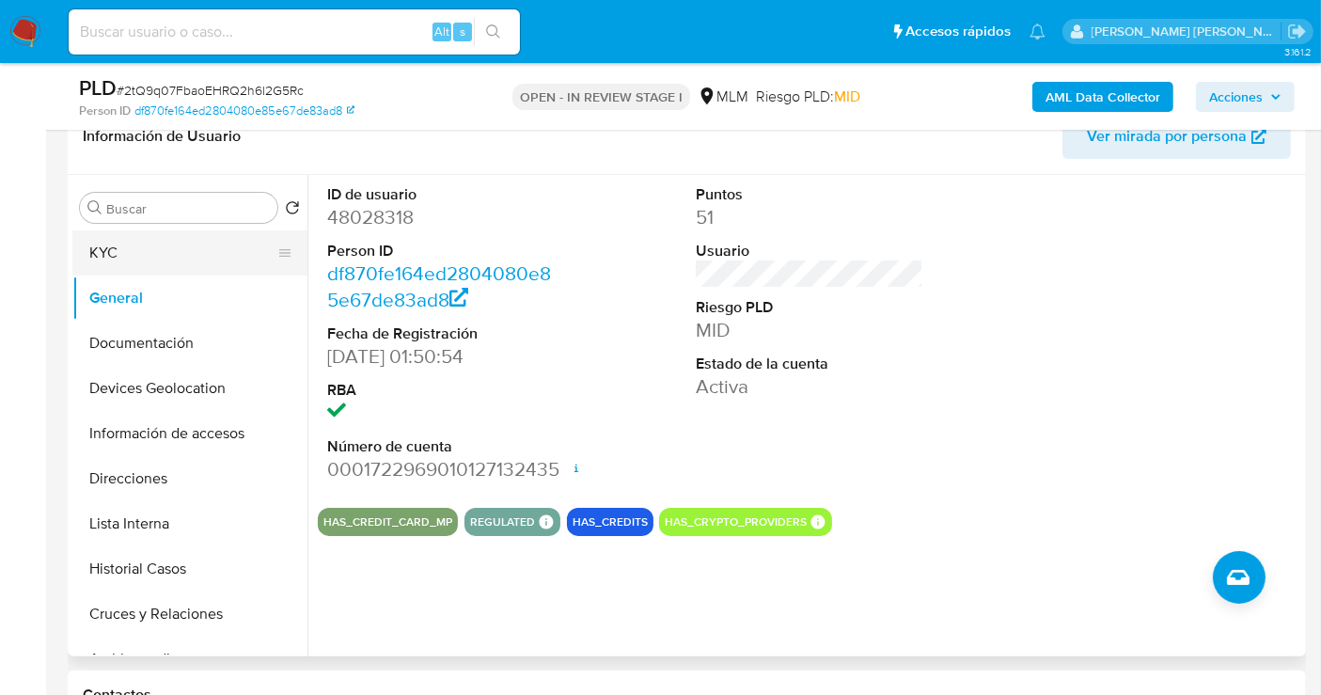
click at [118, 256] on button "KYC" at bounding box center [182, 252] width 220 height 45
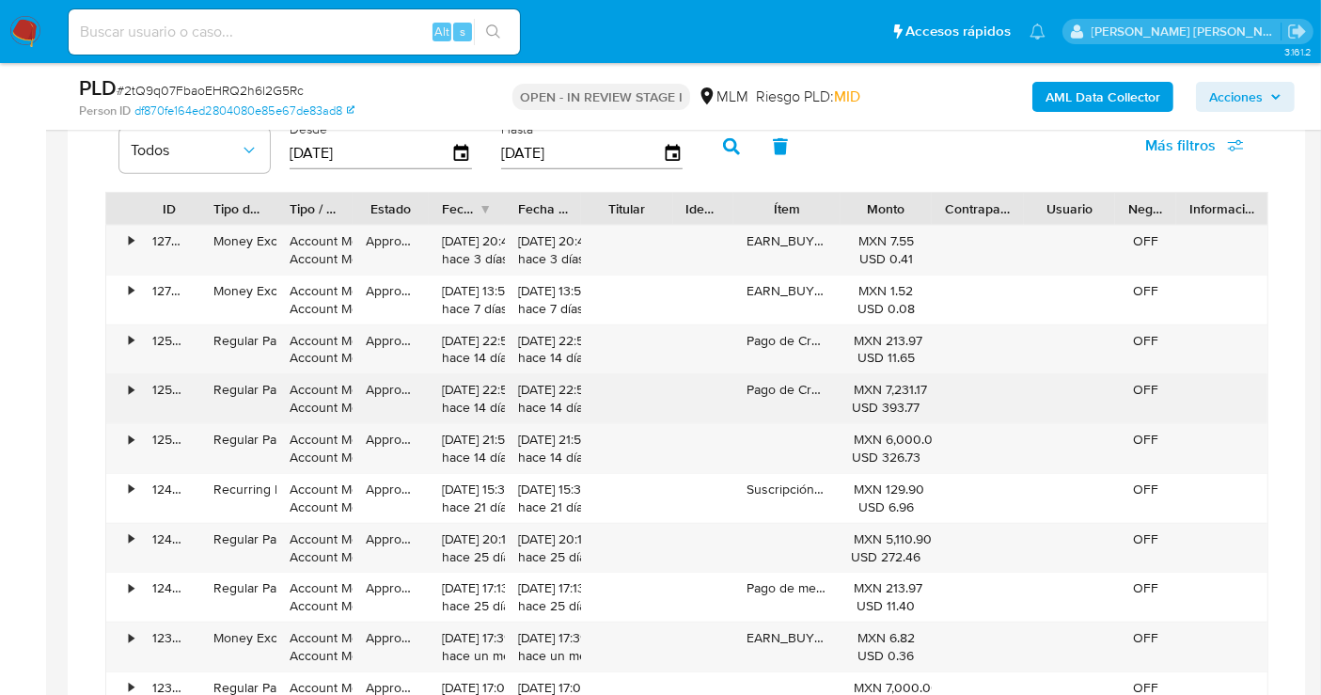
scroll to position [1462, 0]
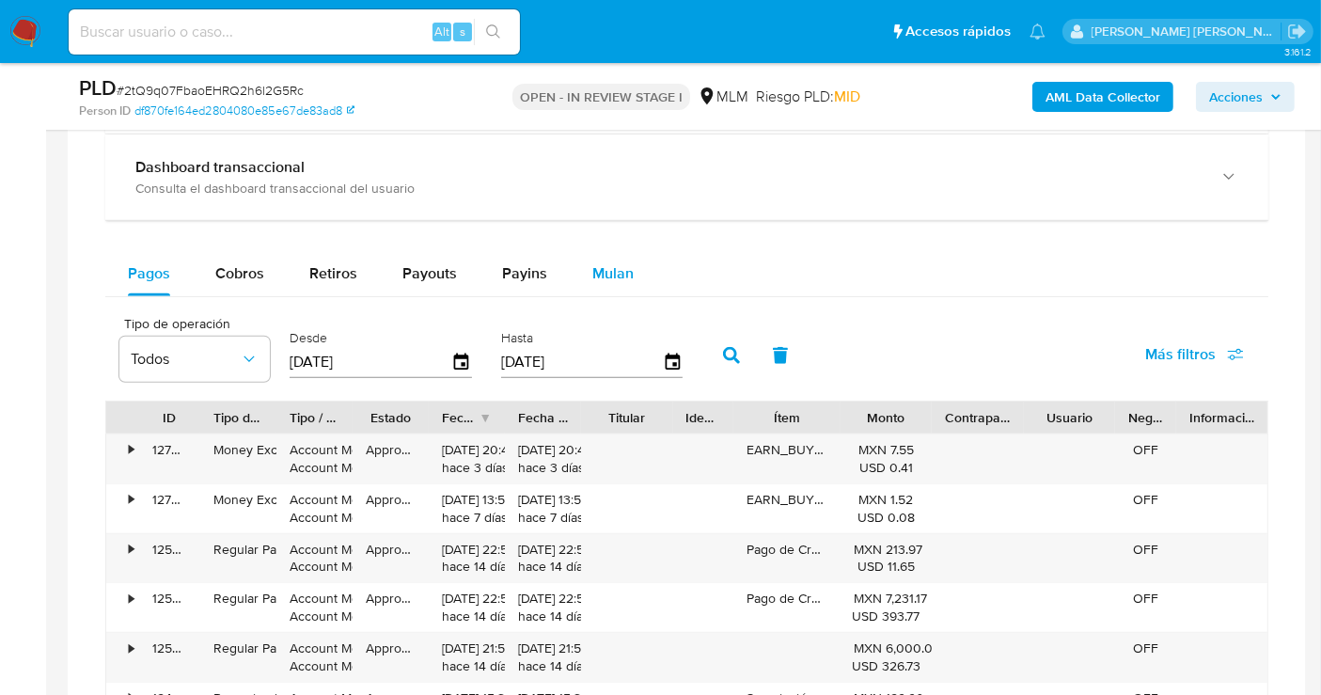
click at [602, 269] on span "Mulan" at bounding box center [612, 273] width 41 height 22
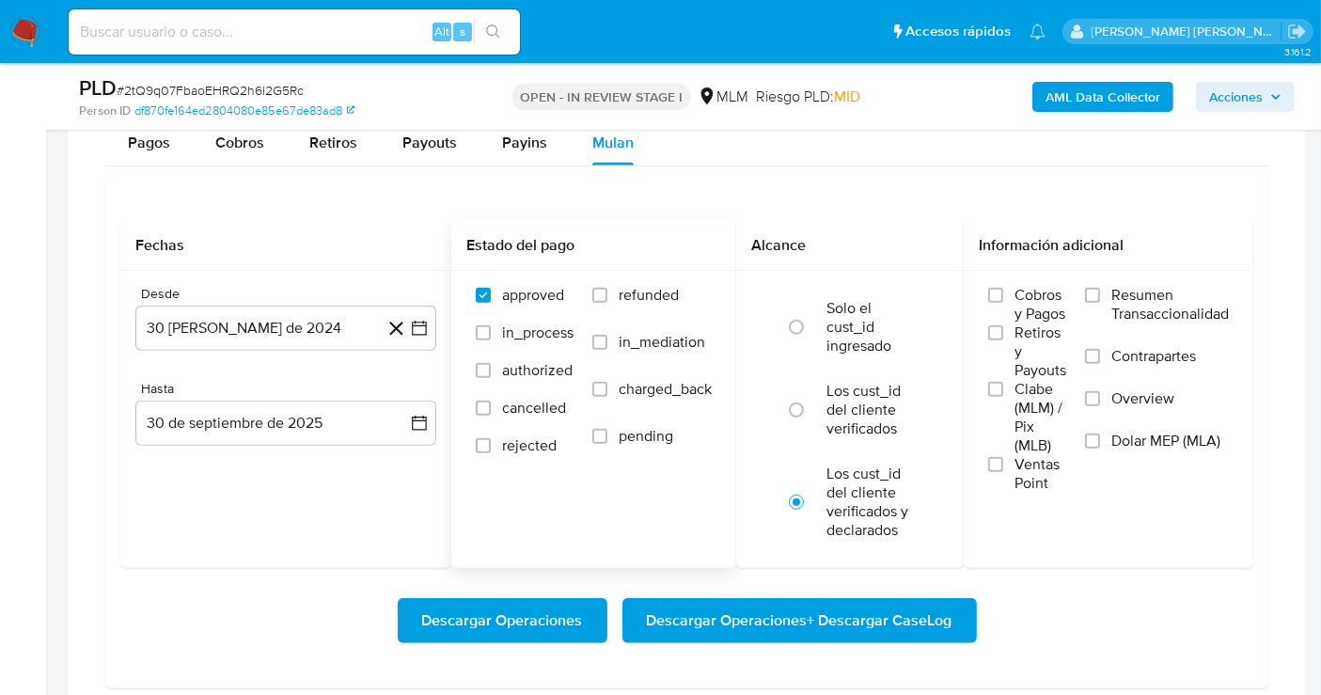
scroll to position [1671, 0]
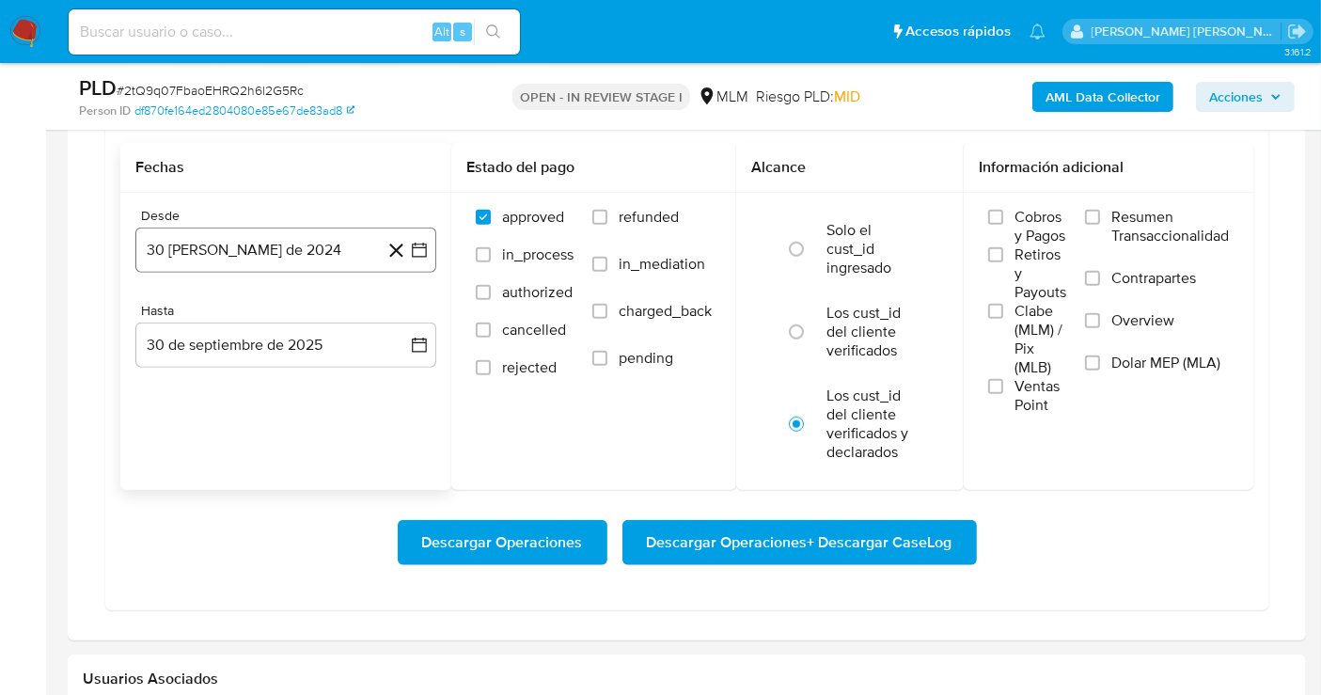
click at [328, 237] on button "30 de agosto de 2024" at bounding box center [285, 250] width 301 height 45
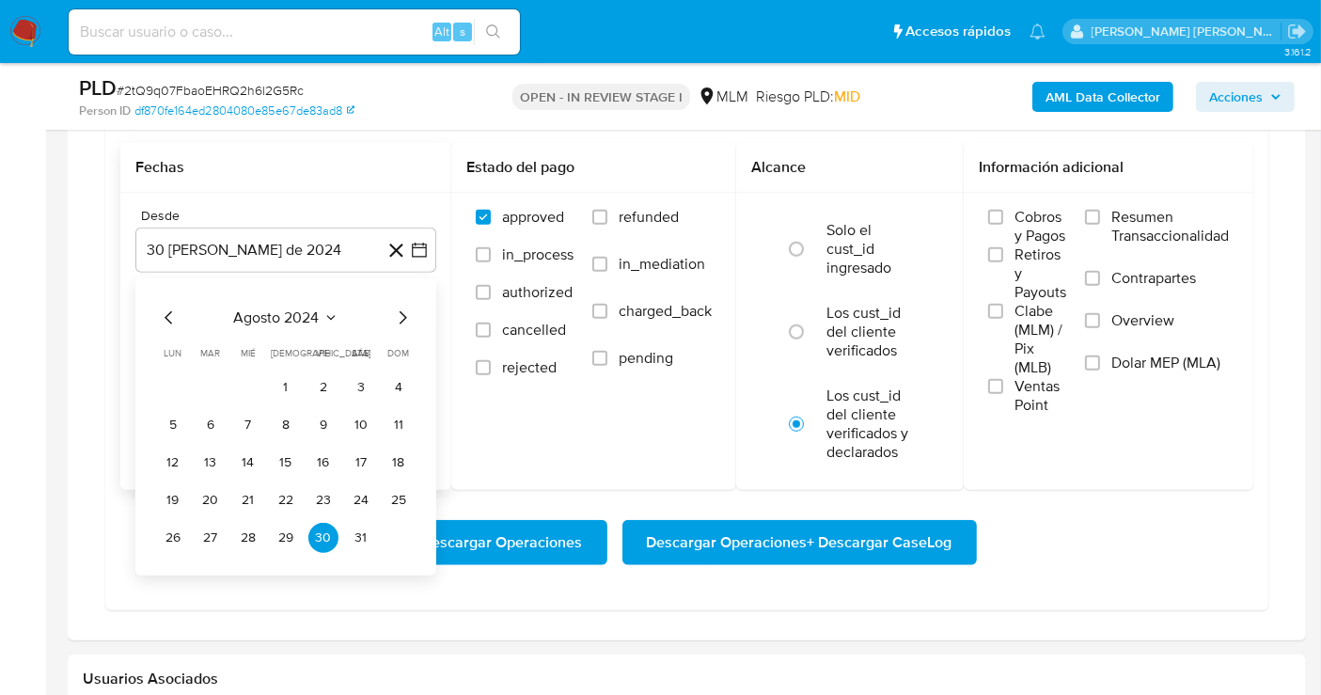
click at [407, 317] on icon "Mes siguiente" at bounding box center [402, 318] width 23 height 23
click at [400, 315] on icon "Mes siguiente" at bounding box center [402, 318] width 23 height 23
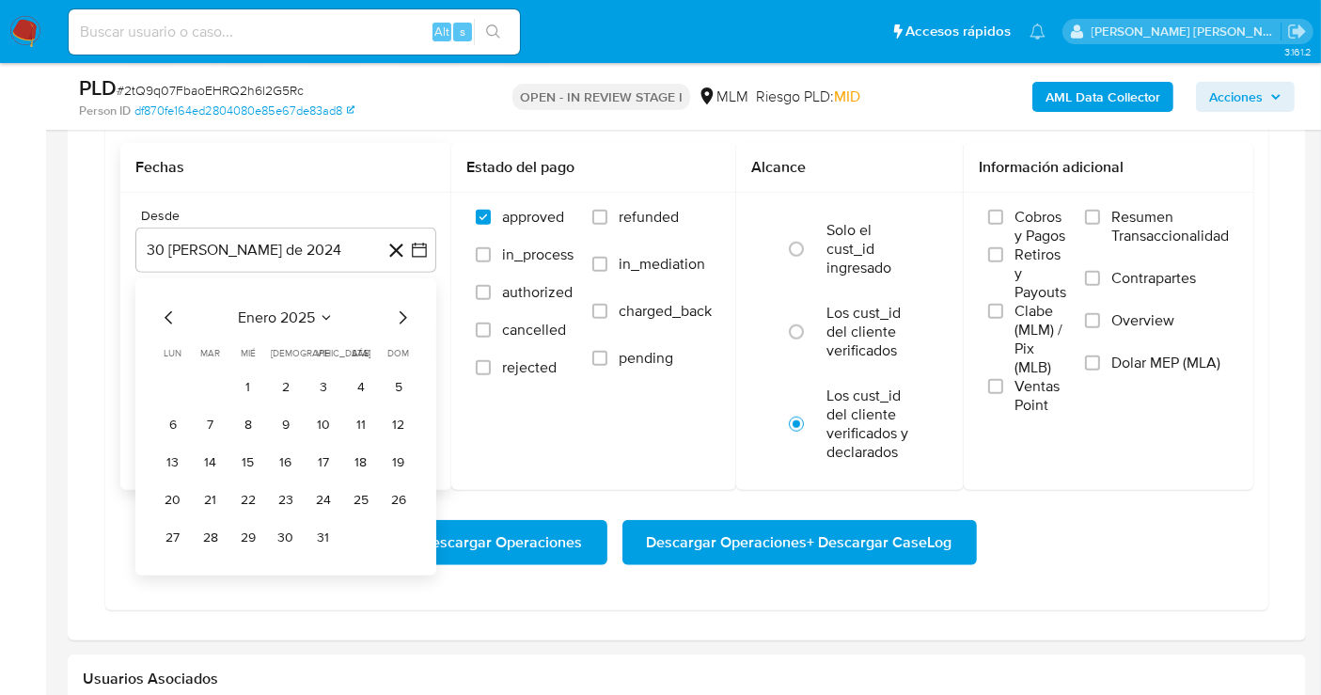
click at [400, 315] on icon "Mes siguiente" at bounding box center [402, 318] width 23 height 23
click at [292, 377] on button "1" at bounding box center [286, 387] width 30 height 30
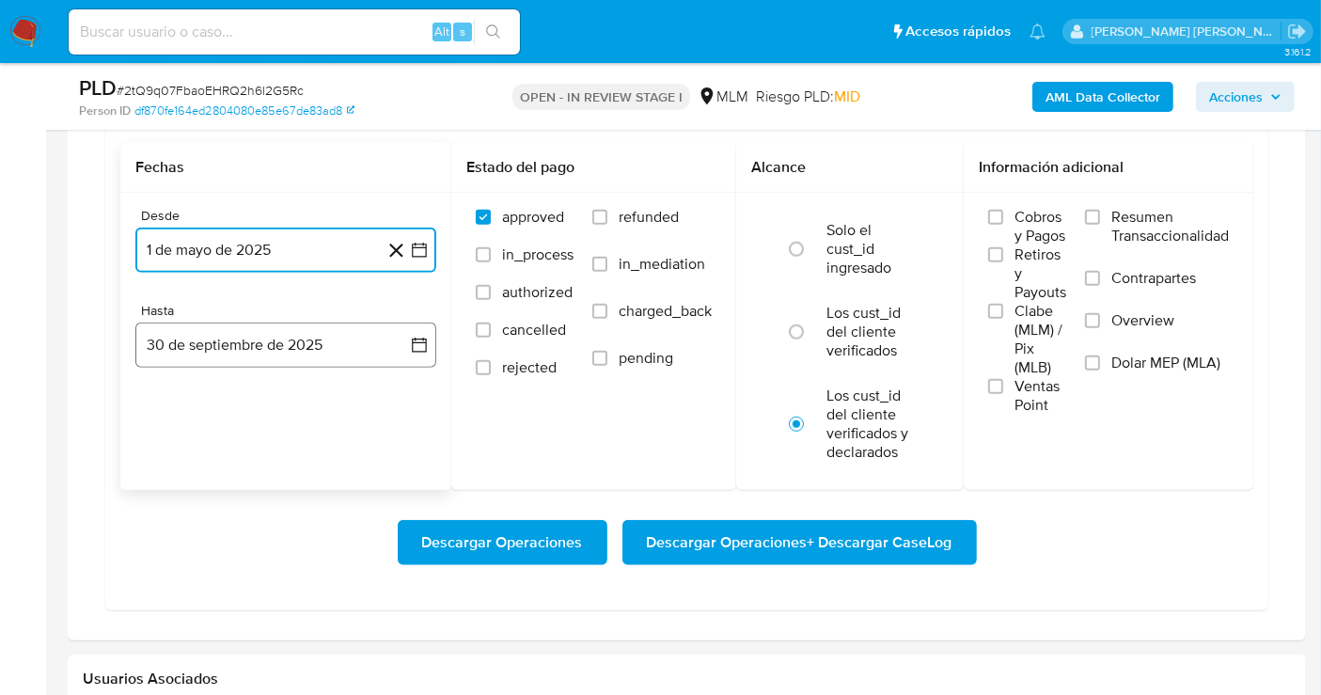
click at [320, 346] on button "30 de septiembre de 2025" at bounding box center [285, 345] width 301 height 45
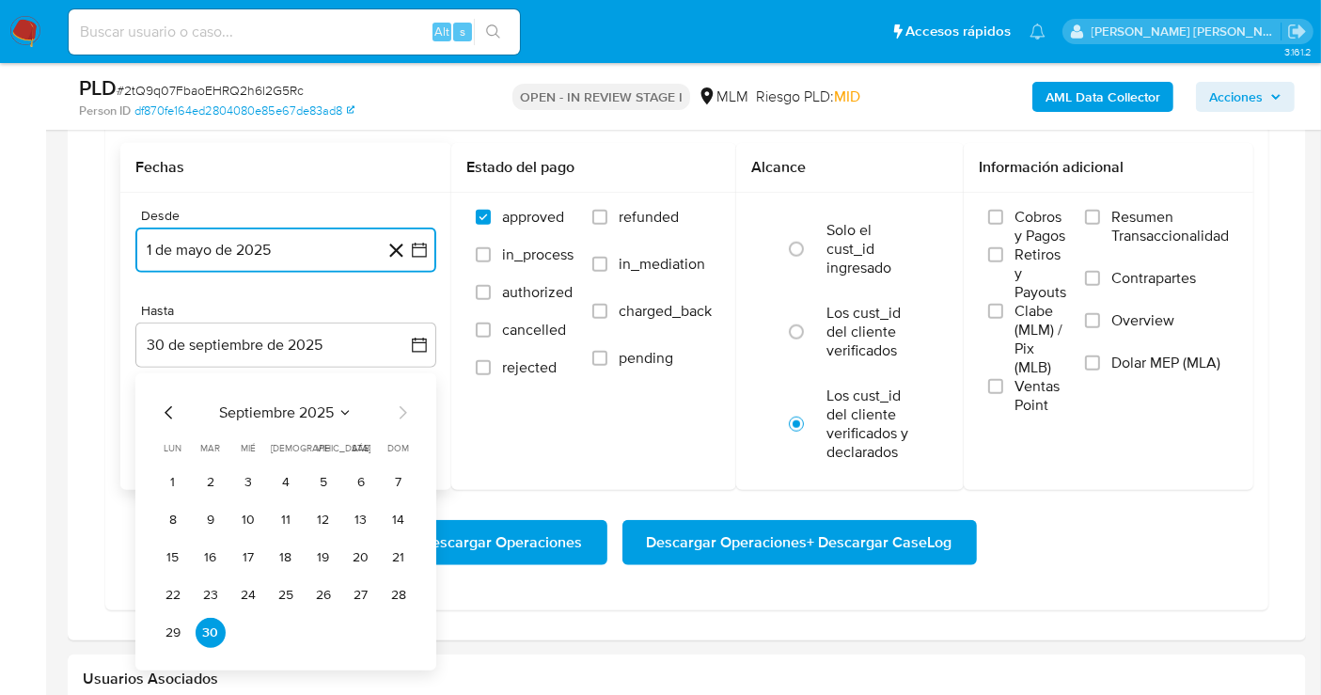
click at [167, 403] on icon "Mes anterior" at bounding box center [169, 413] width 23 height 23
drag, startPoint x: 400, startPoint y: 406, endPoint x: 365, endPoint y: 493, distance: 93.3
click at [400, 408] on icon "Mes siguiente" at bounding box center [402, 413] width 23 height 23
click at [401, 637] on button "31" at bounding box center [399, 633] width 30 height 30
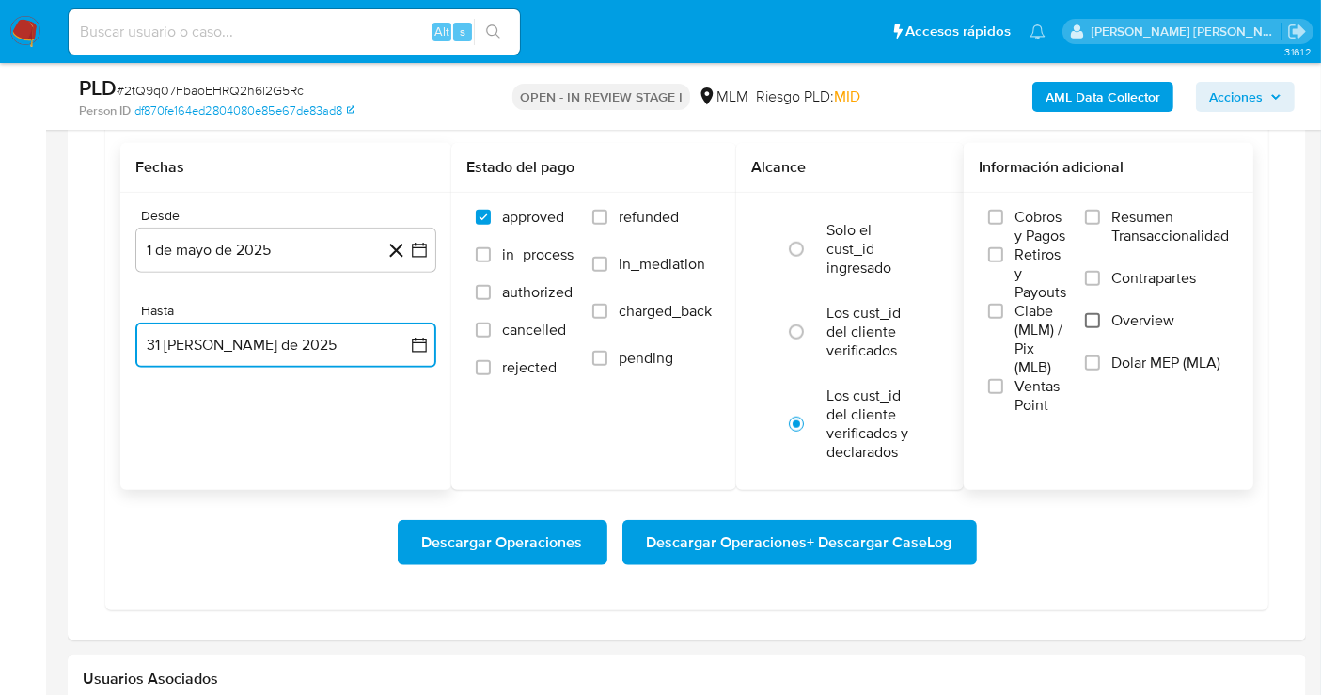
click at [1097, 317] on input "Overview" at bounding box center [1092, 320] width 15 height 15
click at [750, 541] on span "Descargar Operaciones + Descargar CaseLog" at bounding box center [800, 542] width 306 height 41
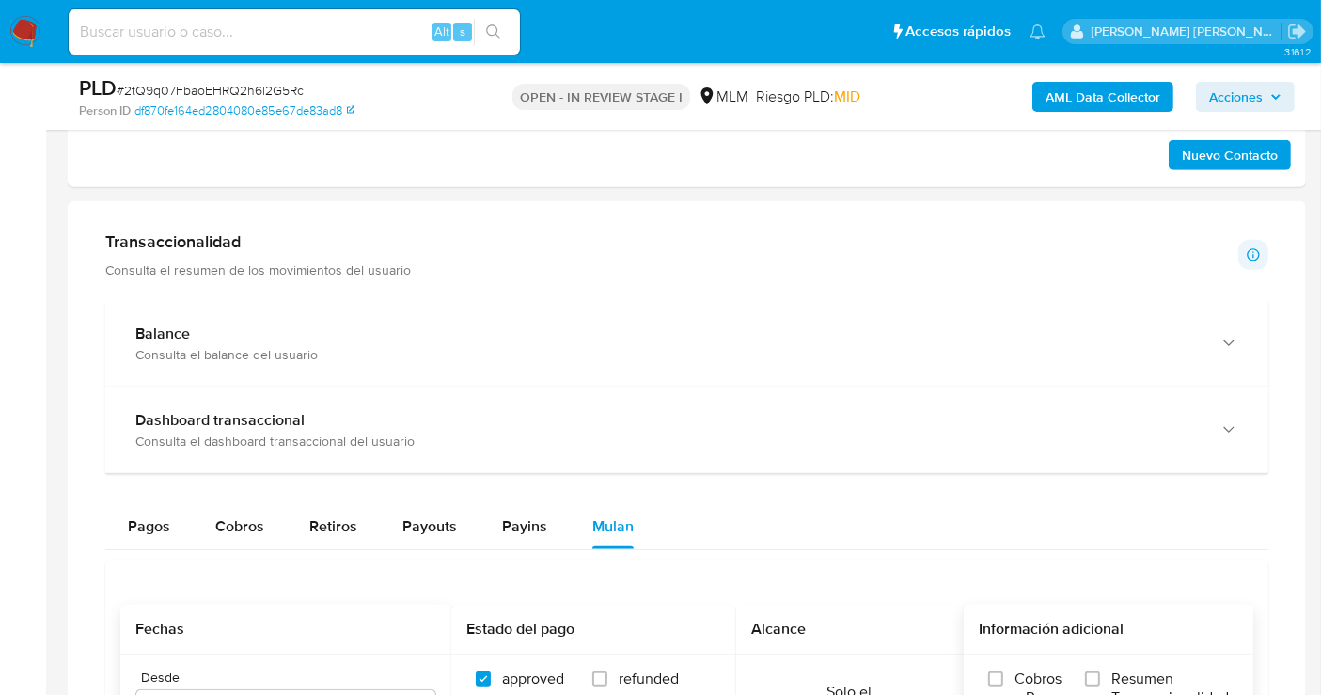
scroll to position [1254, 0]
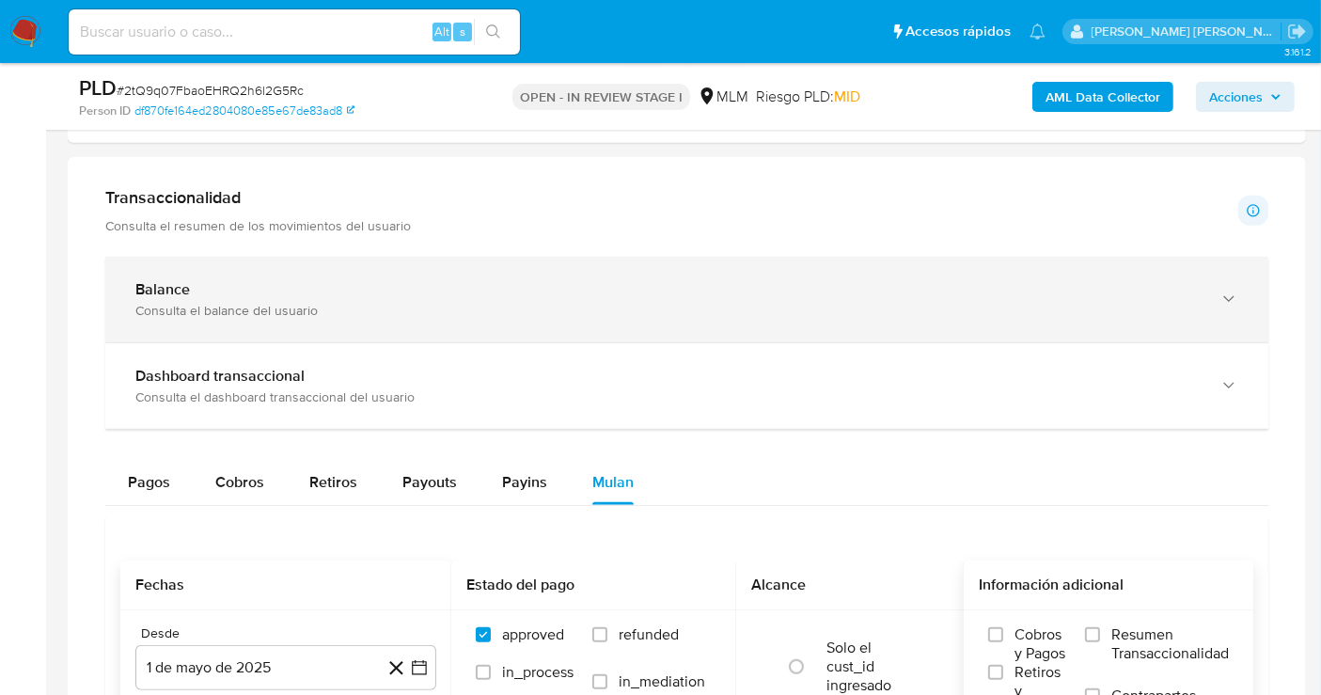
click at [524, 326] on div "Balance Consulta el balance del usuario" at bounding box center [686, 300] width 1163 height 86
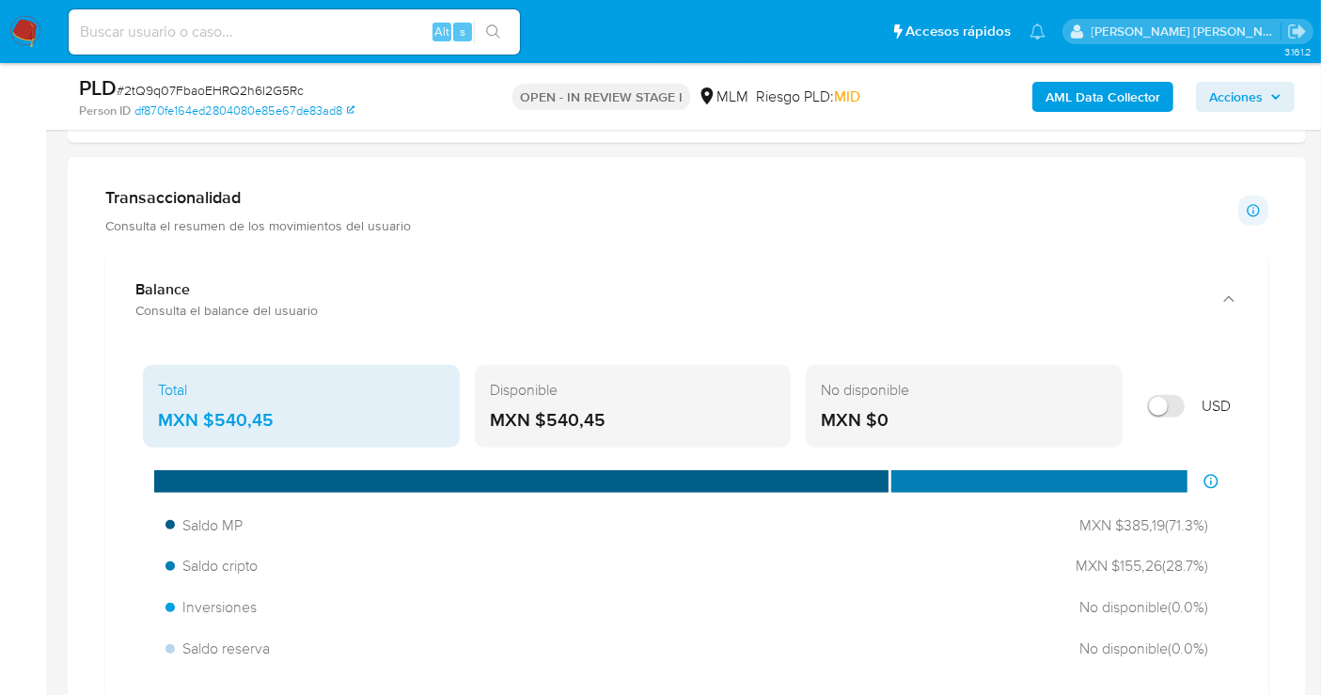
click at [252, 410] on div "MXN $540,45" at bounding box center [301, 420] width 287 height 24
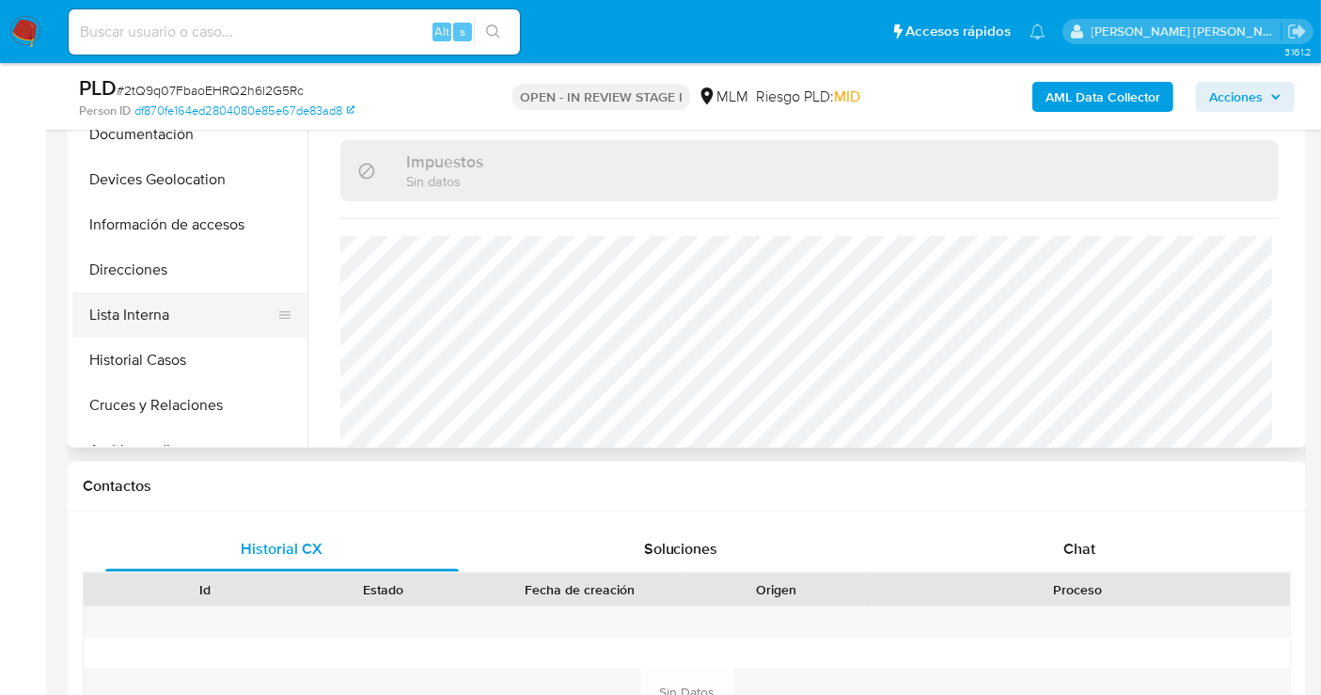
scroll to position [418, 0]
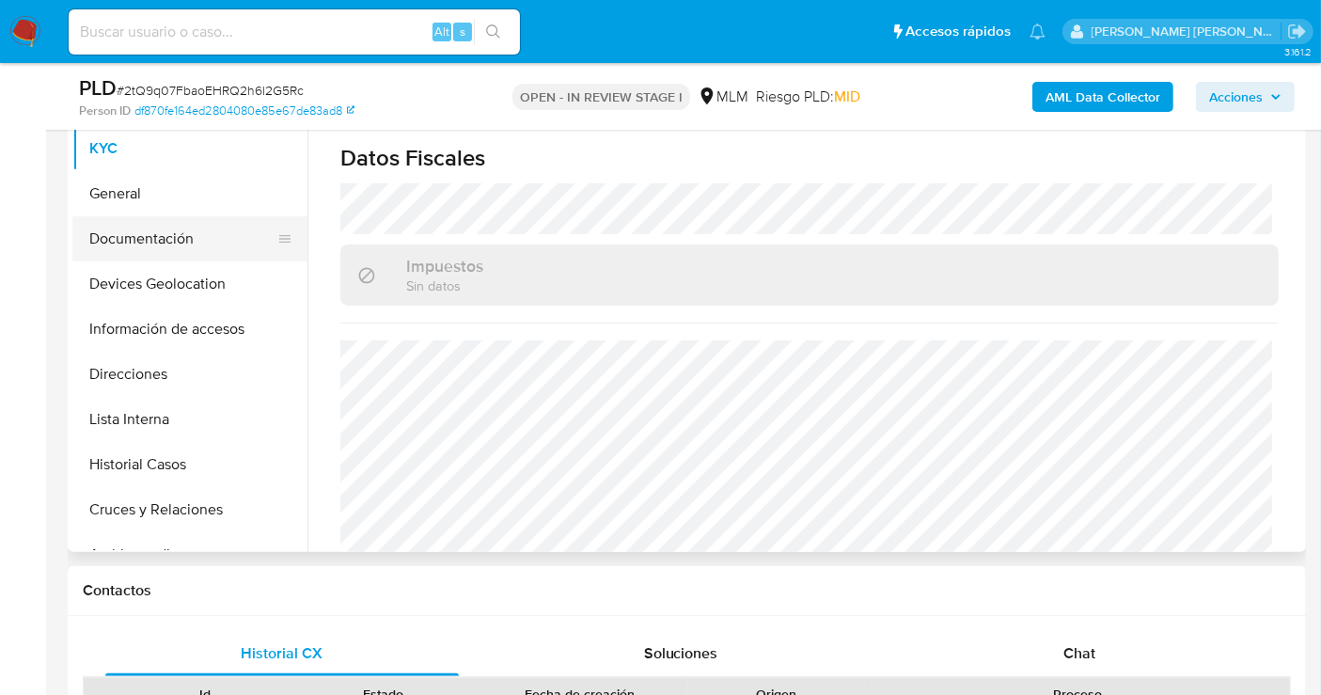
click at [126, 241] on button "Documentación" at bounding box center [182, 238] width 220 height 45
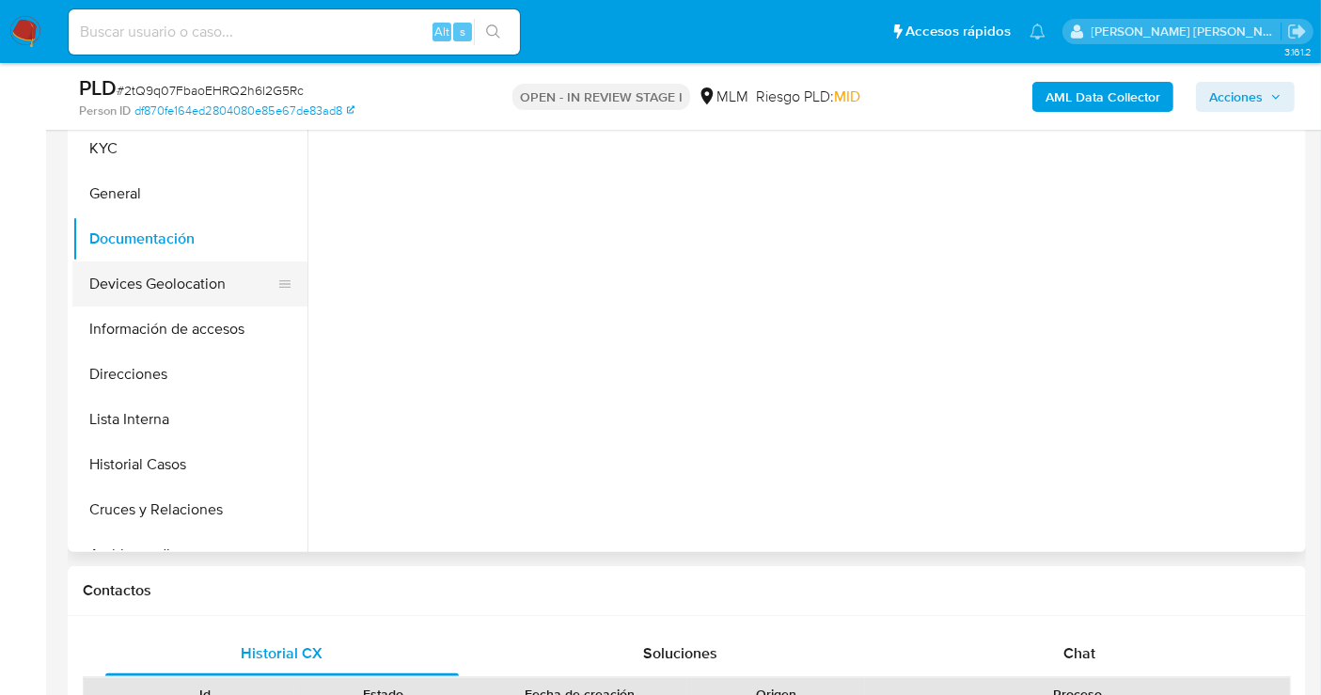
scroll to position [0, 0]
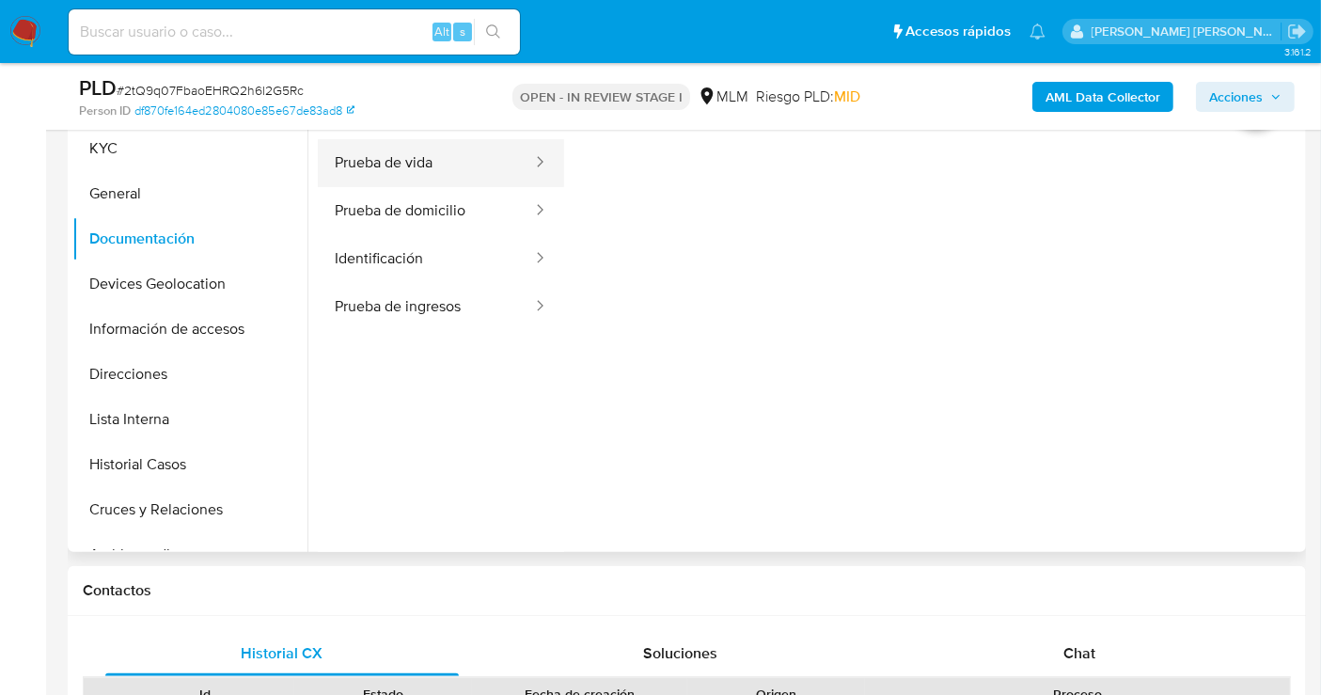
click at [406, 167] on button "Prueba de vida" at bounding box center [426, 163] width 216 height 48
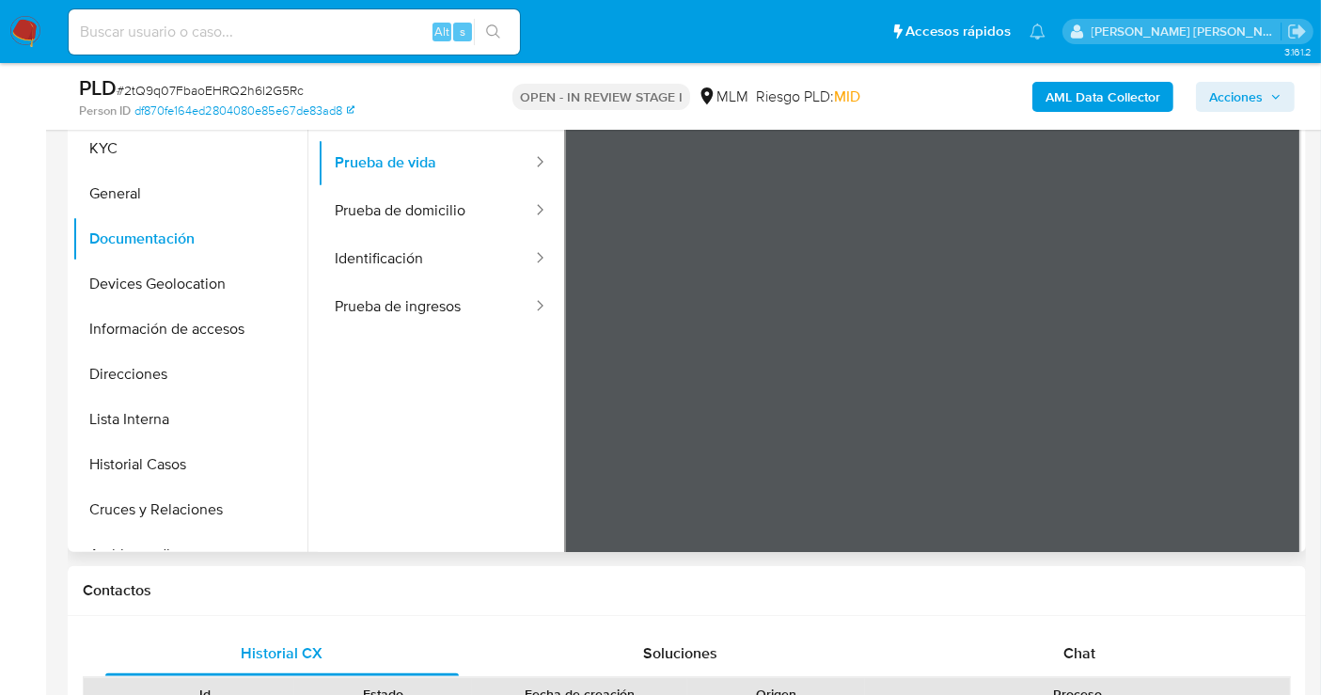
scroll to position [313, 0]
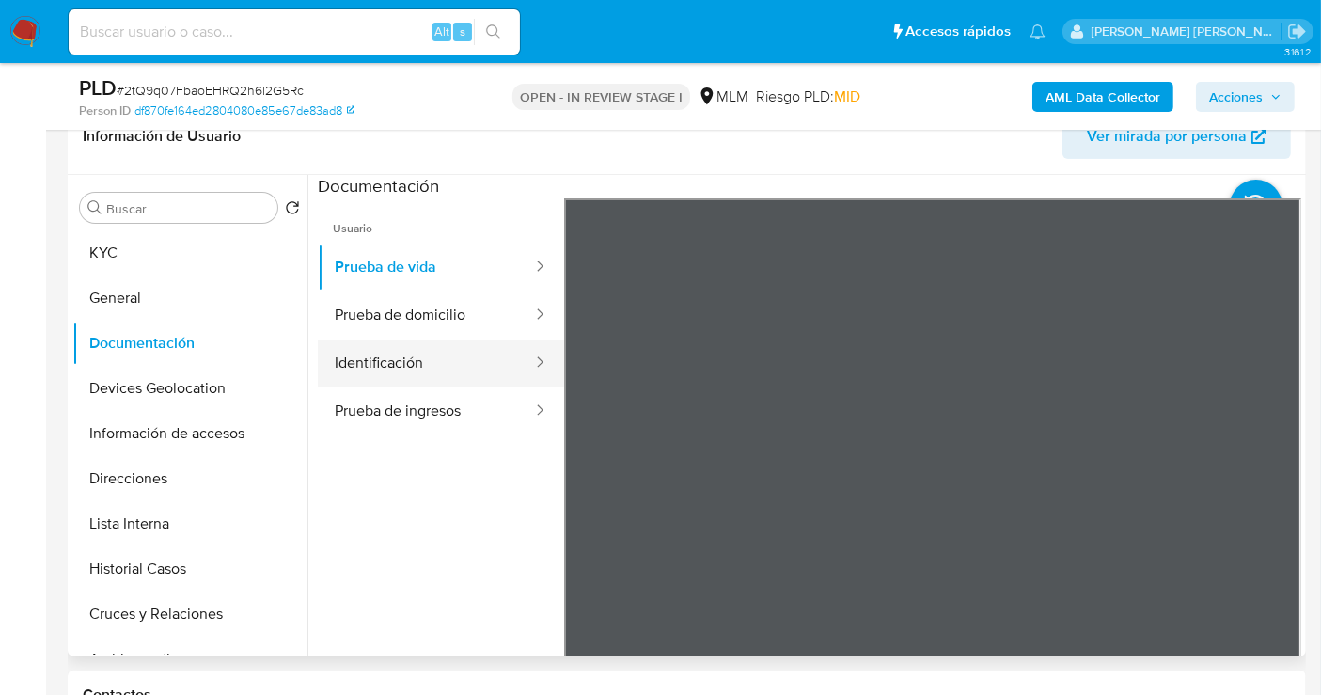
click at [437, 371] on button "Identificación" at bounding box center [426, 363] width 216 height 48
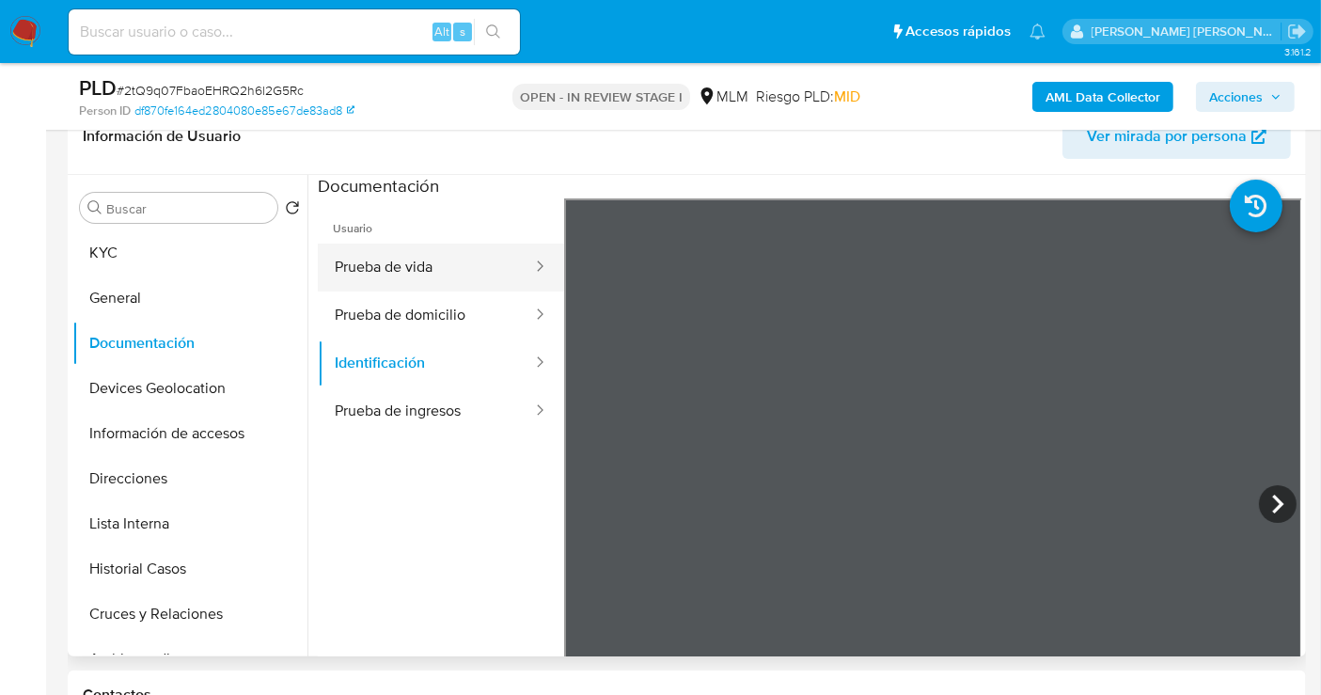
click at [376, 254] on button "Prueba de vida" at bounding box center [426, 268] width 216 height 48
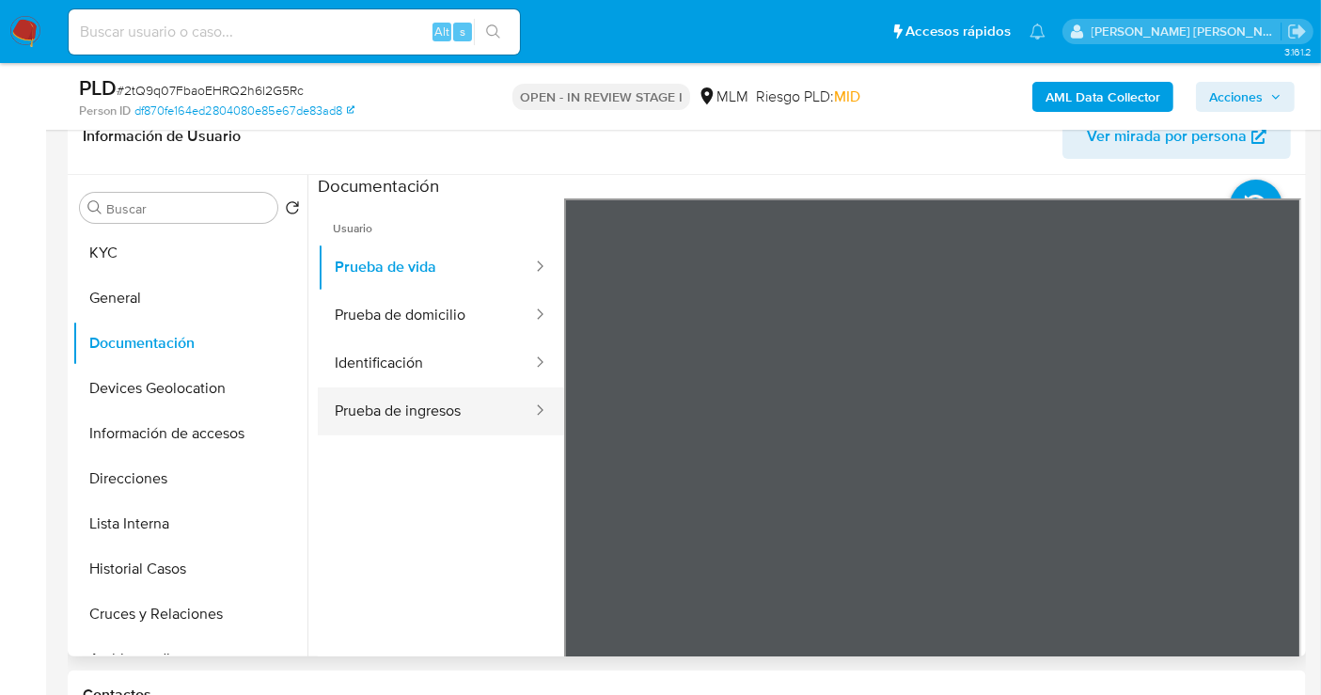
click at [399, 401] on button "Prueba de ingresos" at bounding box center [426, 411] width 216 height 48
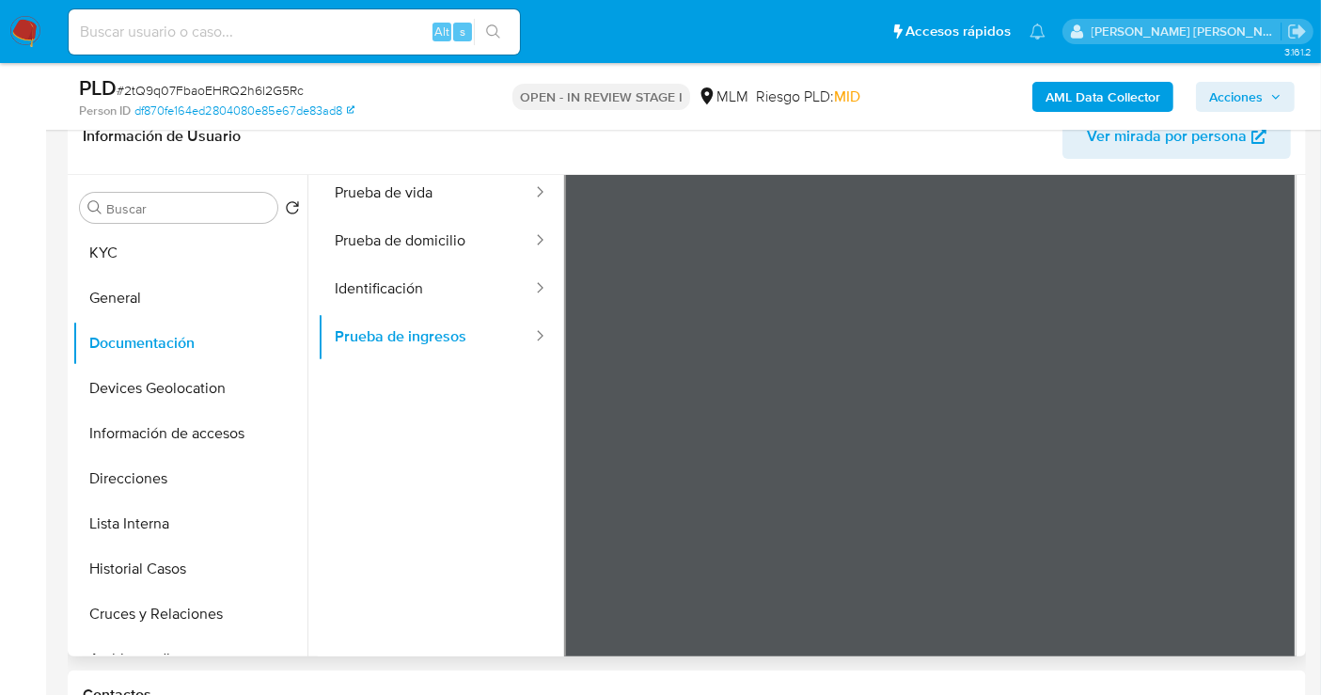
scroll to position [0, 0]
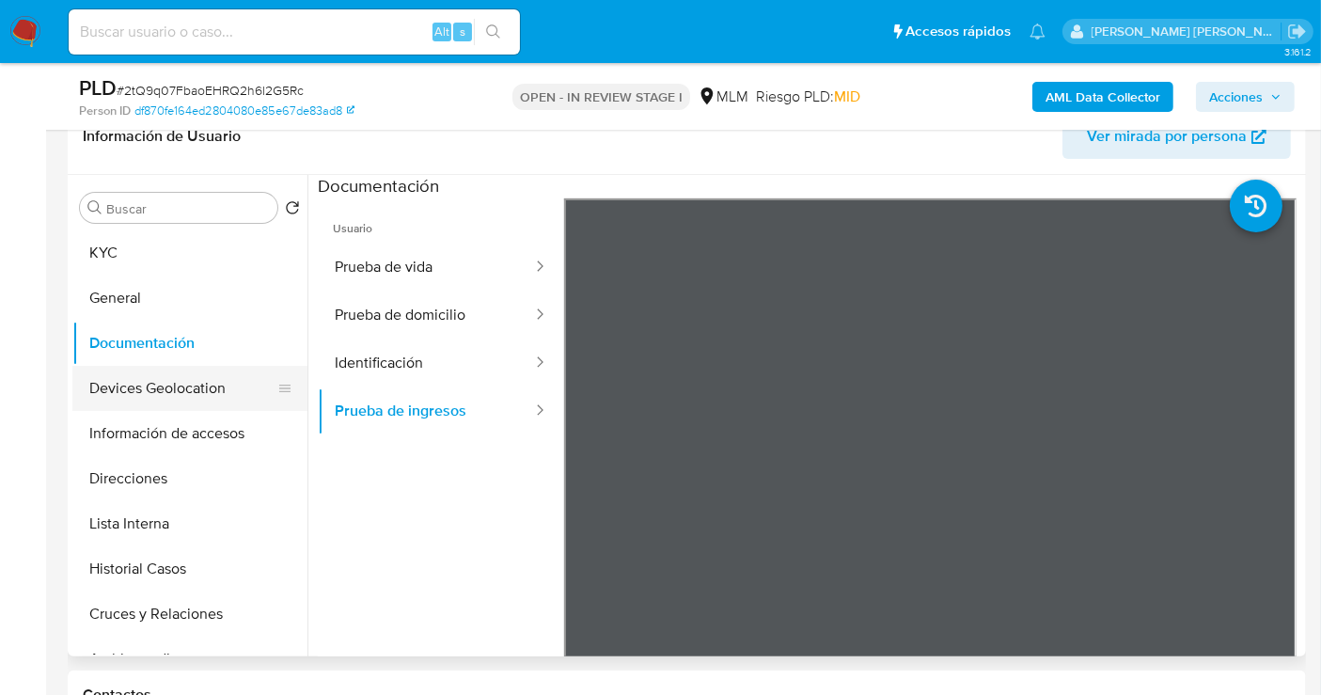
click at [155, 380] on button "Devices Geolocation" at bounding box center [182, 388] width 220 height 45
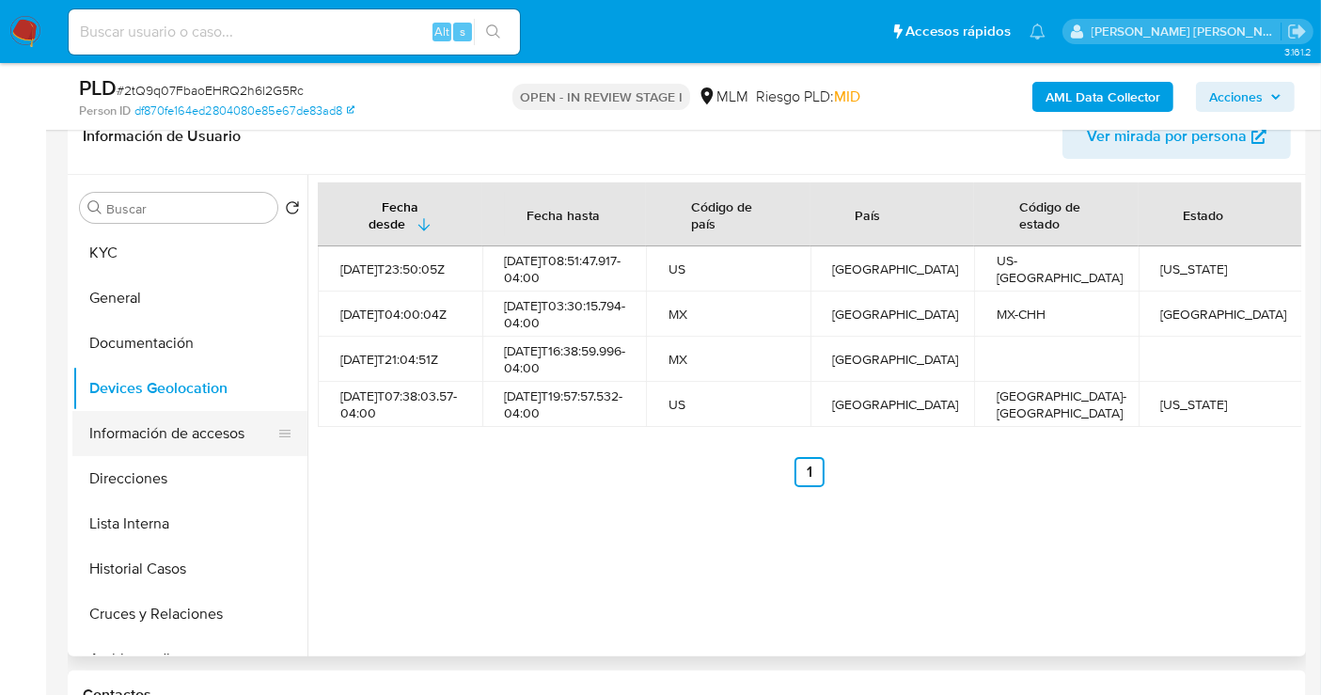
click at [145, 427] on button "Información de accesos" at bounding box center [182, 433] width 220 height 45
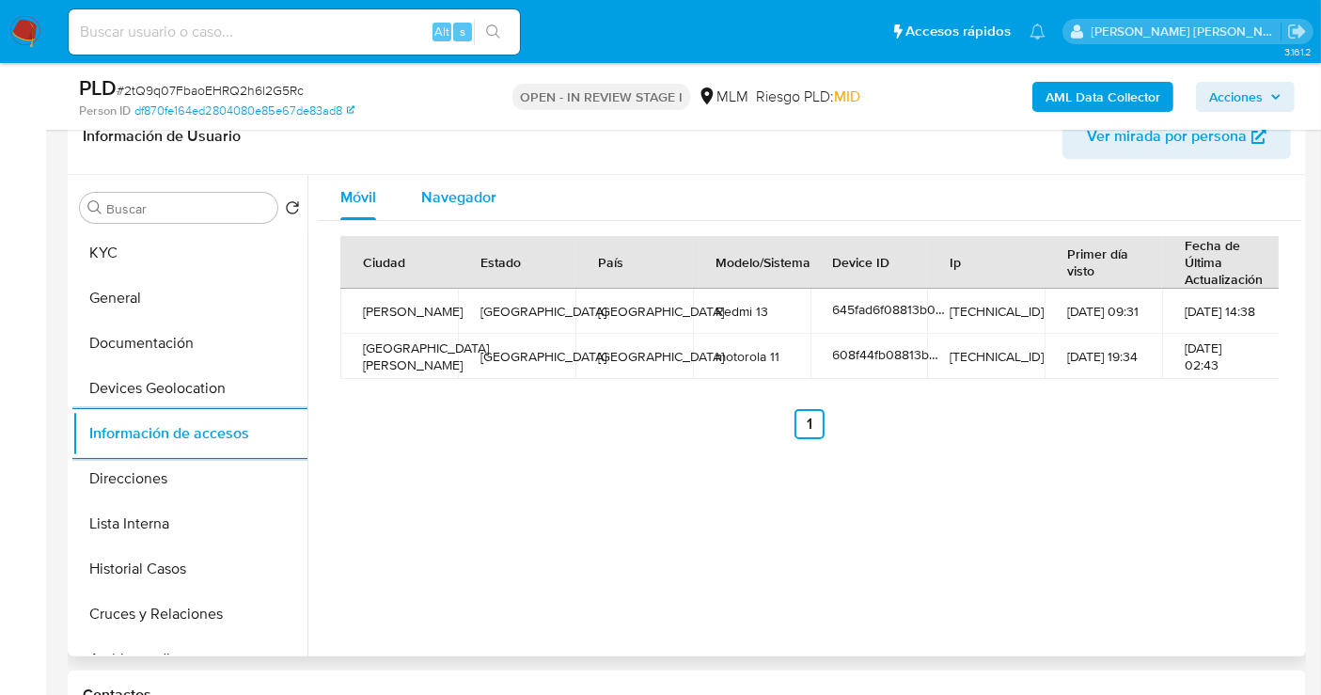
click at [441, 206] on span "Navegador" at bounding box center [458, 197] width 75 height 22
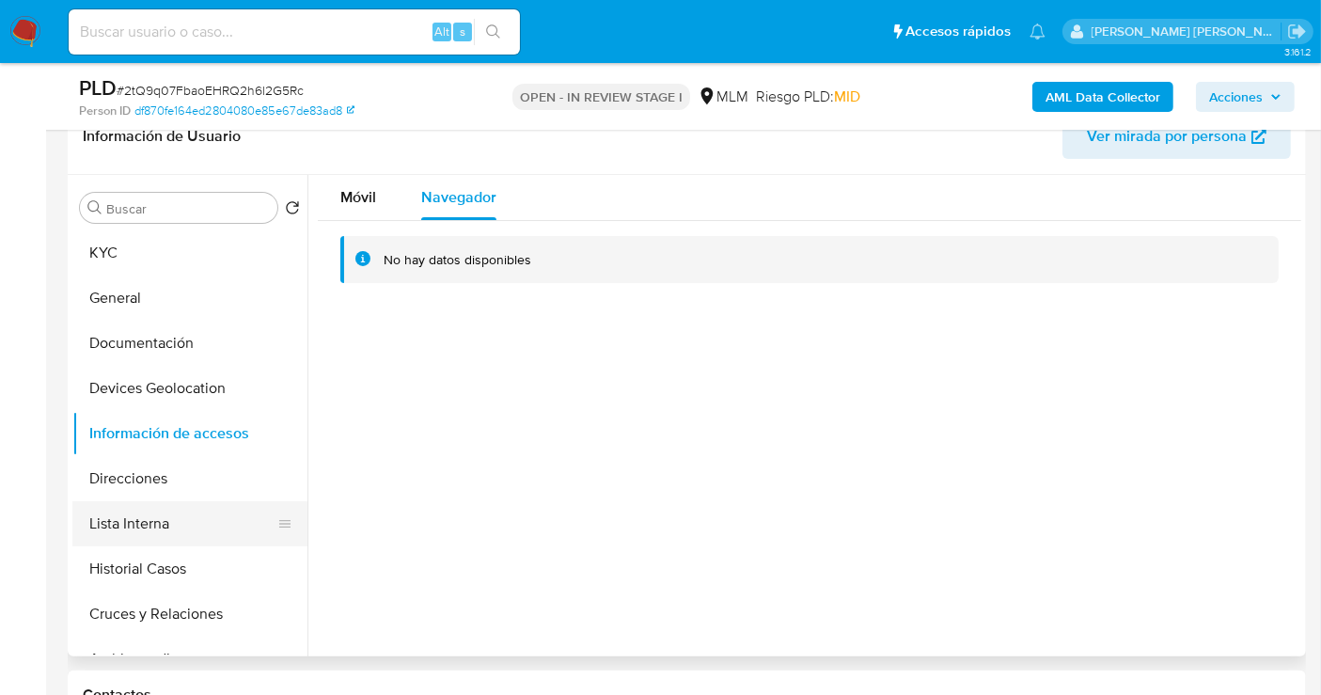
click at [123, 523] on button "Lista Interna" at bounding box center [182, 523] width 220 height 45
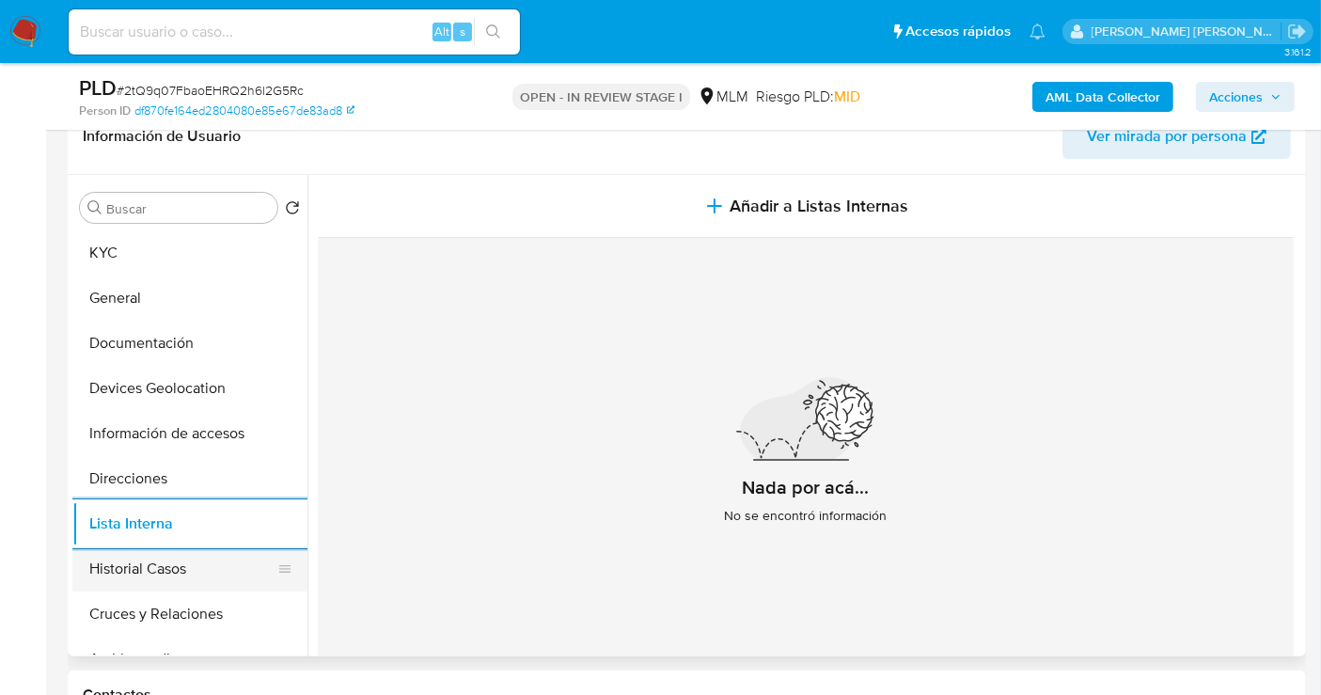
click at [186, 560] on button "Historial Casos" at bounding box center [182, 568] width 220 height 45
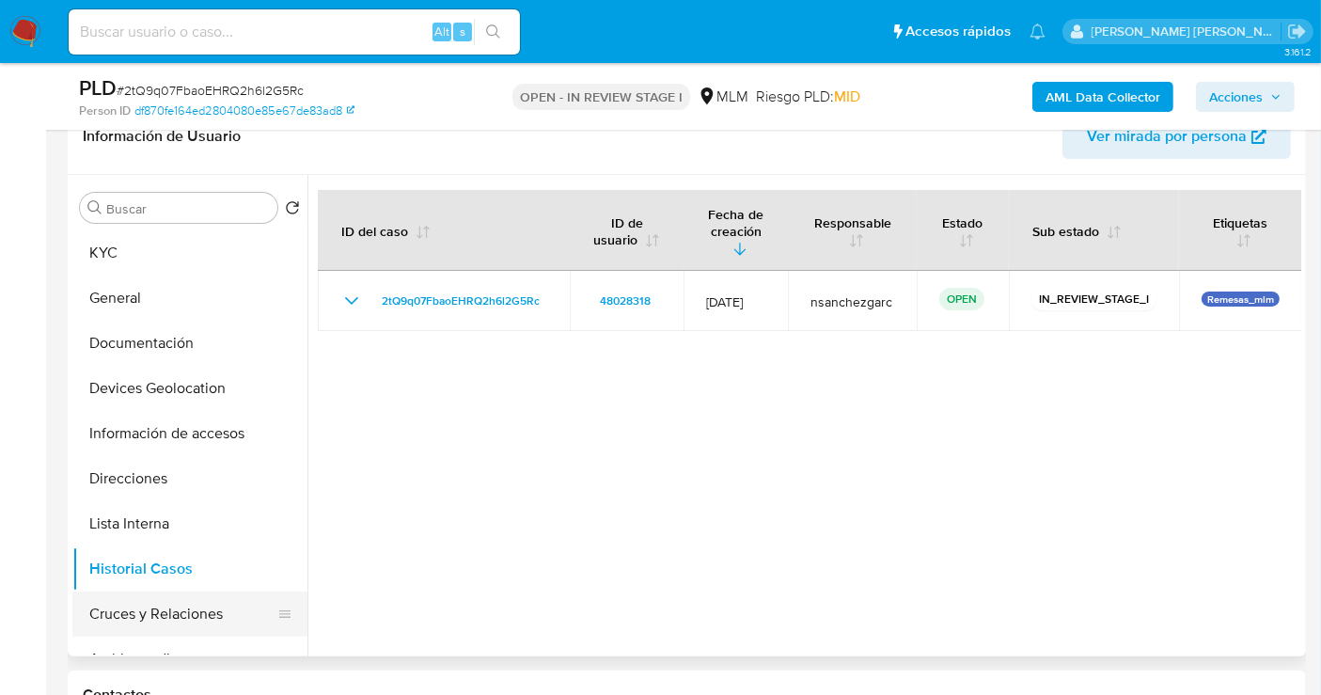
click at [173, 618] on button "Cruces y Relaciones" at bounding box center [182, 614] width 220 height 45
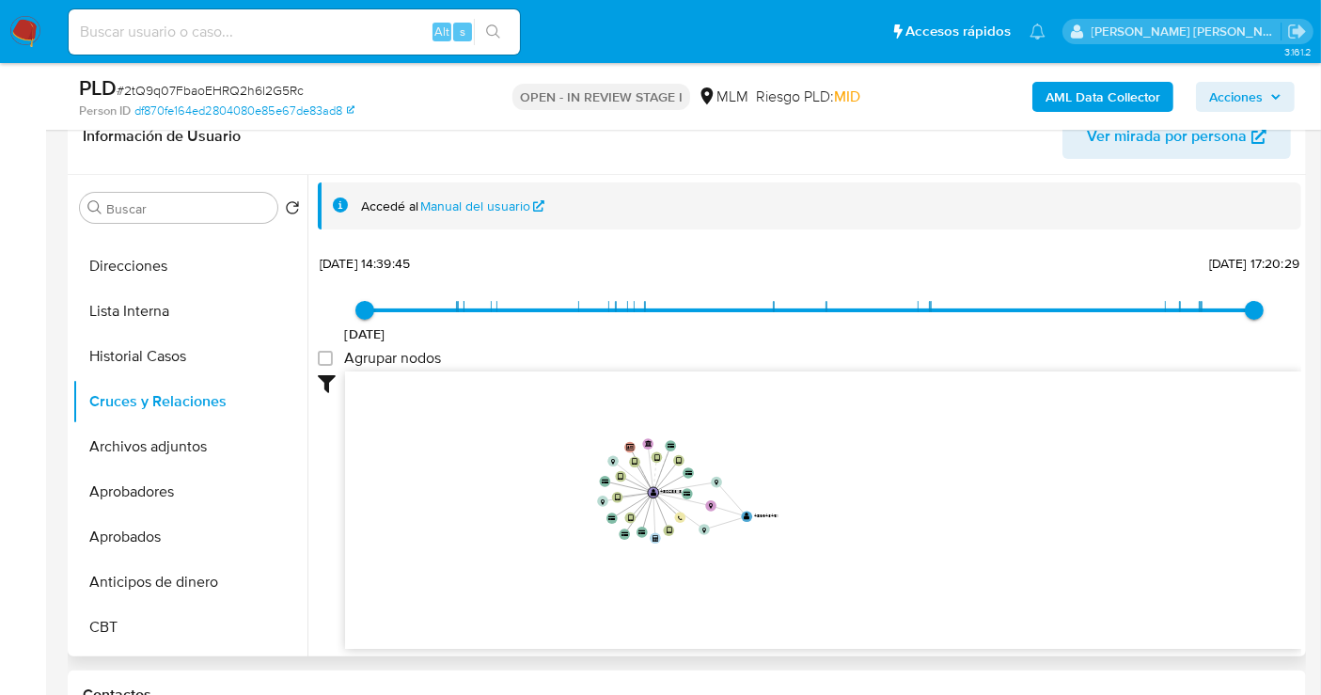
scroll to position [209, 0]
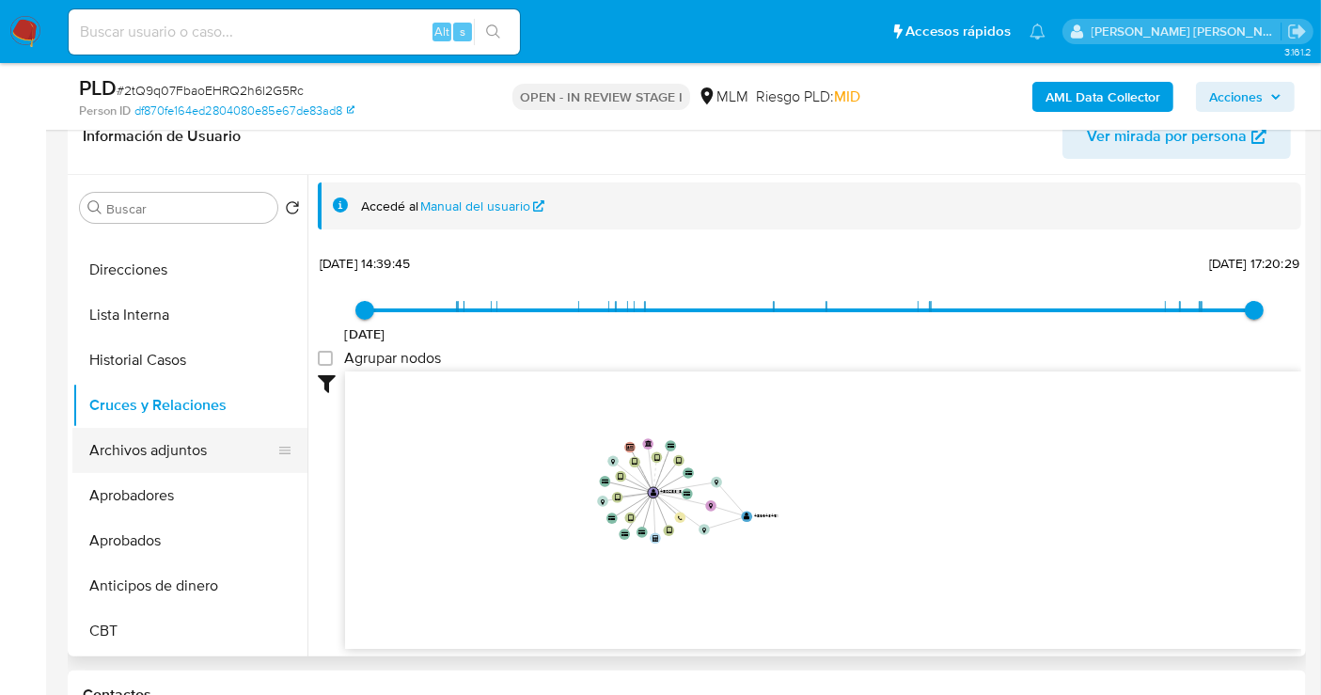
click at [155, 455] on button "Archivos adjuntos" at bounding box center [182, 450] width 220 height 45
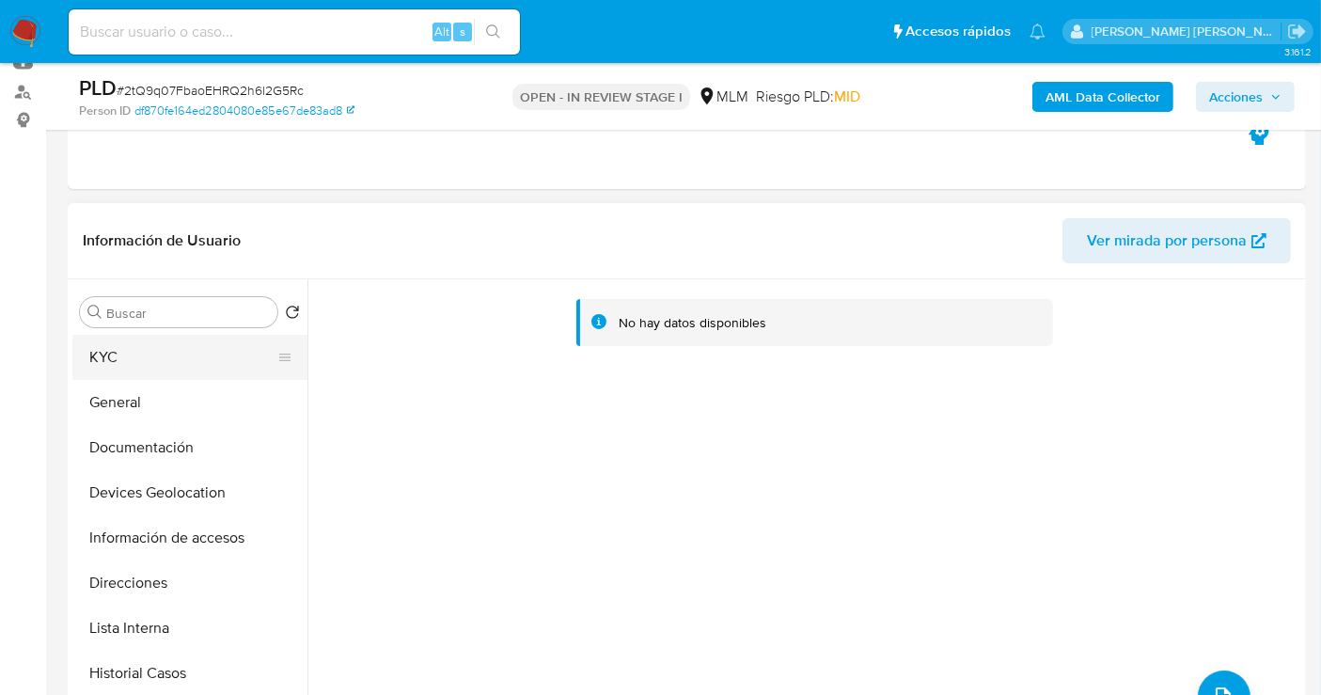
click at [136, 355] on button "KYC" at bounding box center [182, 357] width 220 height 45
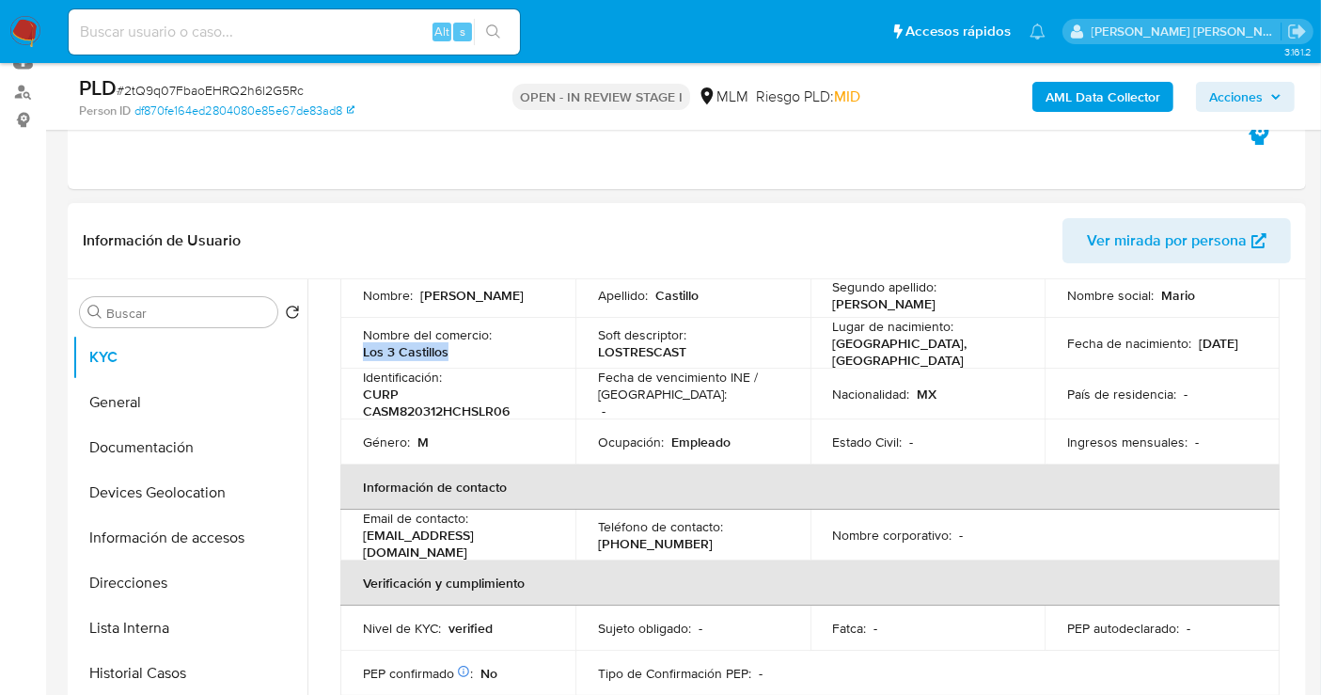
drag, startPoint x: 451, startPoint y: 331, endPoint x: 362, endPoint y: 326, distance: 89.5
click at [363, 326] on div "Nombre del comercio : Los 3 Castillos" at bounding box center [458, 343] width 190 height 34
copy p "Los 3 Castillos"
drag, startPoint x: 698, startPoint y: 516, endPoint x: 585, endPoint y: 511, distance: 113.0
click at [585, 511] on td "Teléfono de contacto : (656) 2369849" at bounding box center [693, 535] width 235 height 51
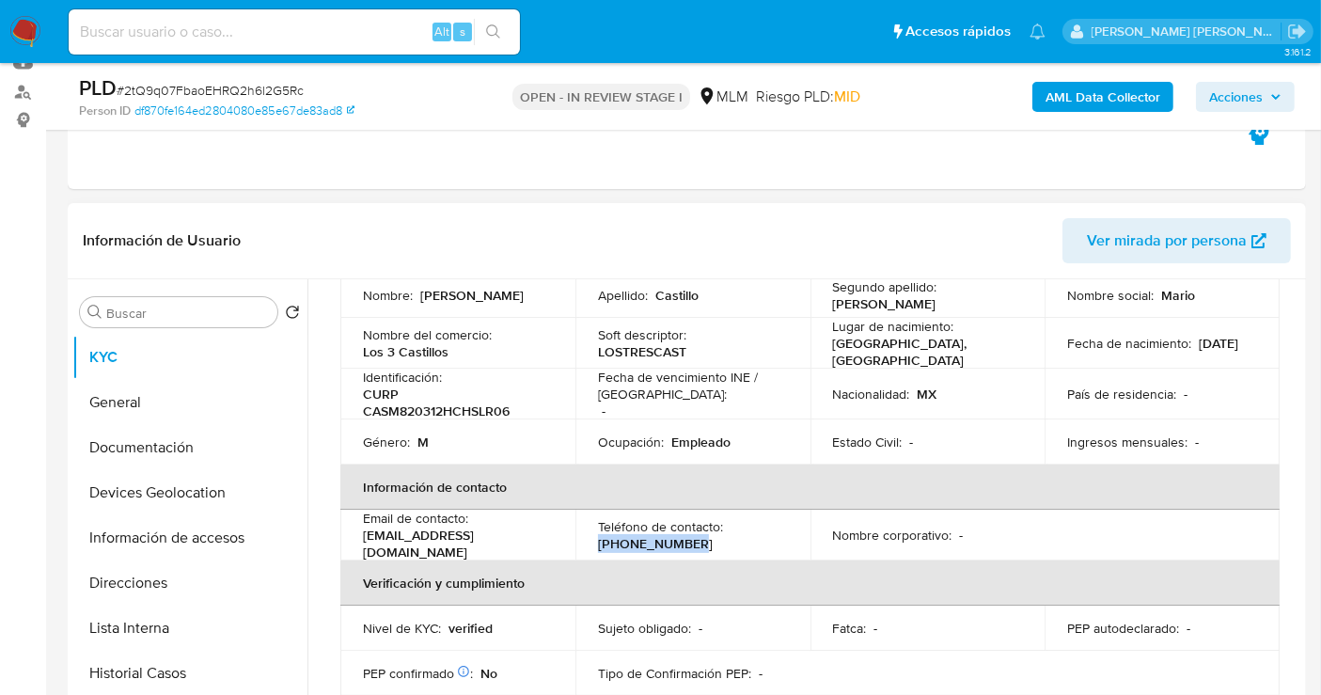
copy p "(656) 2369849"
drag, startPoint x: 523, startPoint y: 515, endPoint x: 340, endPoint y: 523, distance: 182.6
click at [340, 523] on td "Email de contacto : macs.mx2000@gmail.com" at bounding box center [457, 535] width 235 height 51
copy p "macs.mx2000@gmail.com"
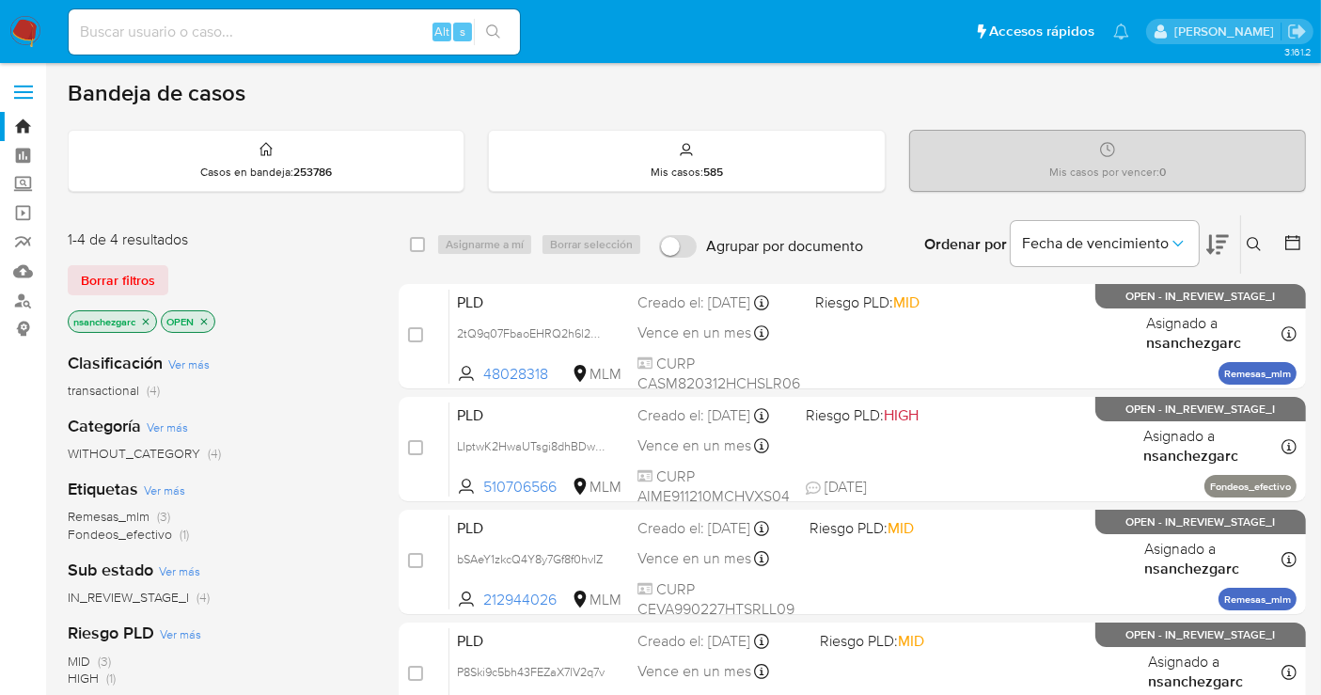
click at [150, 317] on icon "close-filter" at bounding box center [145, 321] width 11 height 11
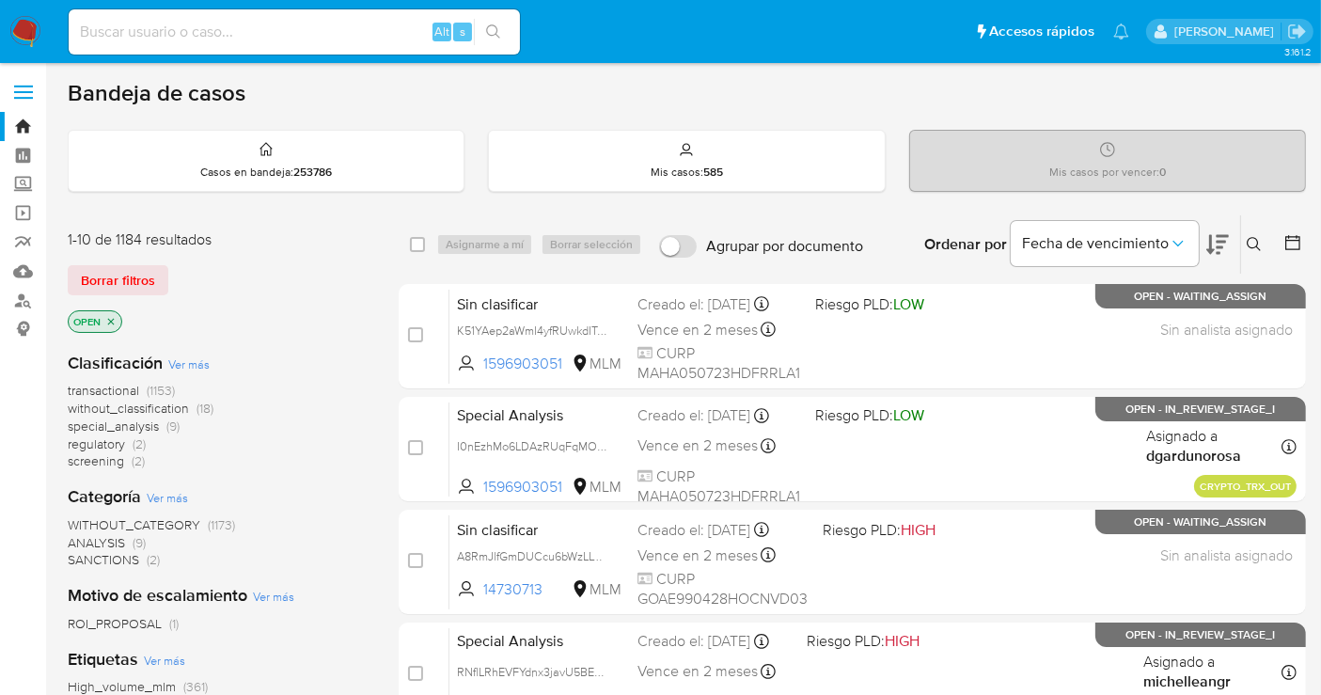
click at [134, 402] on span "without_classification" at bounding box center [128, 408] width 121 height 19
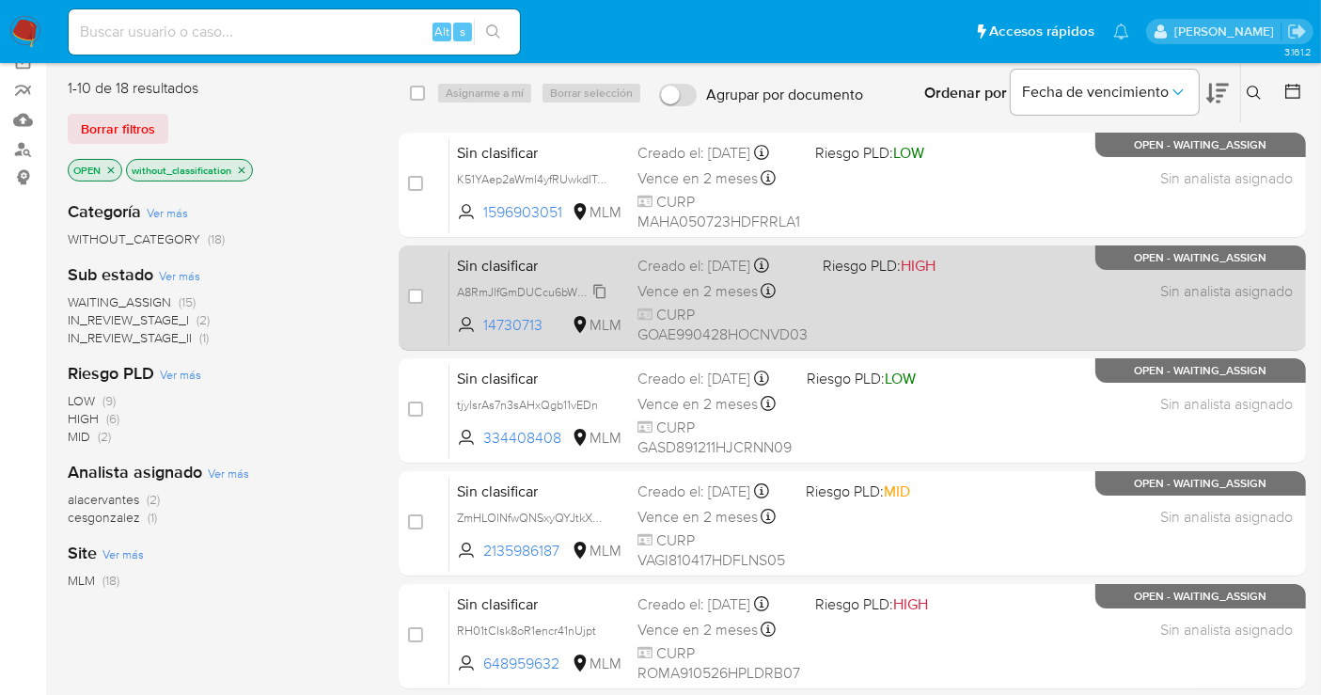
scroll to position [104, 0]
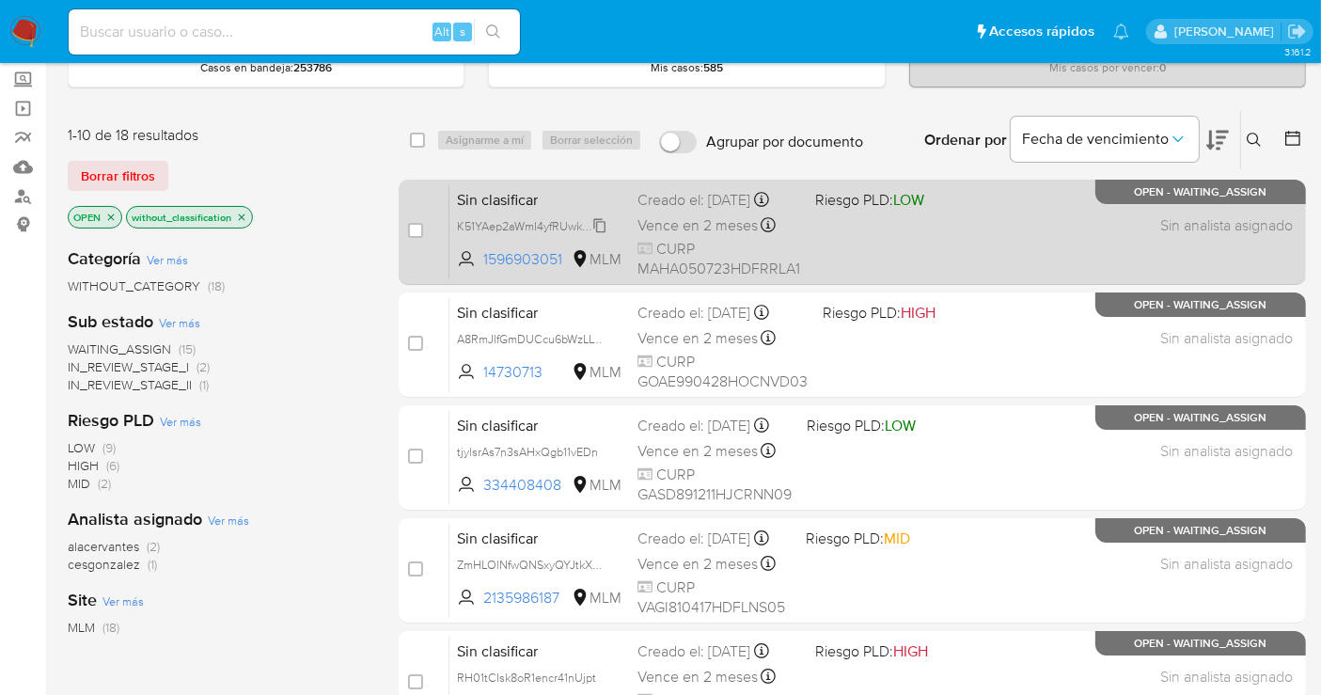
click at [596, 235] on span "K51YAep2aWmI4yfRUwkdITmb" at bounding box center [535, 224] width 156 height 21
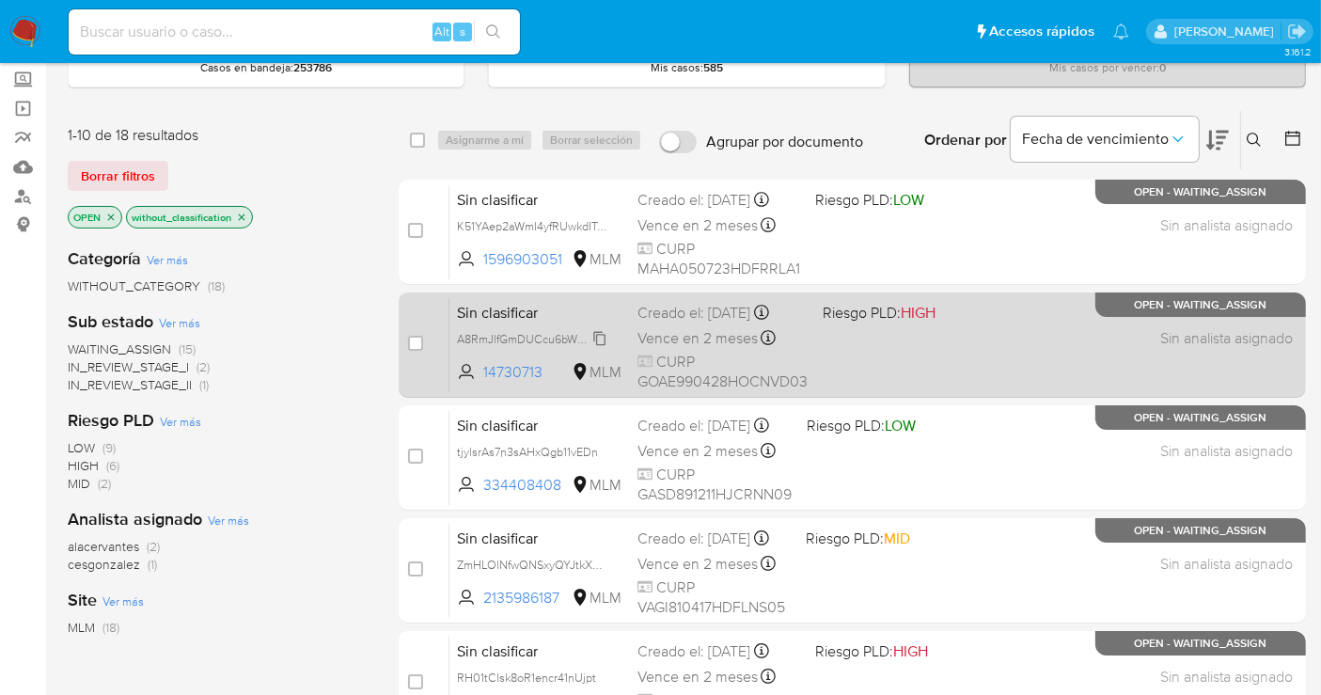
click at [594, 337] on span "A8RmJlfGmDUCcu6bWzLLYvZE" at bounding box center [537, 337] width 161 height 21
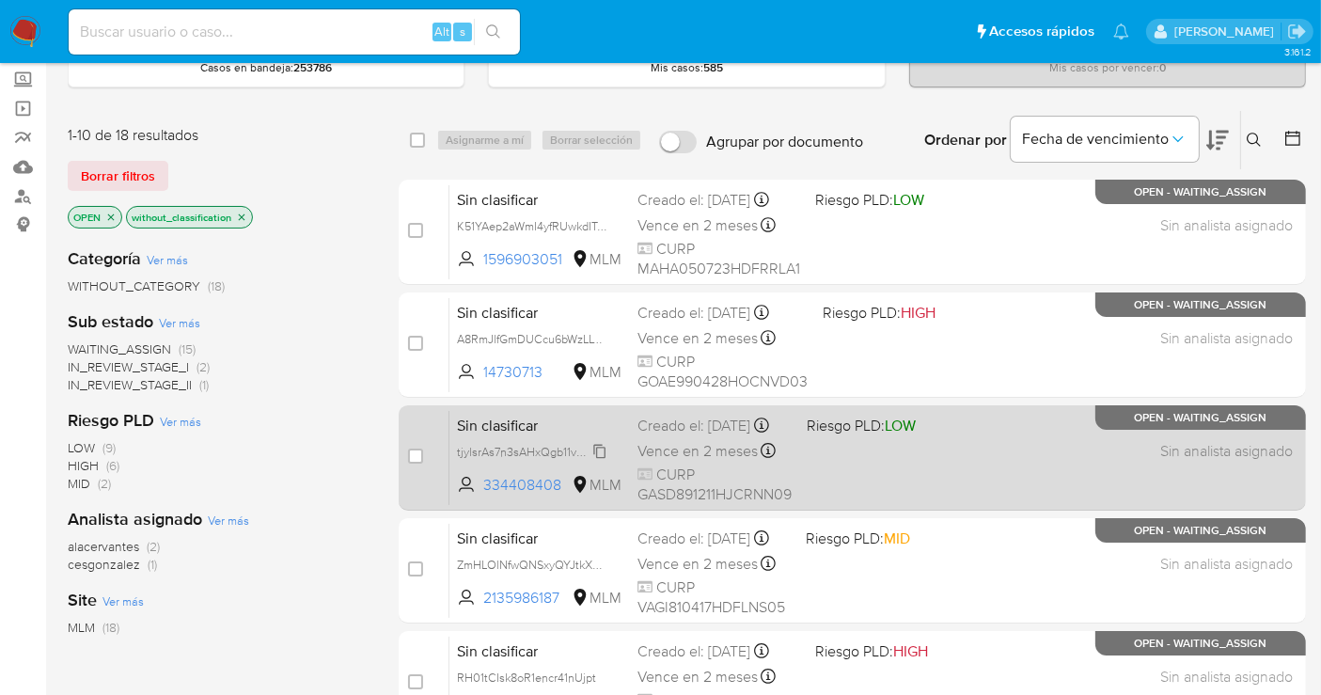
click at [598, 460] on span "tjylsrAs7n3sAHxQgb11vEDn" at bounding box center [527, 450] width 141 height 21
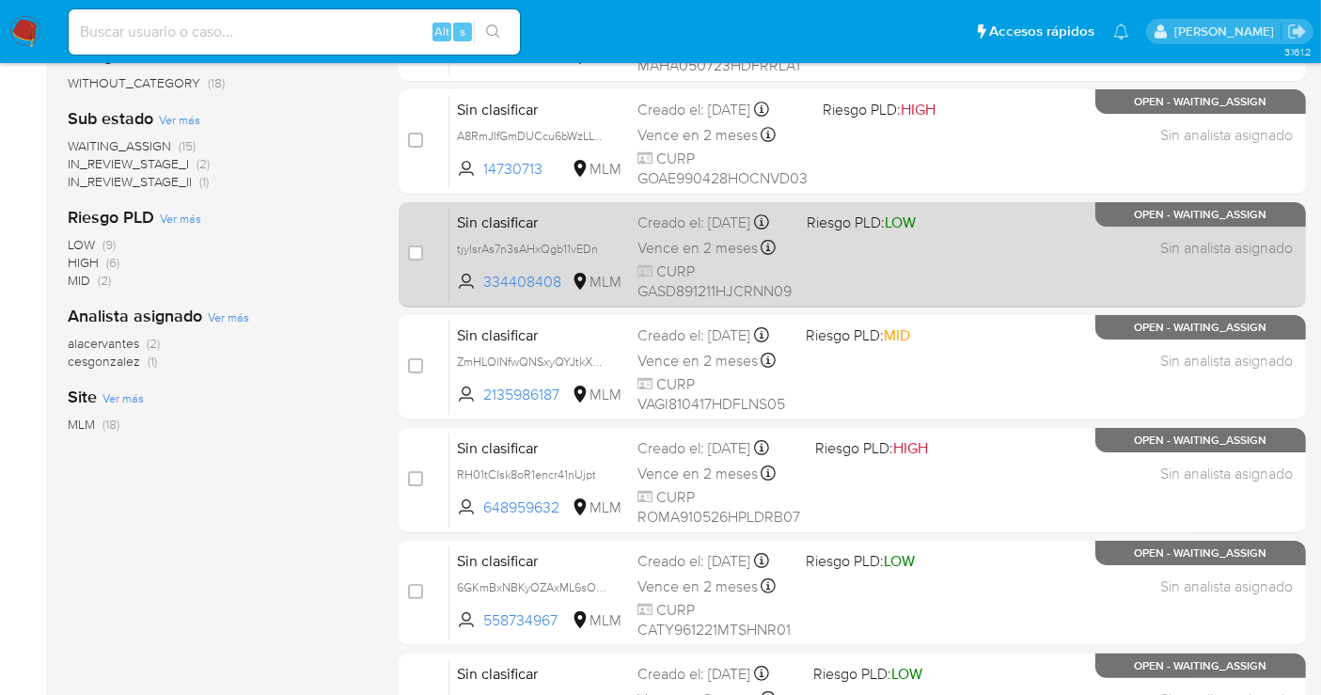
scroll to position [418, 0]
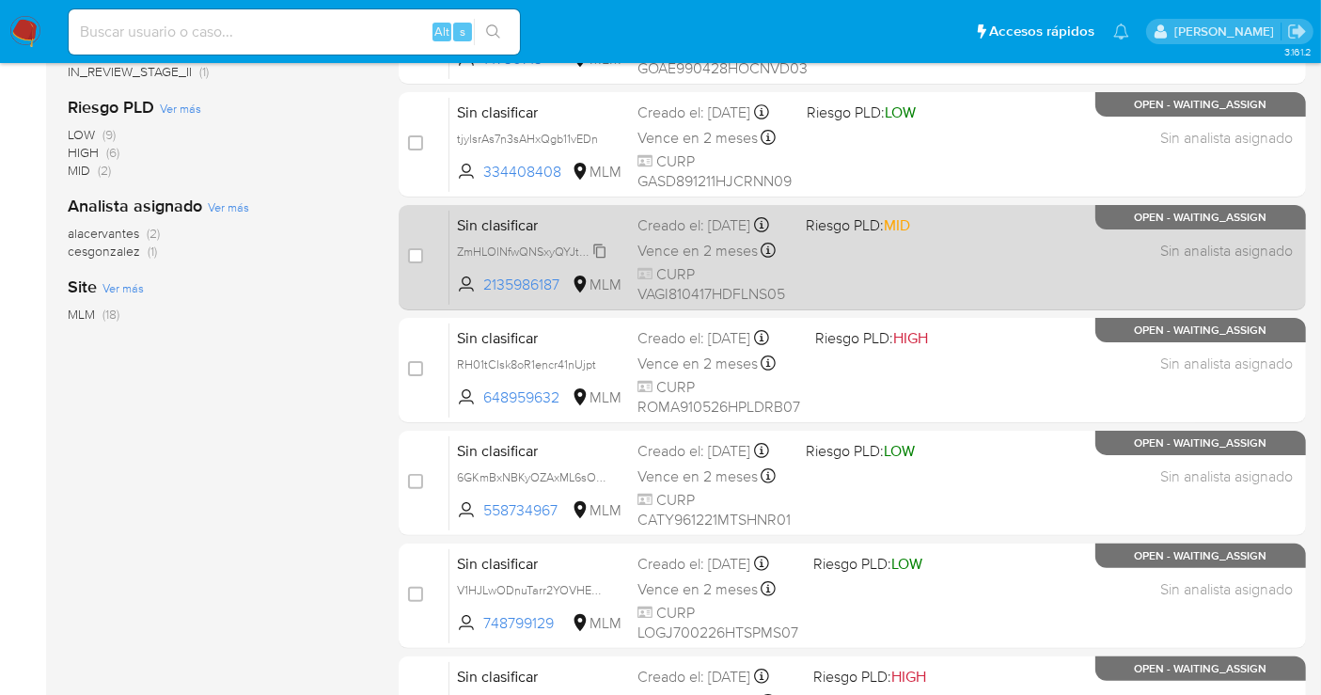
click at [607, 260] on span "ZmHLOlNfwQNSxyQYJtkXURh6" at bounding box center [539, 250] width 165 height 21
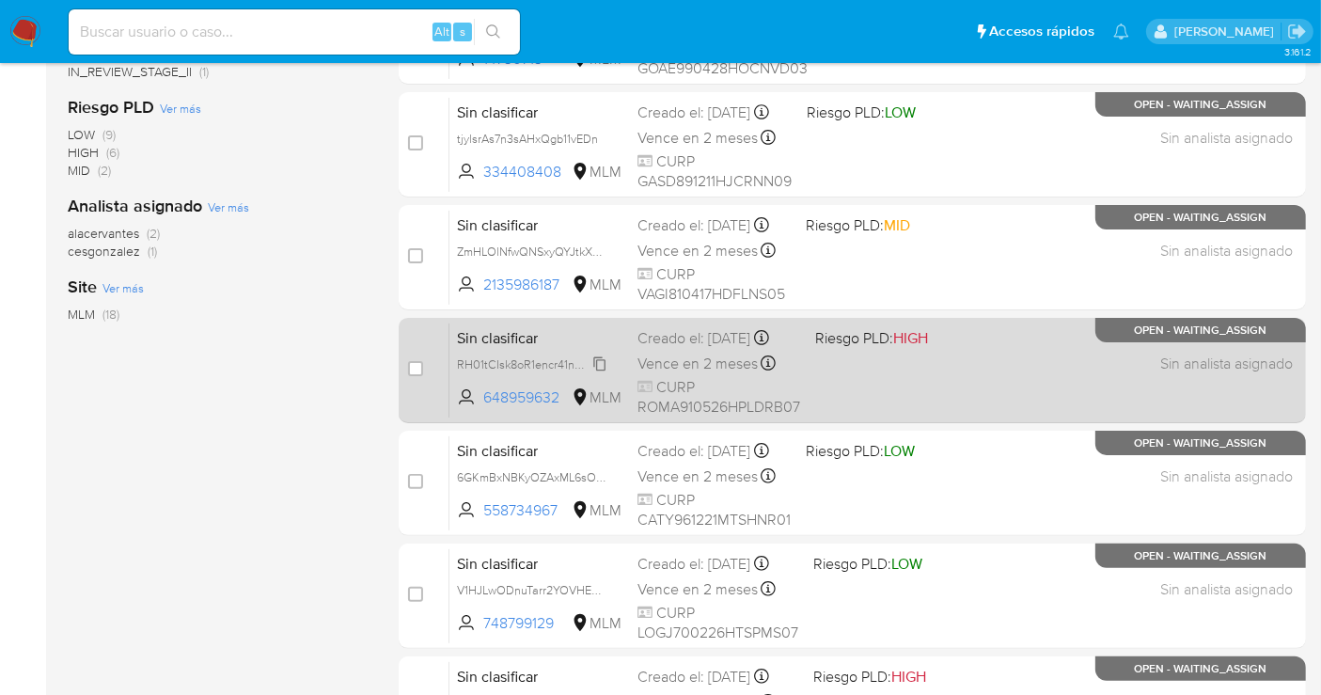
click at [595, 371] on icon at bounding box center [600, 363] width 12 height 14
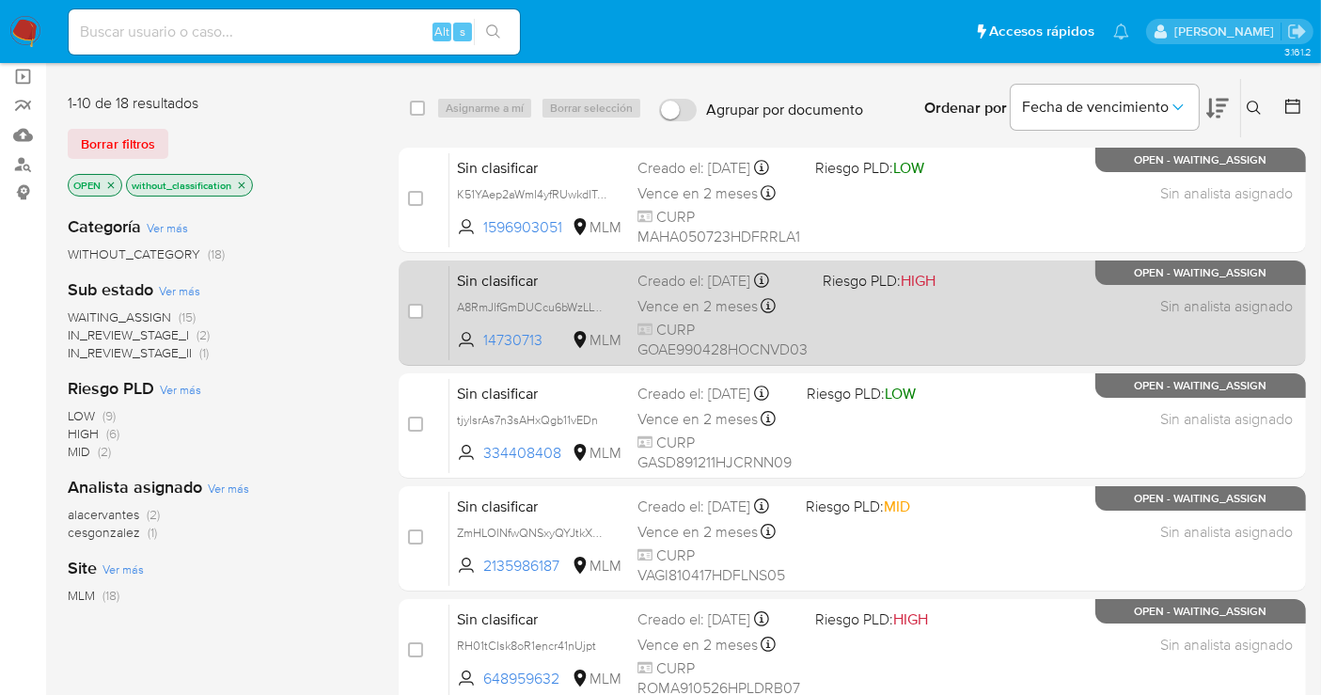
scroll to position [104, 0]
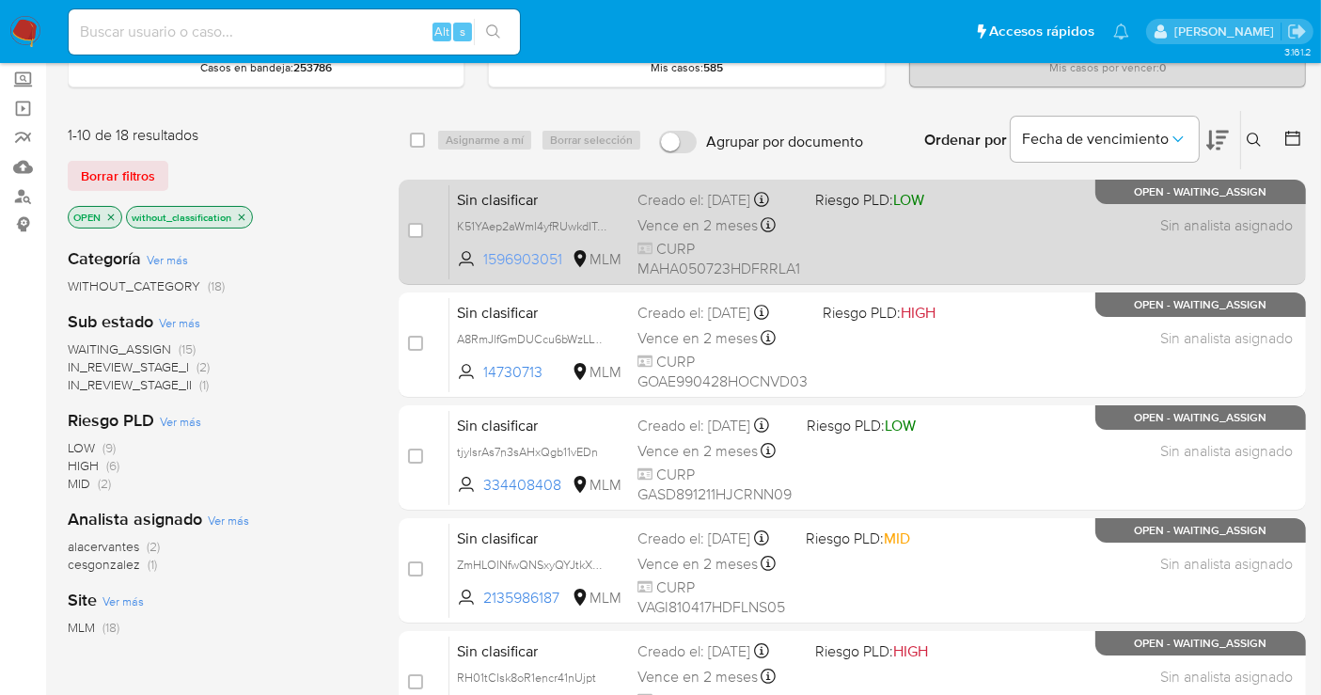
drag, startPoint x: 568, startPoint y: 267, endPoint x: 477, endPoint y: 279, distance: 92.0
click at [477, 270] on span "1596903051 MLM" at bounding box center [540, 259] width 166 height 21
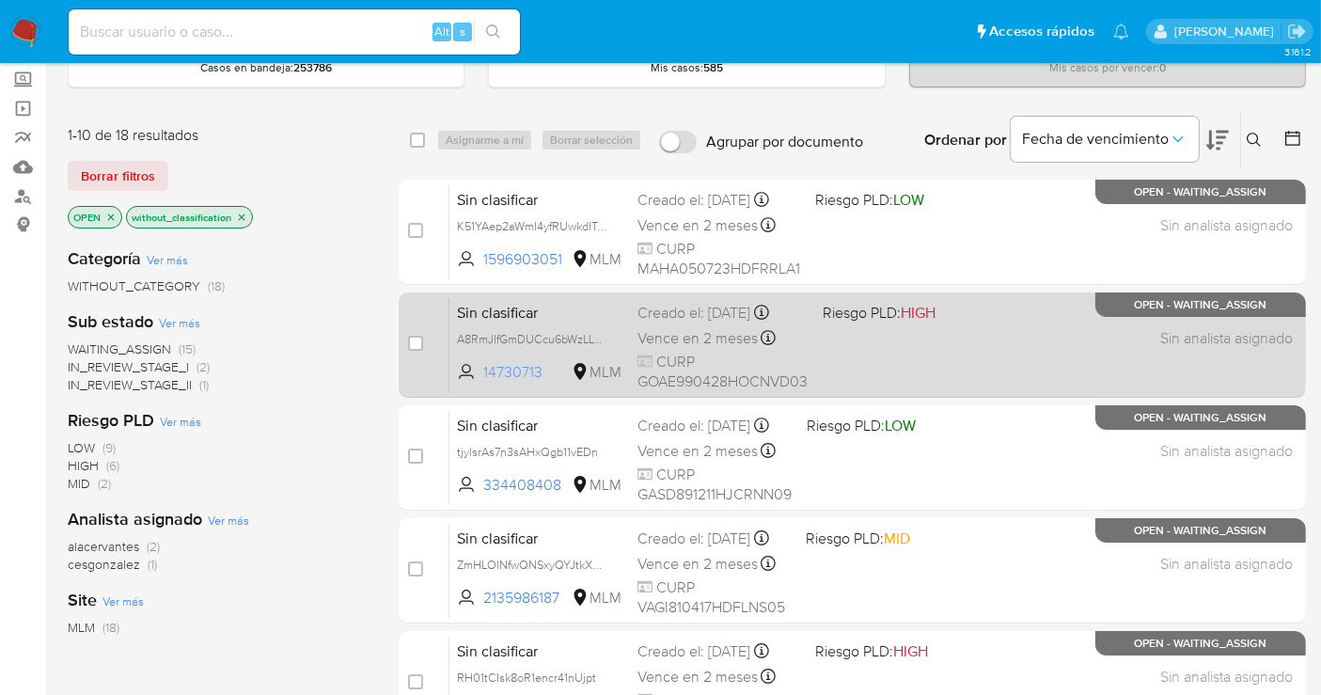
drag, startPoint x: 551, startPoint y: 370, endPoint x: 481, endPoint y: 374, distance: 69.7
click at [481, 374] on span "14730713 MLM" at bounding box center [540, 372] width 166 height 21
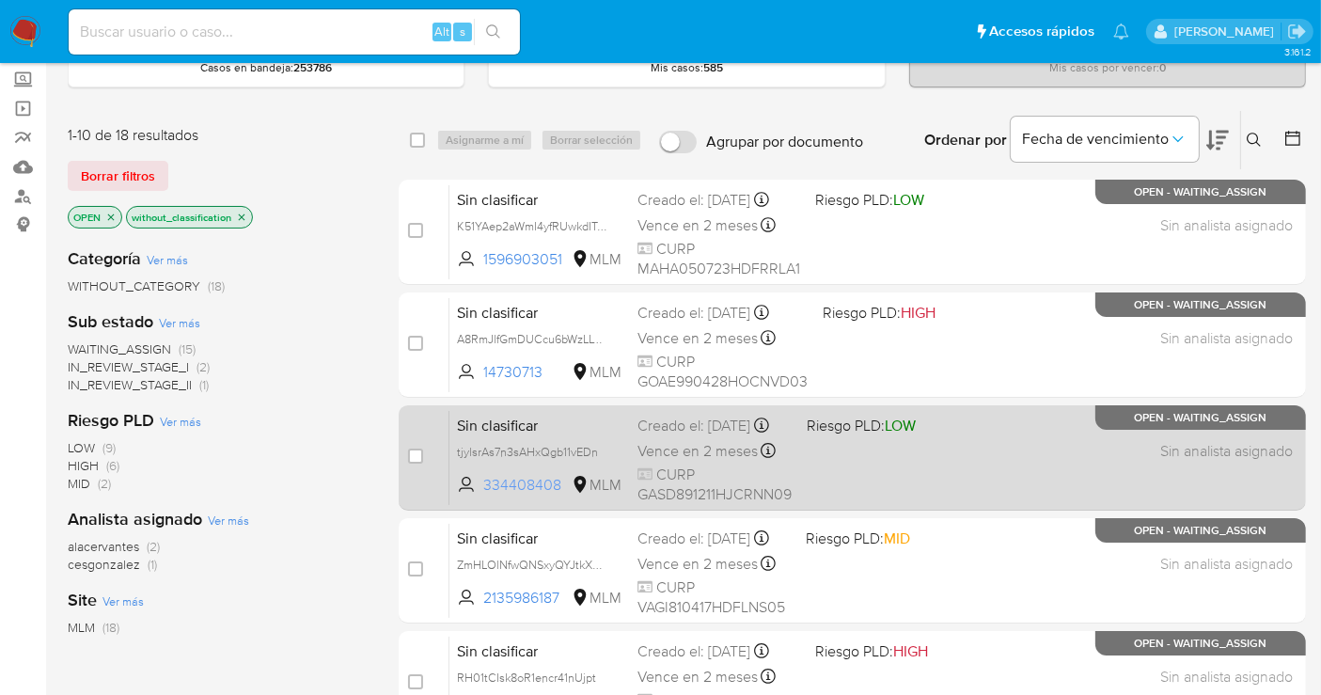
drag, startPoint x: 561, startPoint y: 496, endPoint x: 482, endPoint y: 500, distance: 79.1
click at [482, 496] on span "334408408 MLM" at bounding box center [540, 485] width 166 height 21
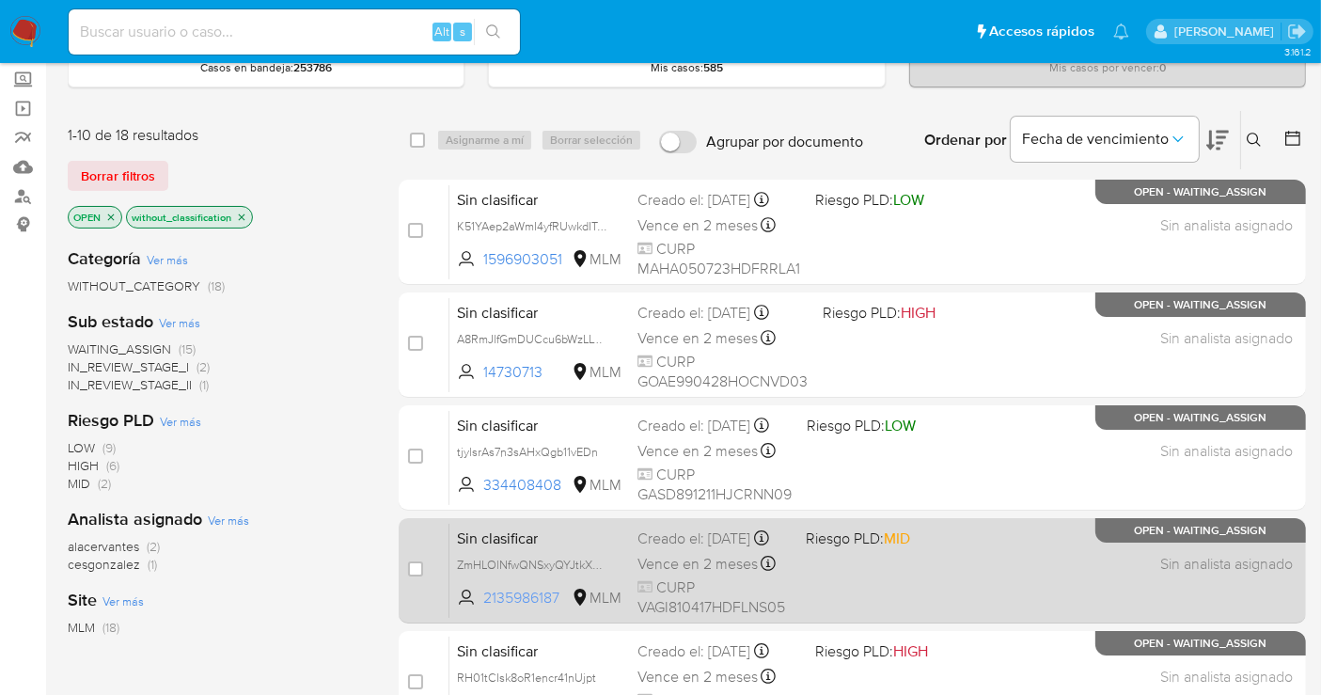
drag, startPoint x: 563, startPoint y: 608, endPoint x: 481, endPoint y: 616, distance: 82.2
click at [481, 608] on span "2135986187 MLM" at bounding box center [540, 598] width 166 height 21
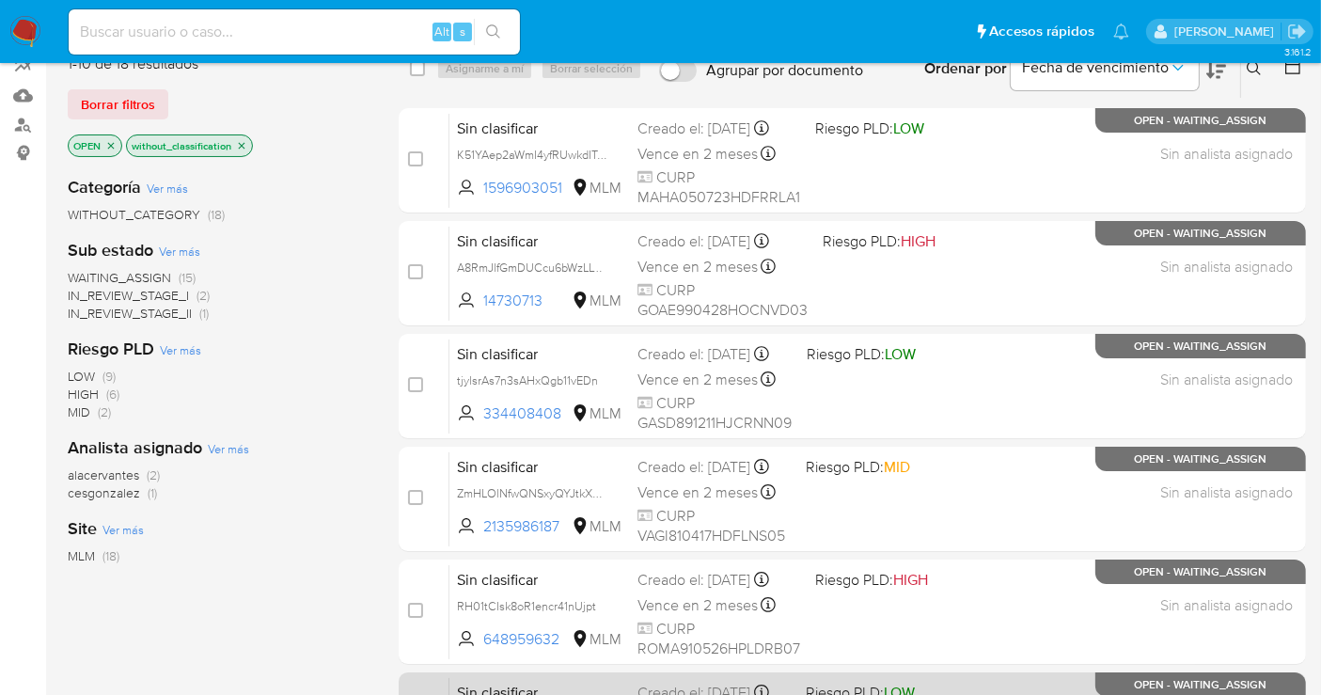
scroll to position [313, 0]
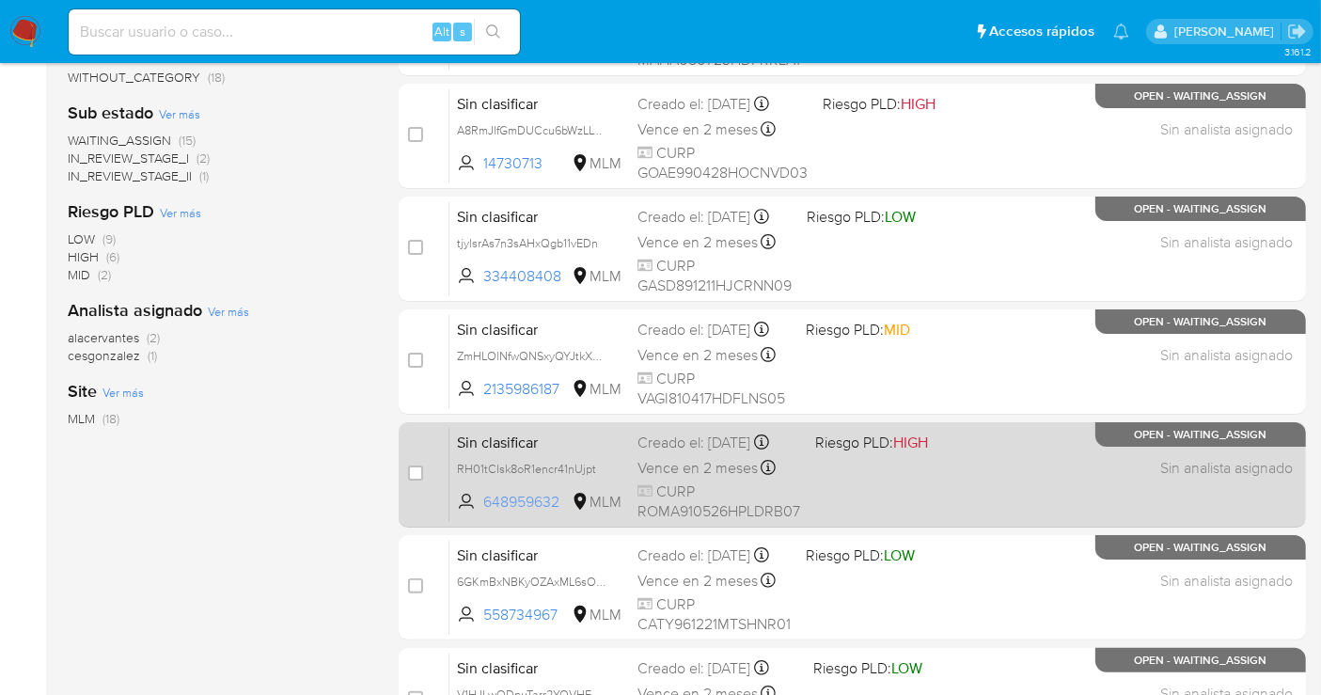
drag, startPoint x: 561, startPoint y: 512, endPoint x: 484, endPoint y: 523, distance: 77.9
click at [484, 513] on span "648959632" at bounding box center [525, 502] width 85 height 21
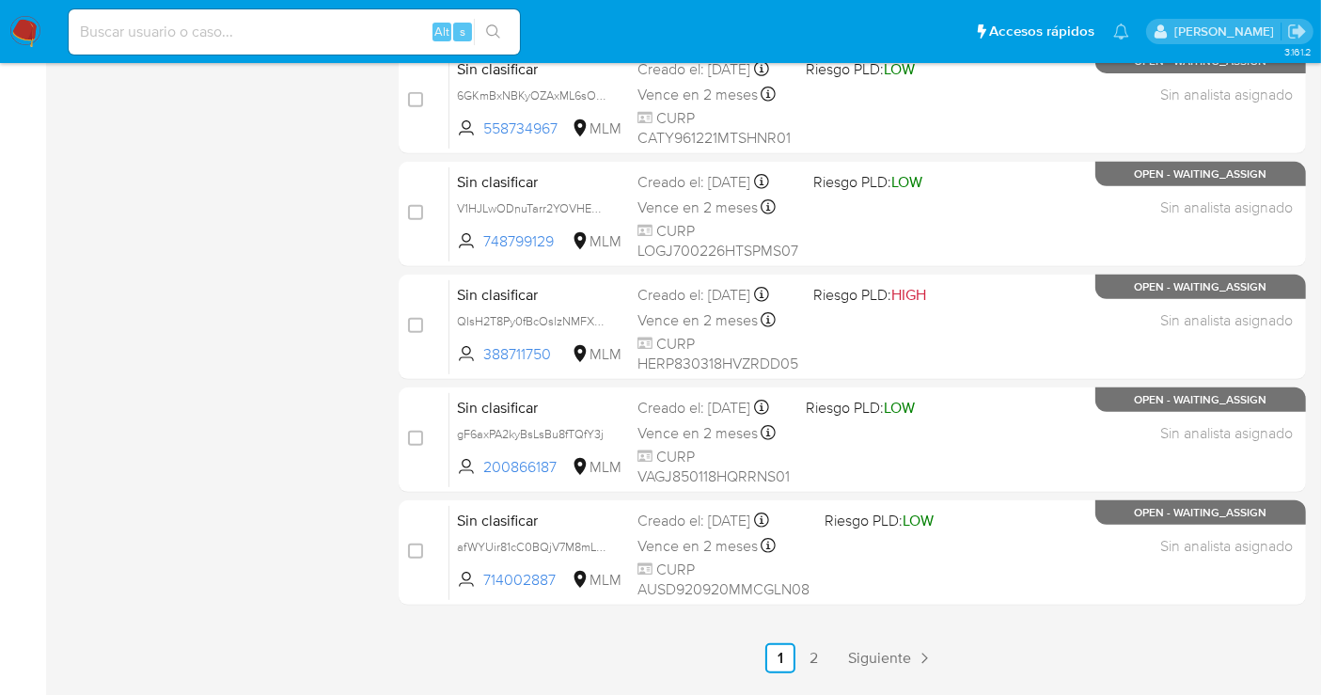
scroll to position [855, 0]
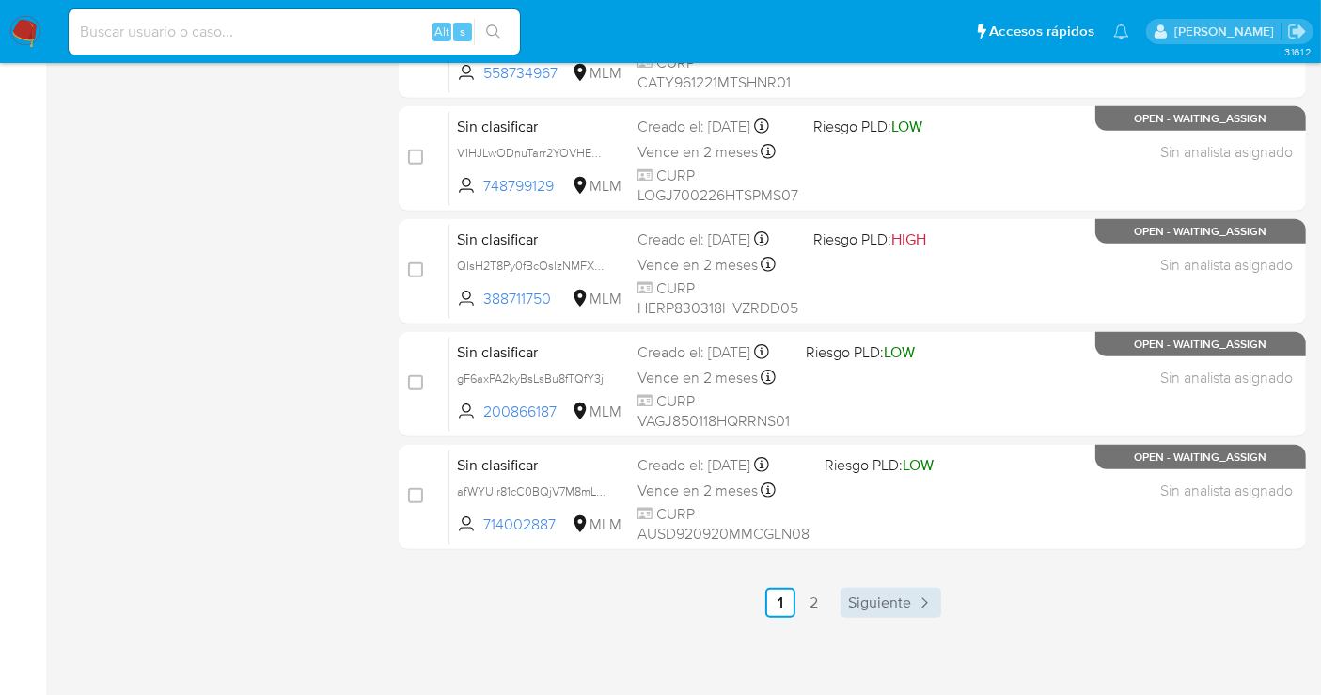
click at [893, 597] on span "Siguiente" at bounding box center [879, 602] width 63 height 15
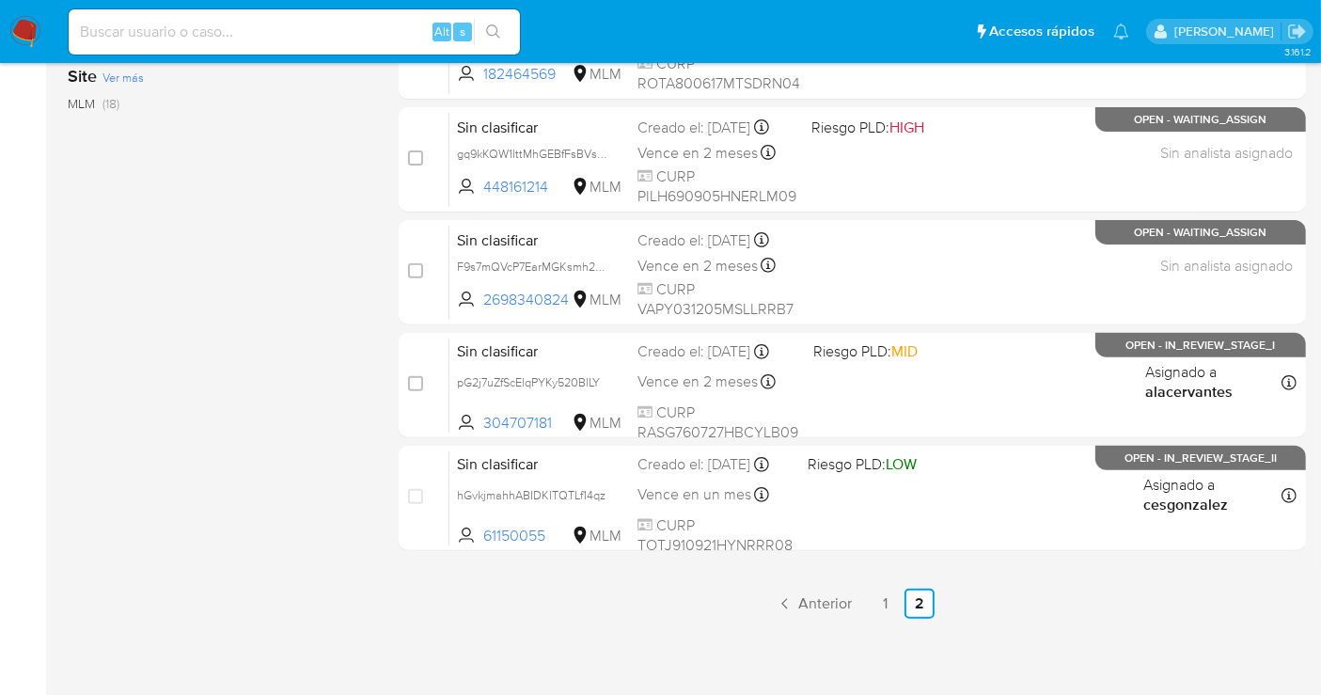
scroll to position [629, 0]
click at [884, 601] on link "1" at bounding box center [886, 603] width 30 height 30
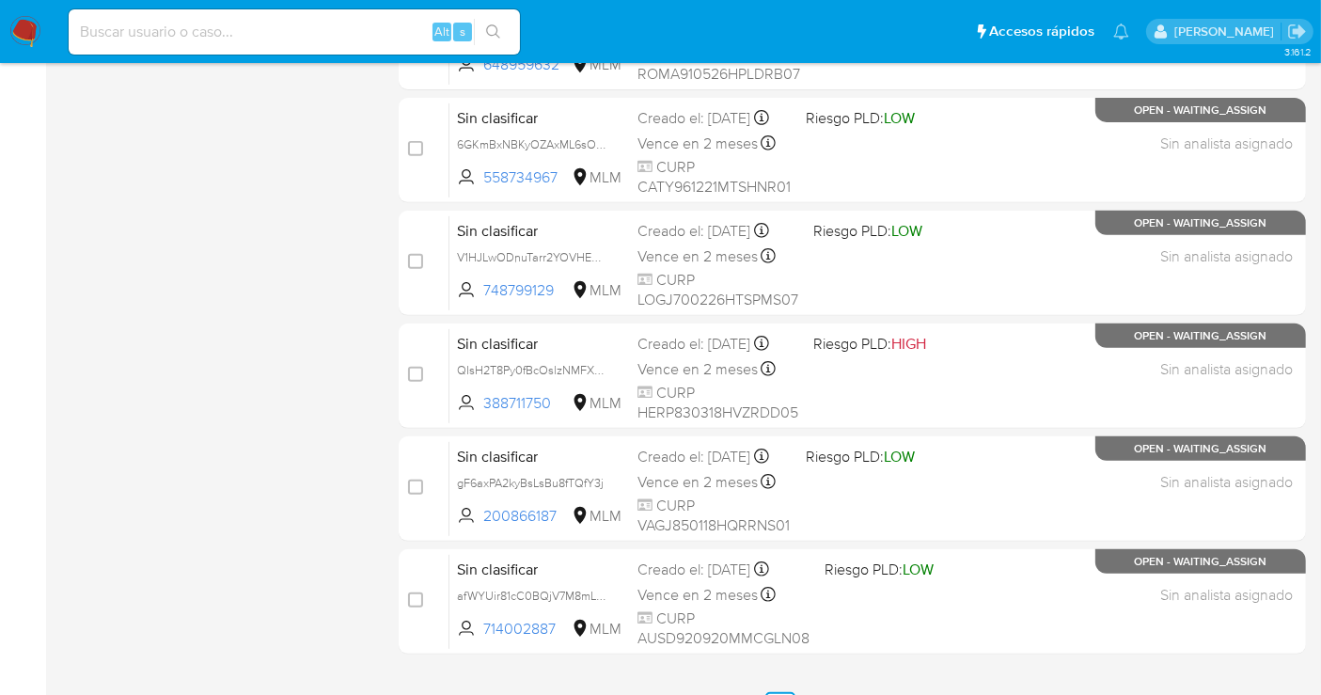
scroll to position [855, 0]
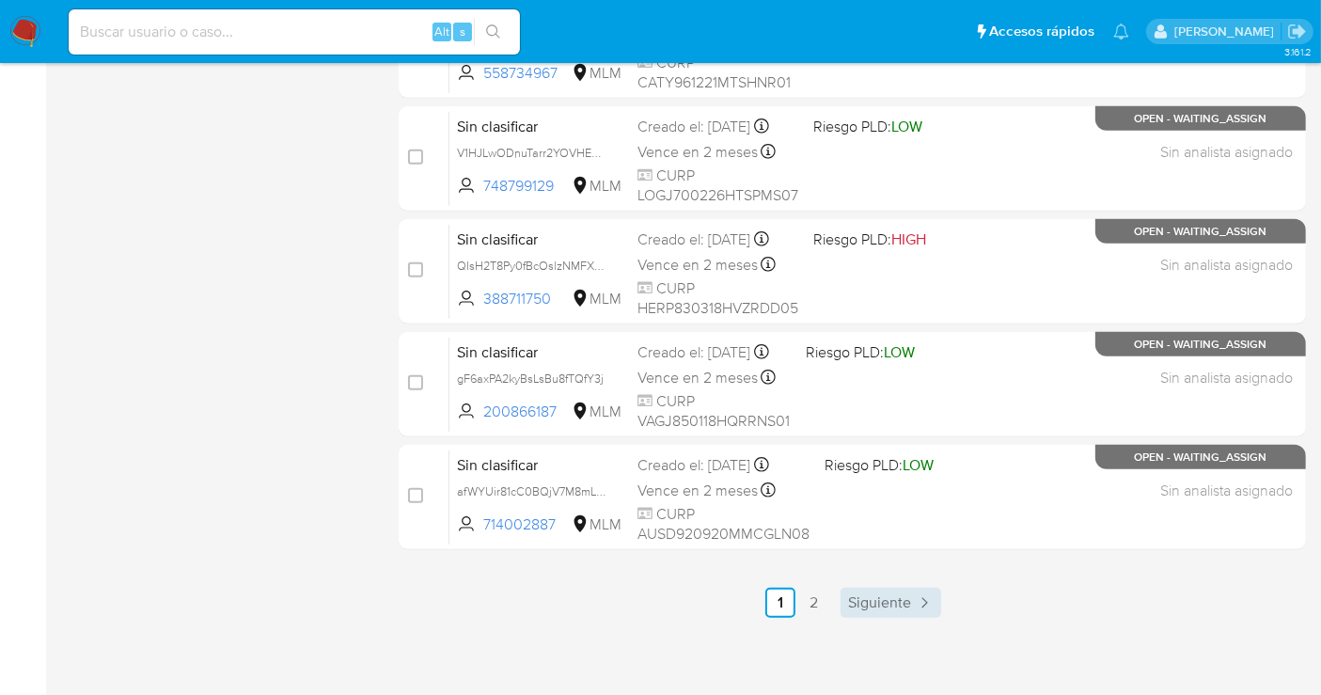
click at [876, 608] on span "Siguiente" at bounding box center [879, 602] width 63 height 15
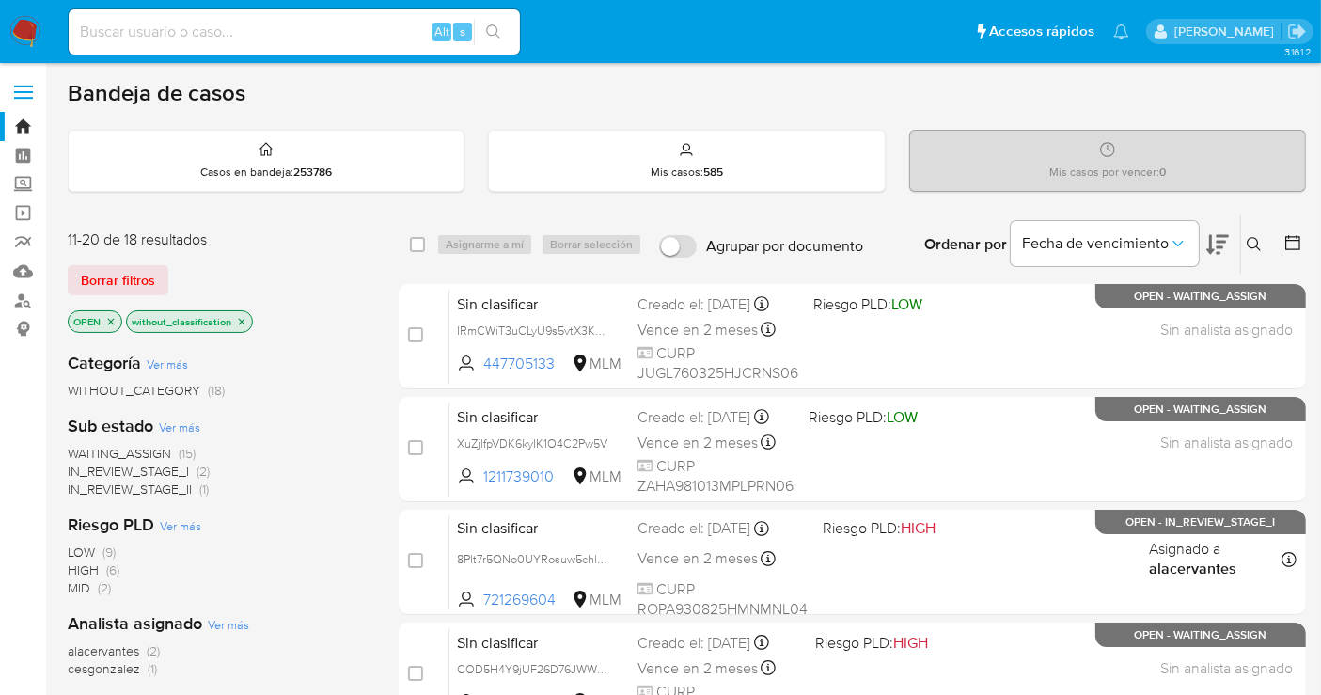
click at [238, 324] on icon "close-filter" at bounding box center [241, 321] width 11 height 11
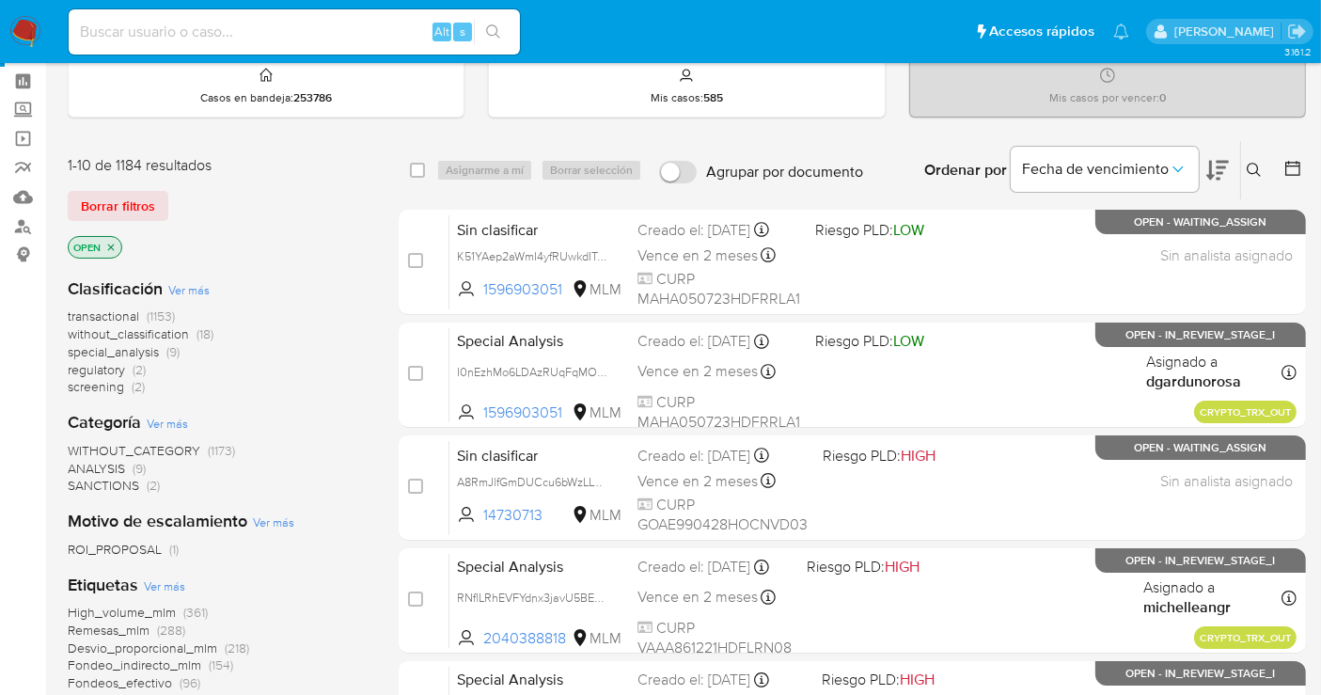
scroll to position [104, 0]
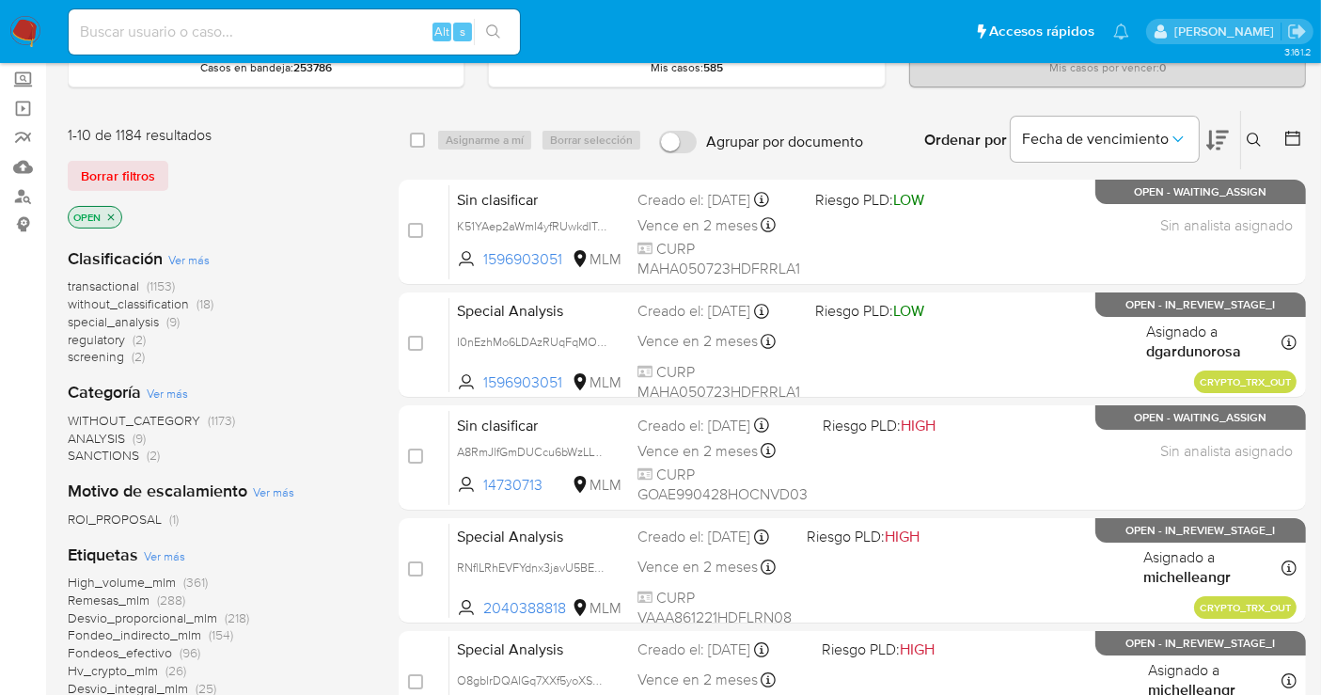
click at [145, 323] on span "special_analysis" at bounding box center [113, 321] width 91 height 19
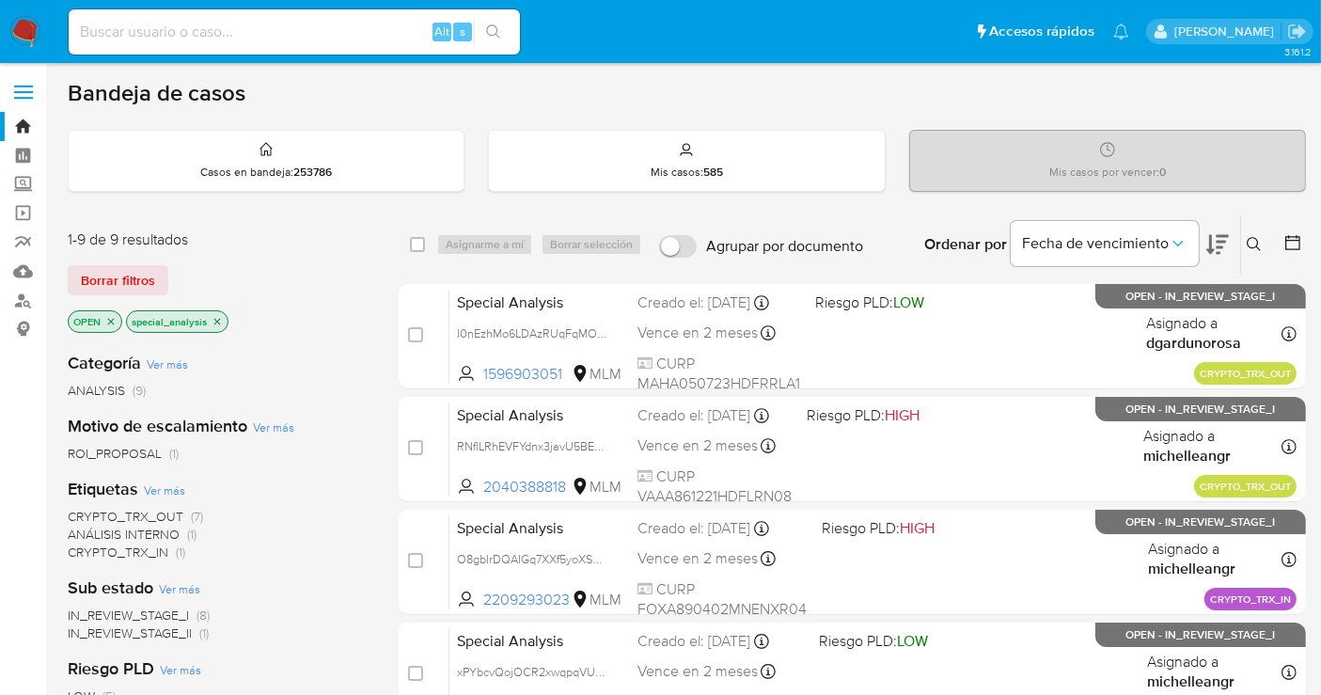
click at [218, 322] on icon "close-filter" at bounding box center [217, 321] width 7 height 7
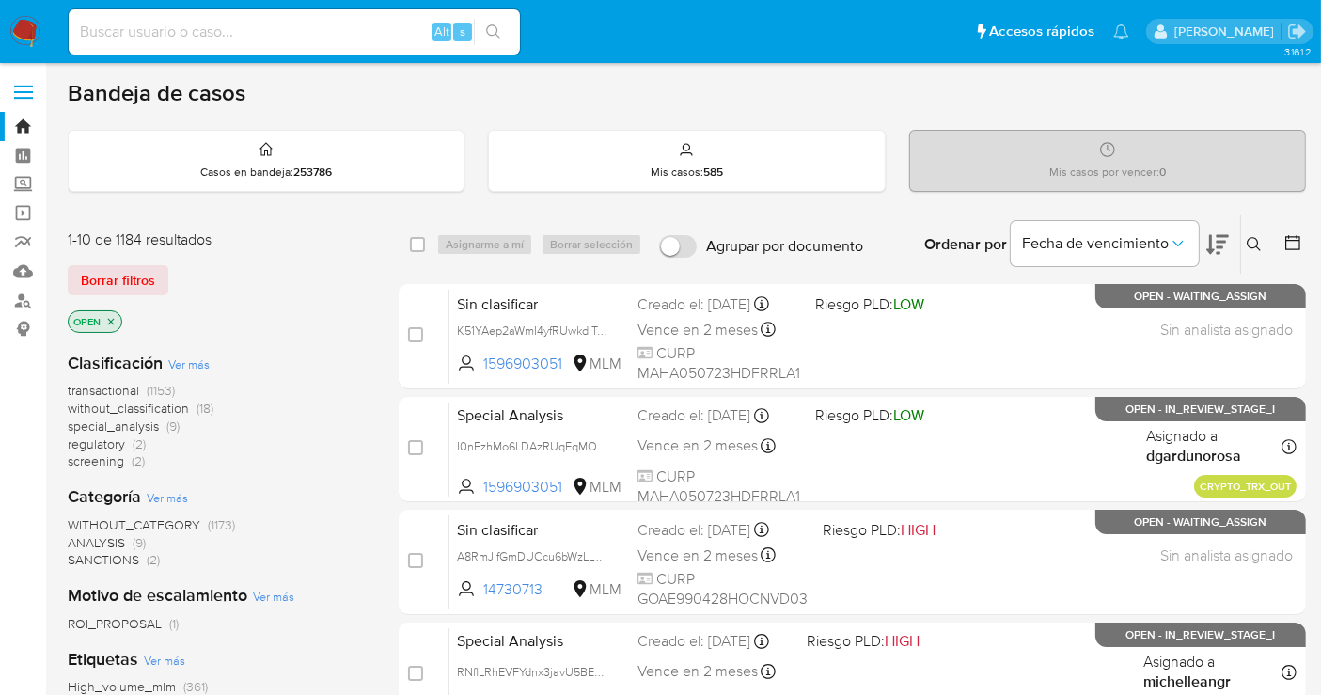
click at [117, 460] on span "screening" at bounding box center [96, 460] width 56 height 19
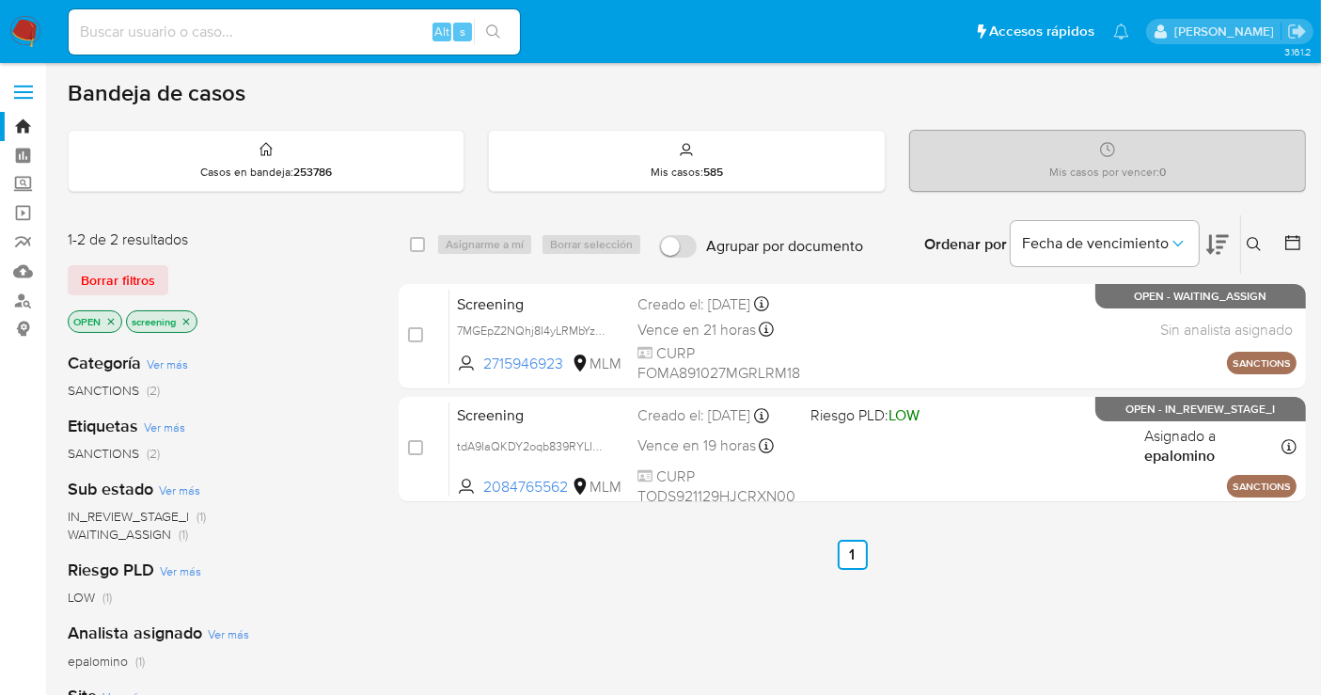
click at [29, 23] on img at bounding box center [25, 32] width 32 height 32
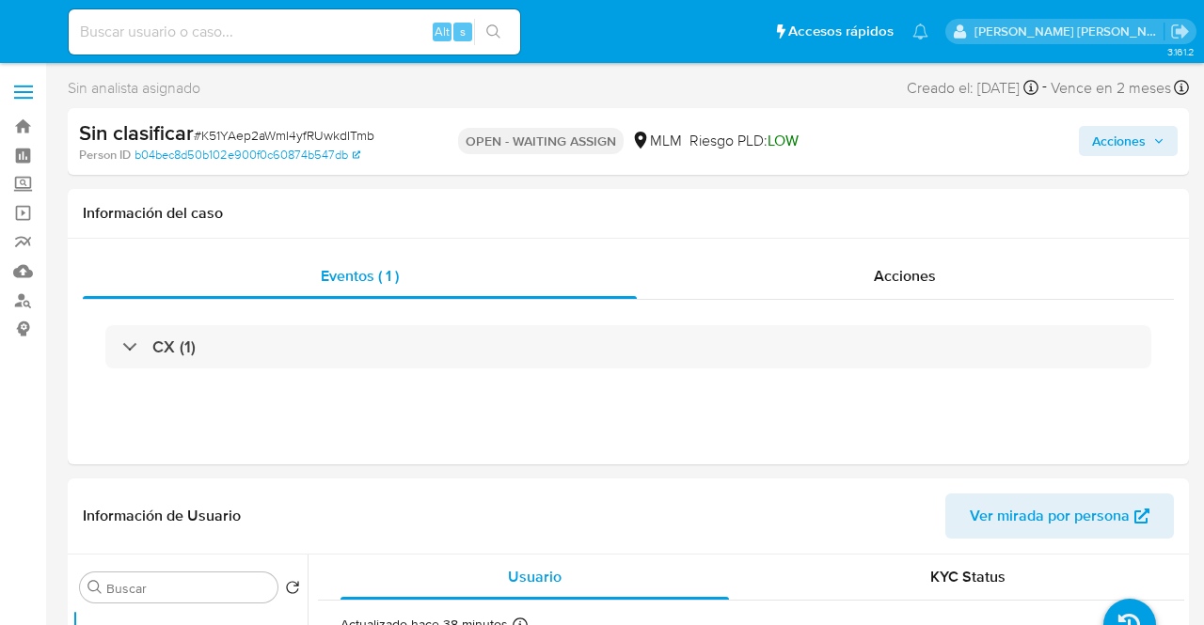
select select "10"
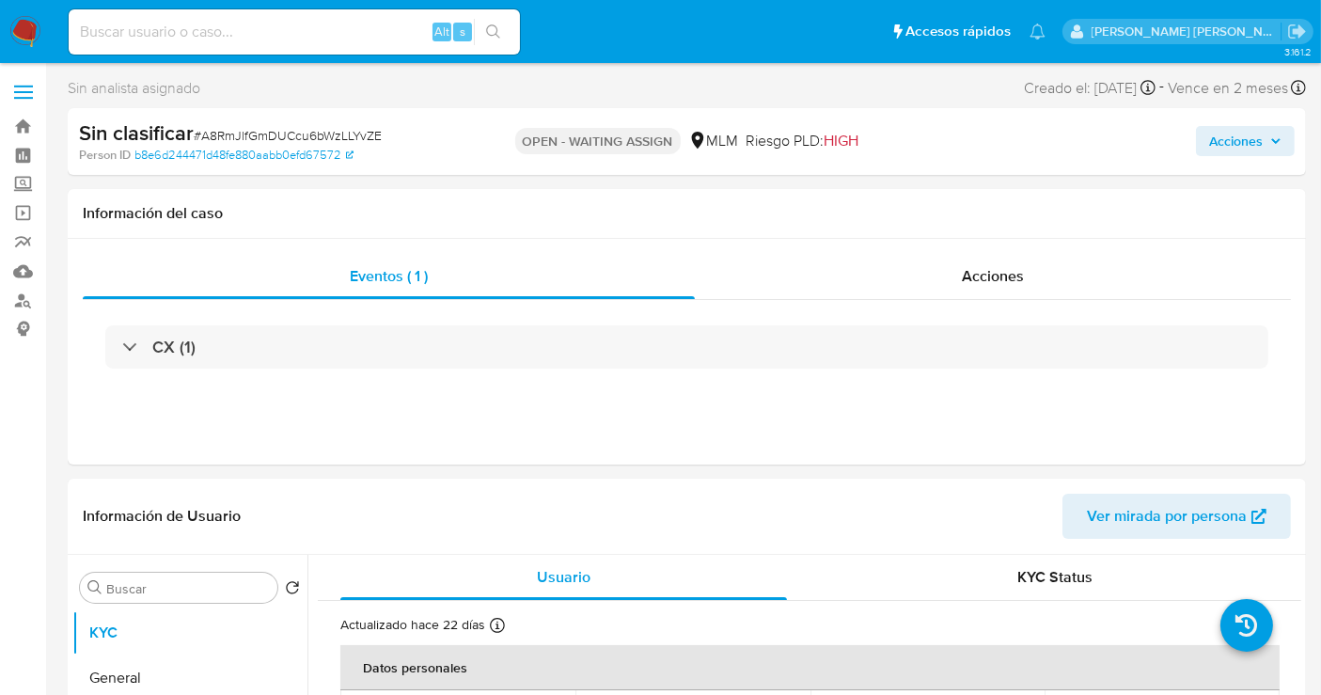
select select "10"
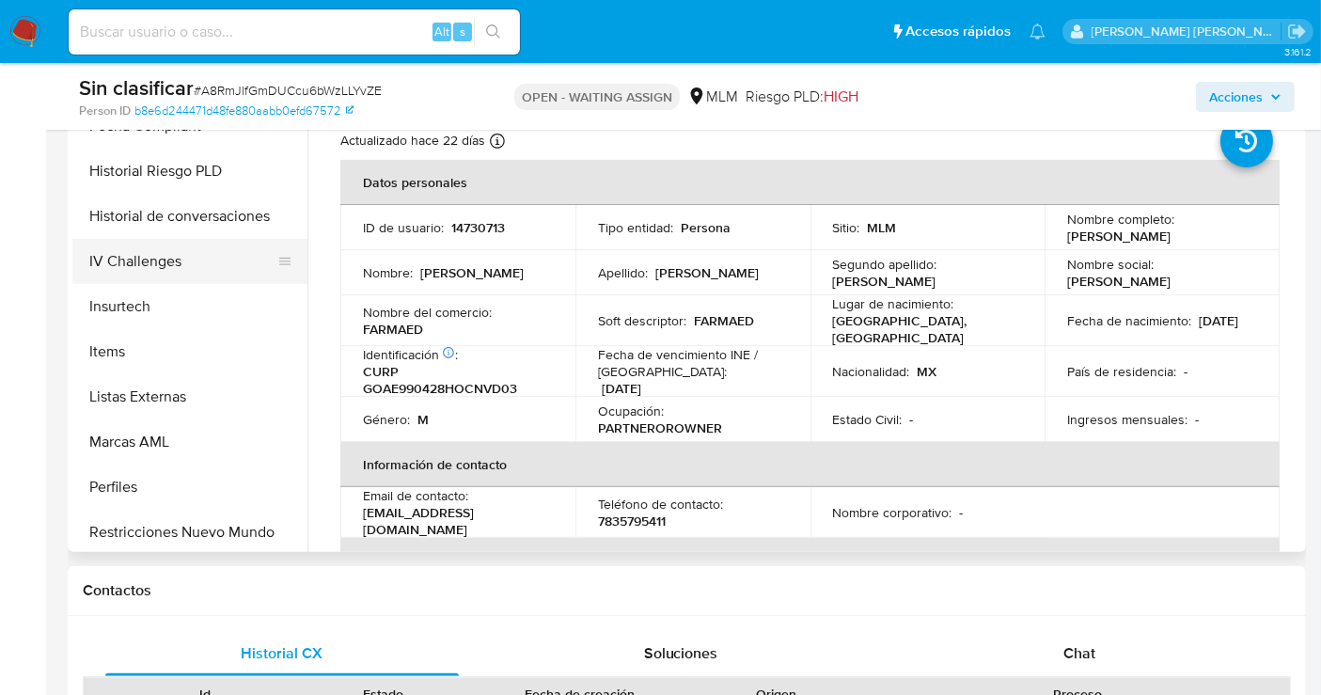
scroll to position [884, 0]
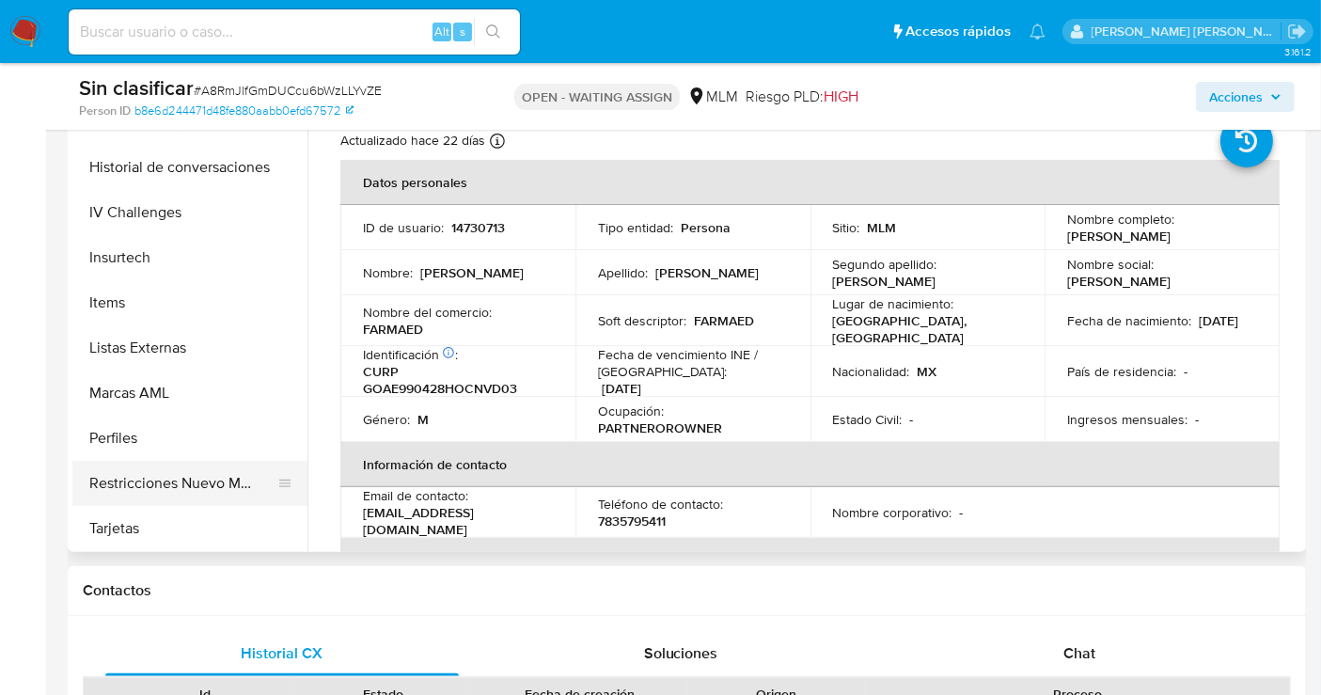
click at [138, 487] on button "Restricciones Nuevo Mundo" at bounding box center [182, 483] width 220 height 45
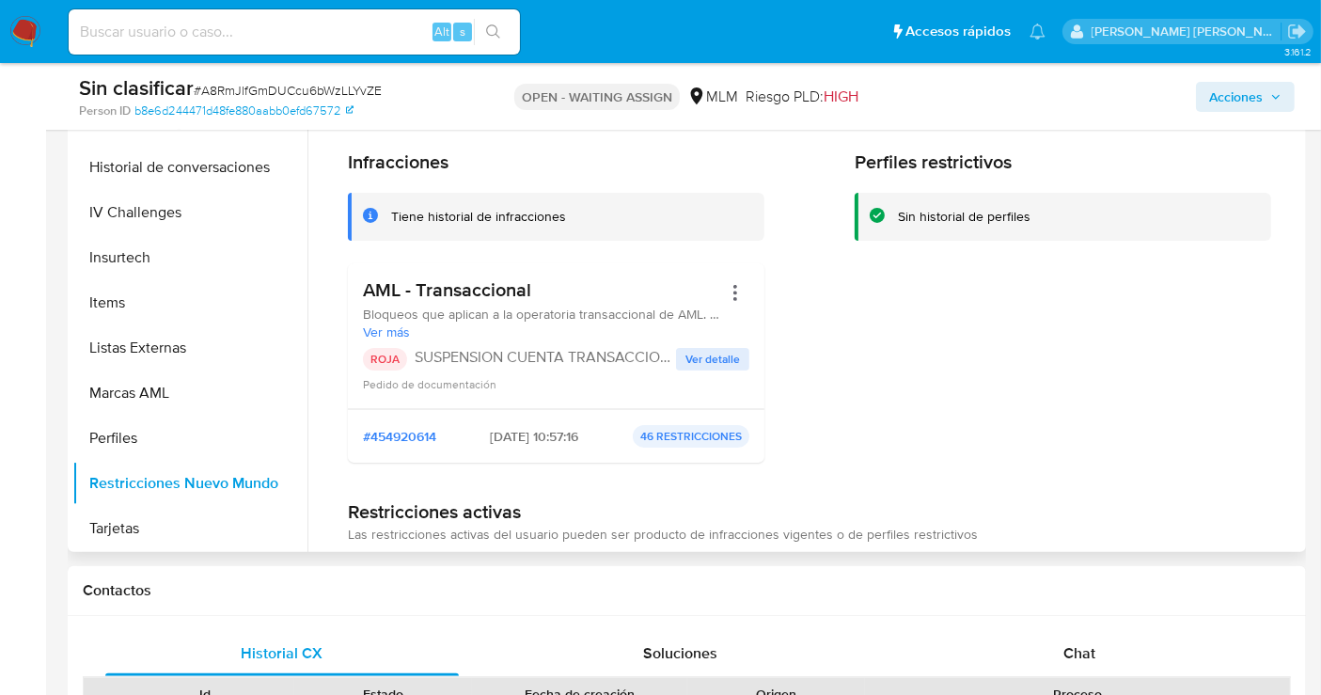
click at [717, 361] on span "Ver detalle" at bounding box center [713, 359] width 55 height 19
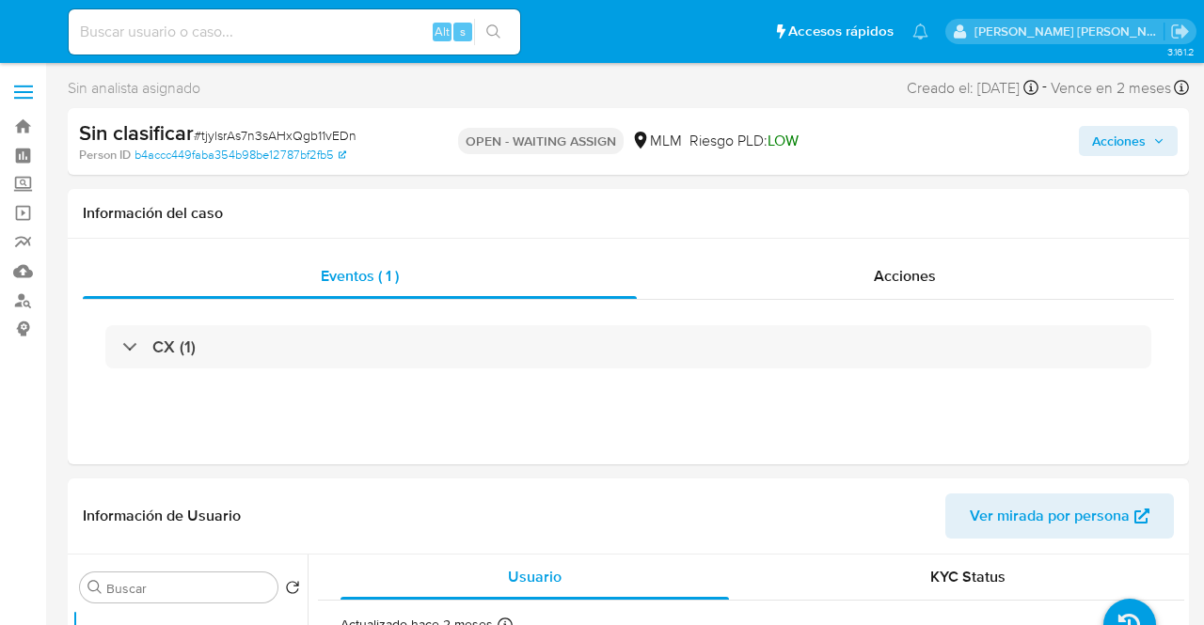
select select "10"
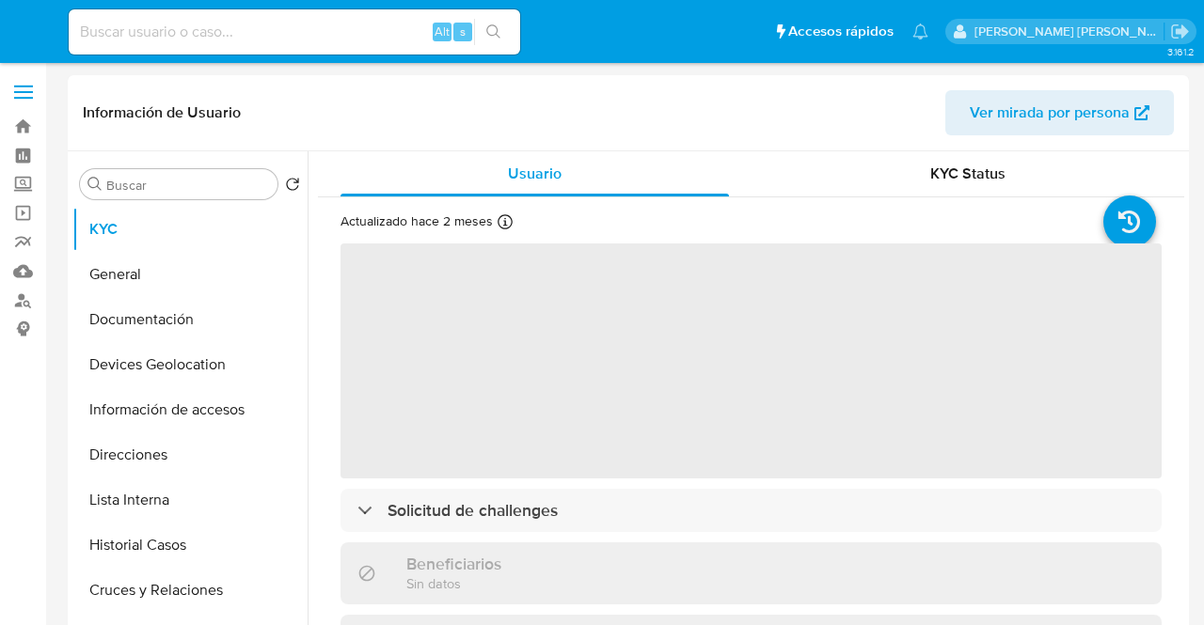
select select "10"
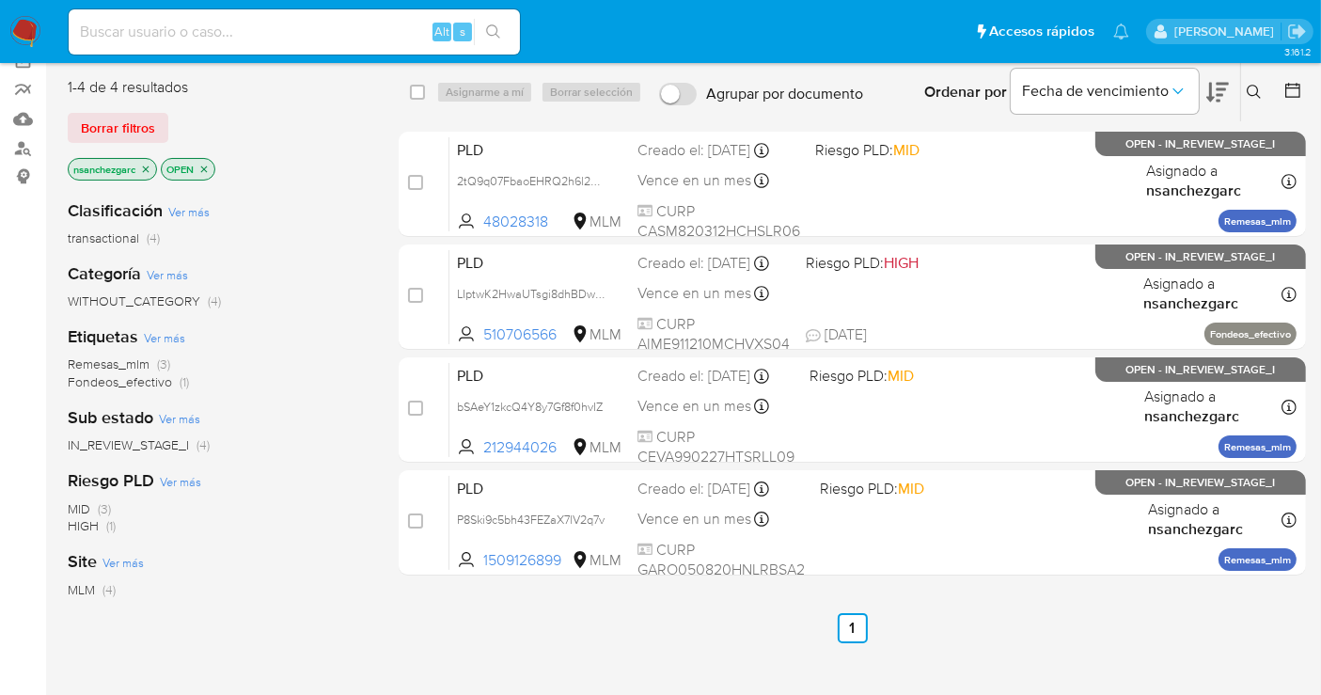
scroll to position [209, 0]
